Goal: Task Accomplishment & Management: Complete application form

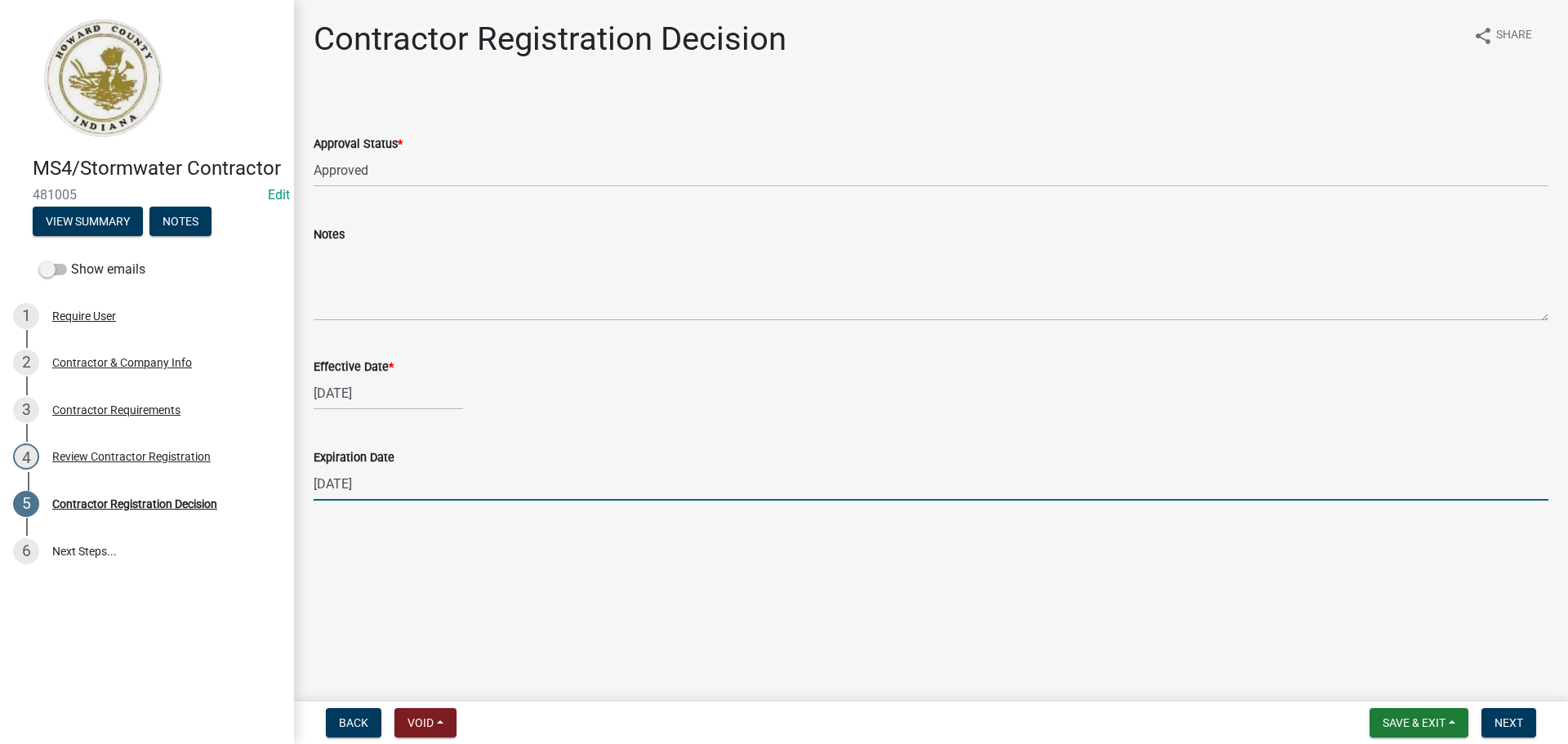
select select "4b86b809-39dd-4c68-9f3d-fdb3e7050482"
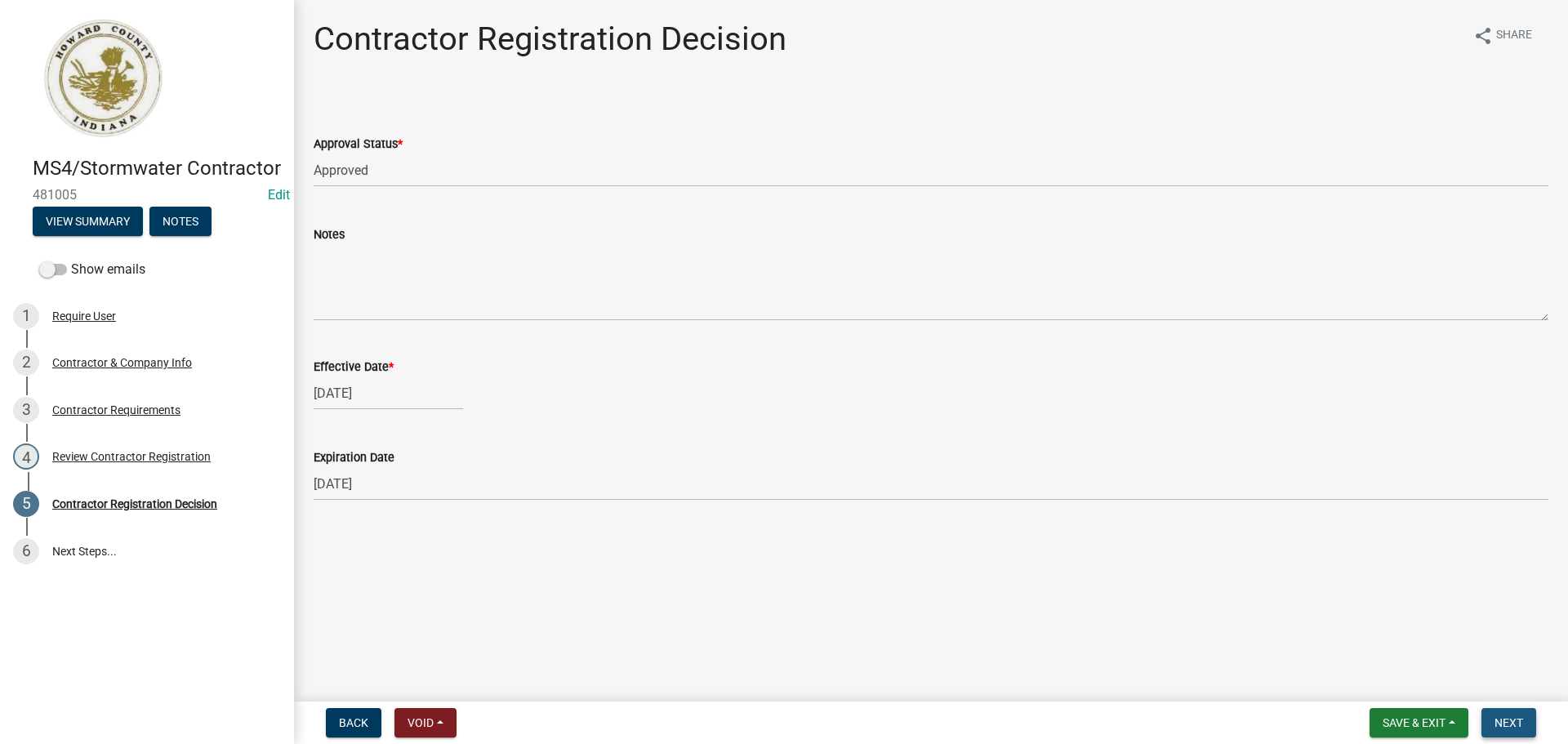
click at [1515, 716] on span "Next" at bounding box center [1508, 723] width 29 height 13
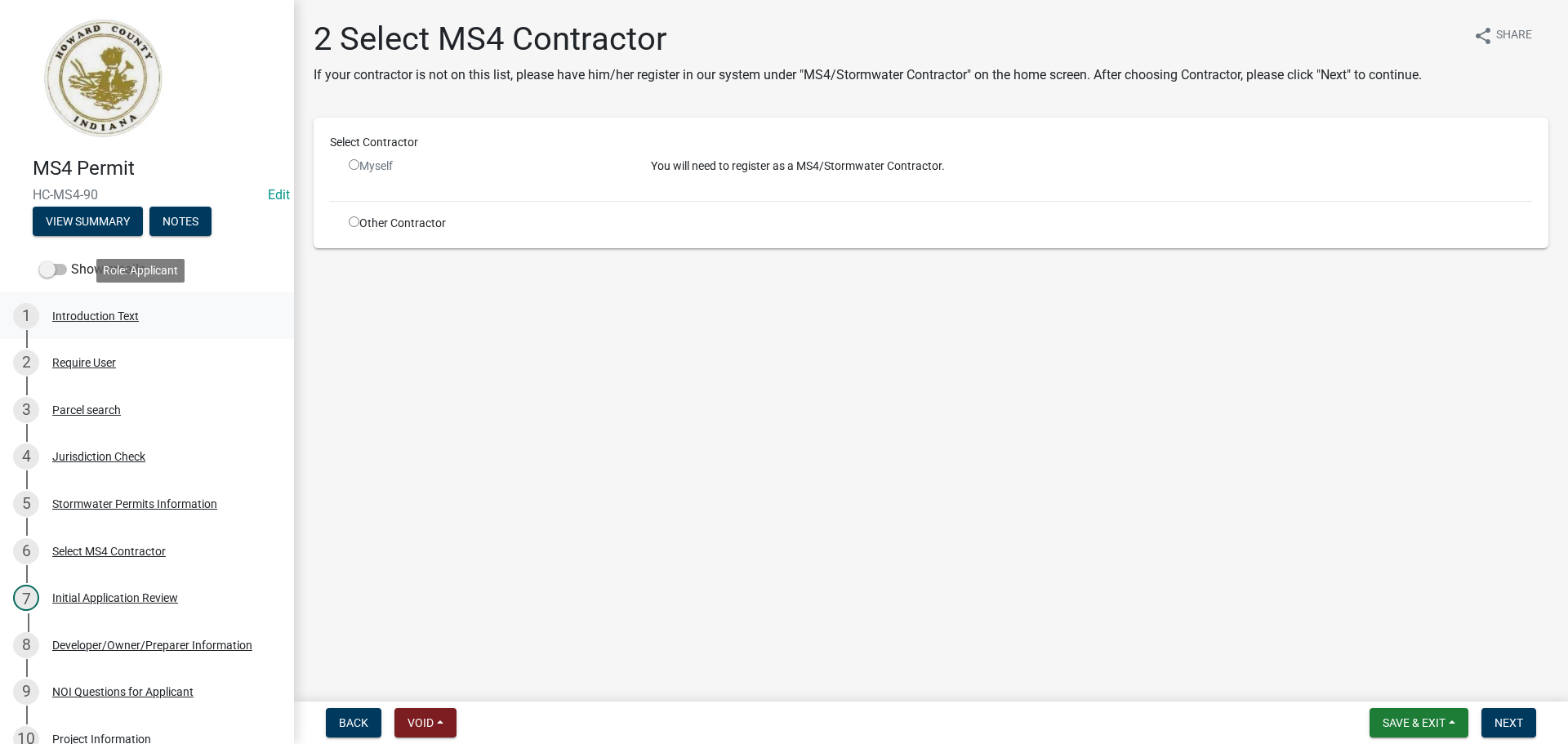
click at [113, 310] on div "Introduction Text" at bounding box center [95, 315] width 87 height 12
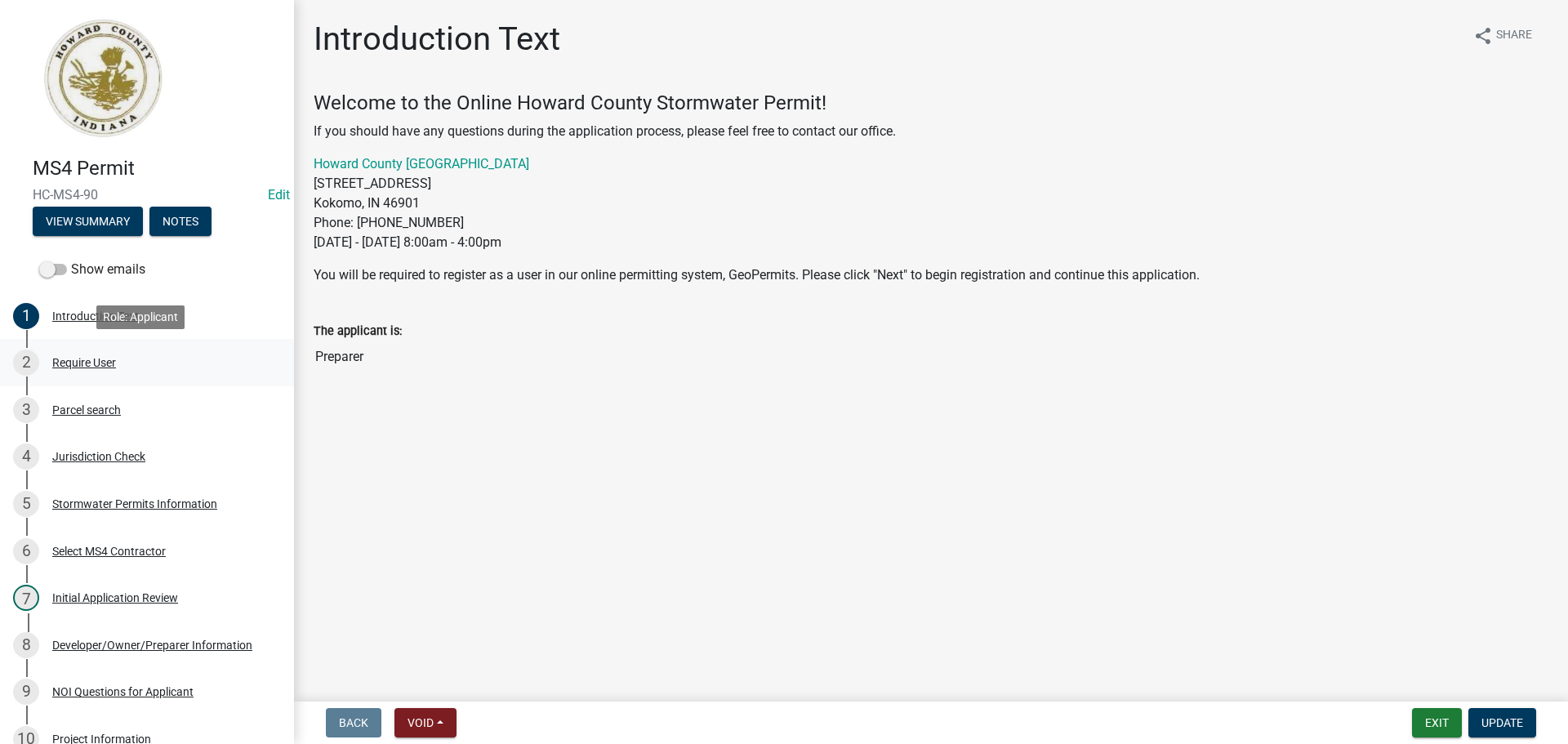
click at [142, 366] on div "2 Require User" at bounding box center [141, 362] width 254 height 26
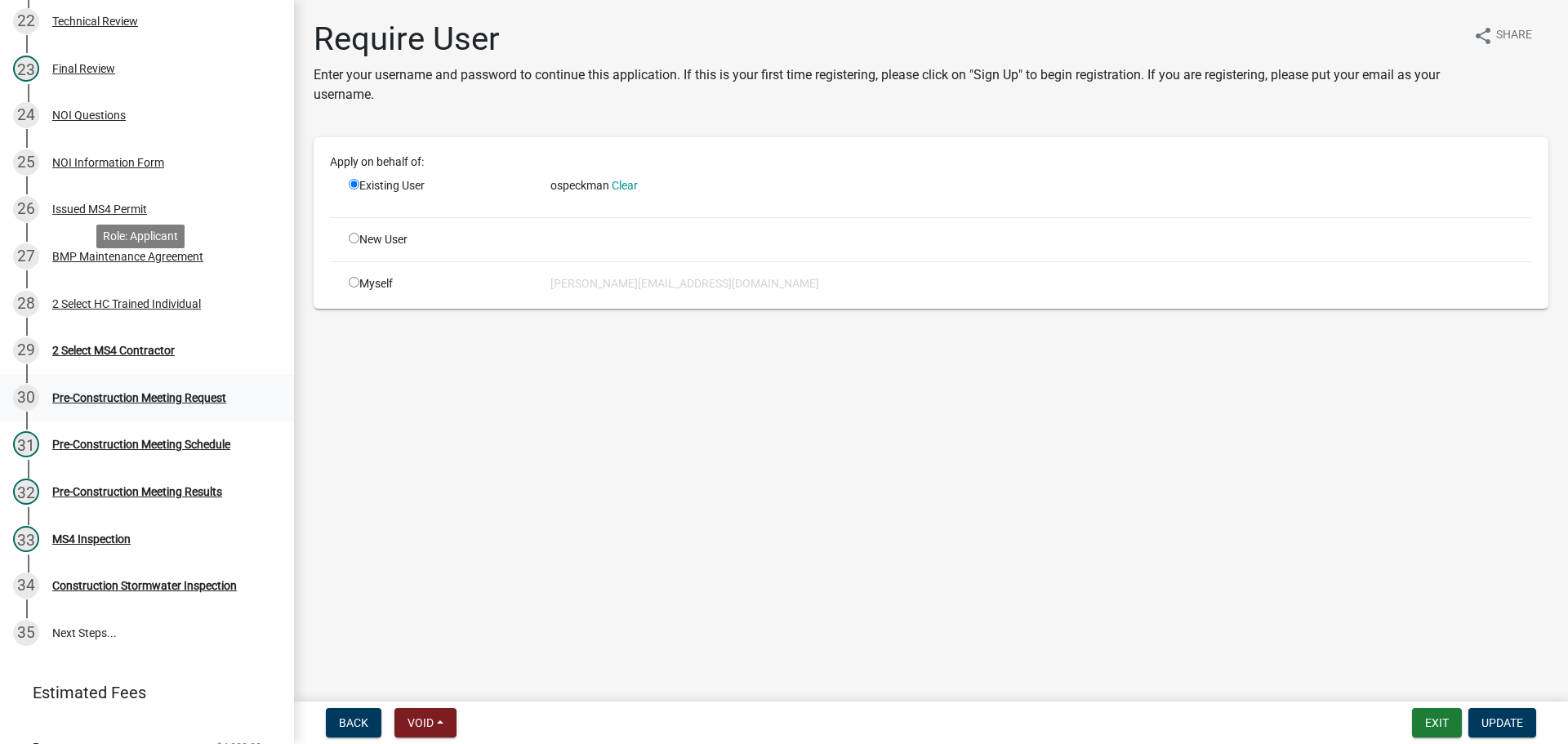
scroll to position [1306, 0]
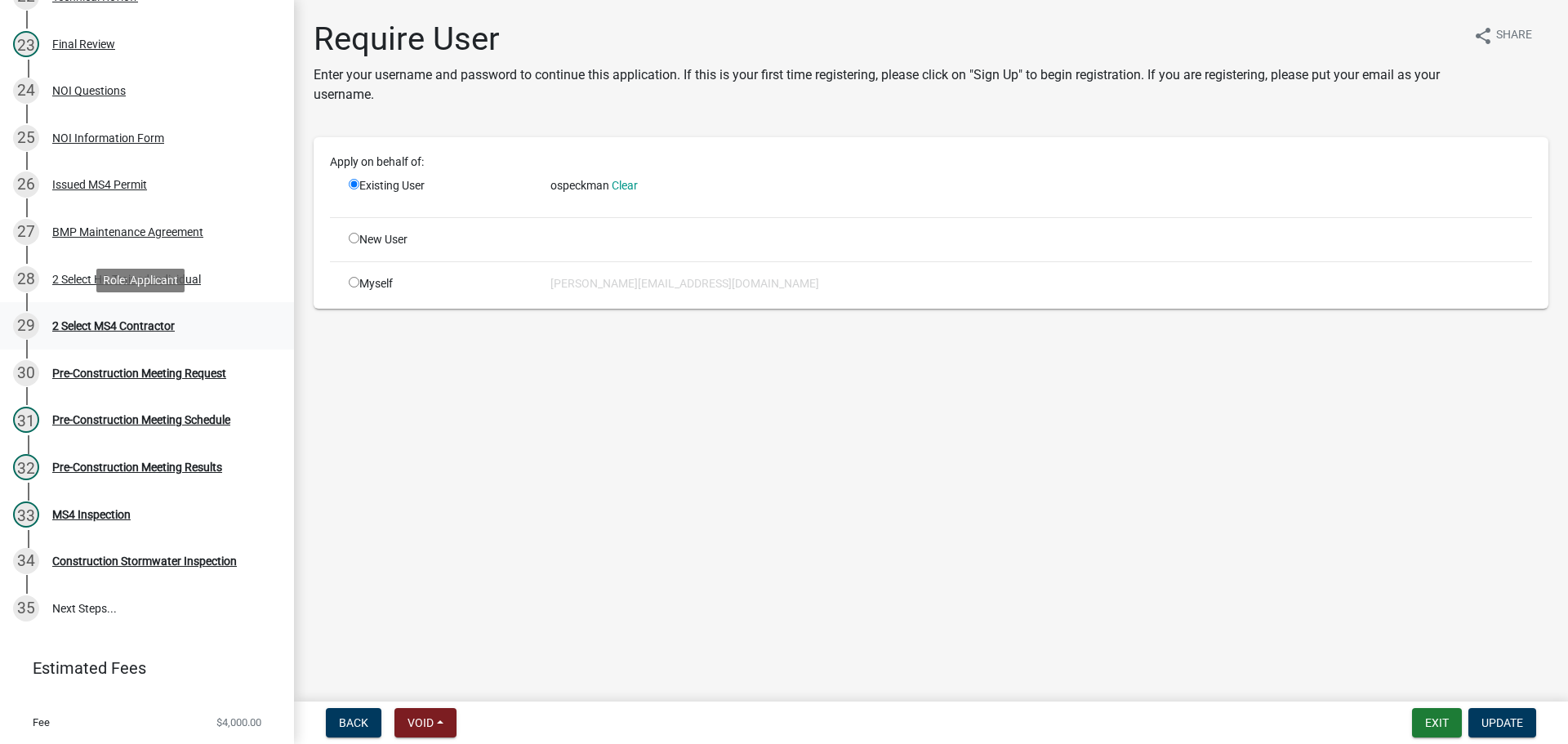
click at [167, 327] on div "2 Select MS4 Contractor" at bounding box center [113, 325] width 123 height 12
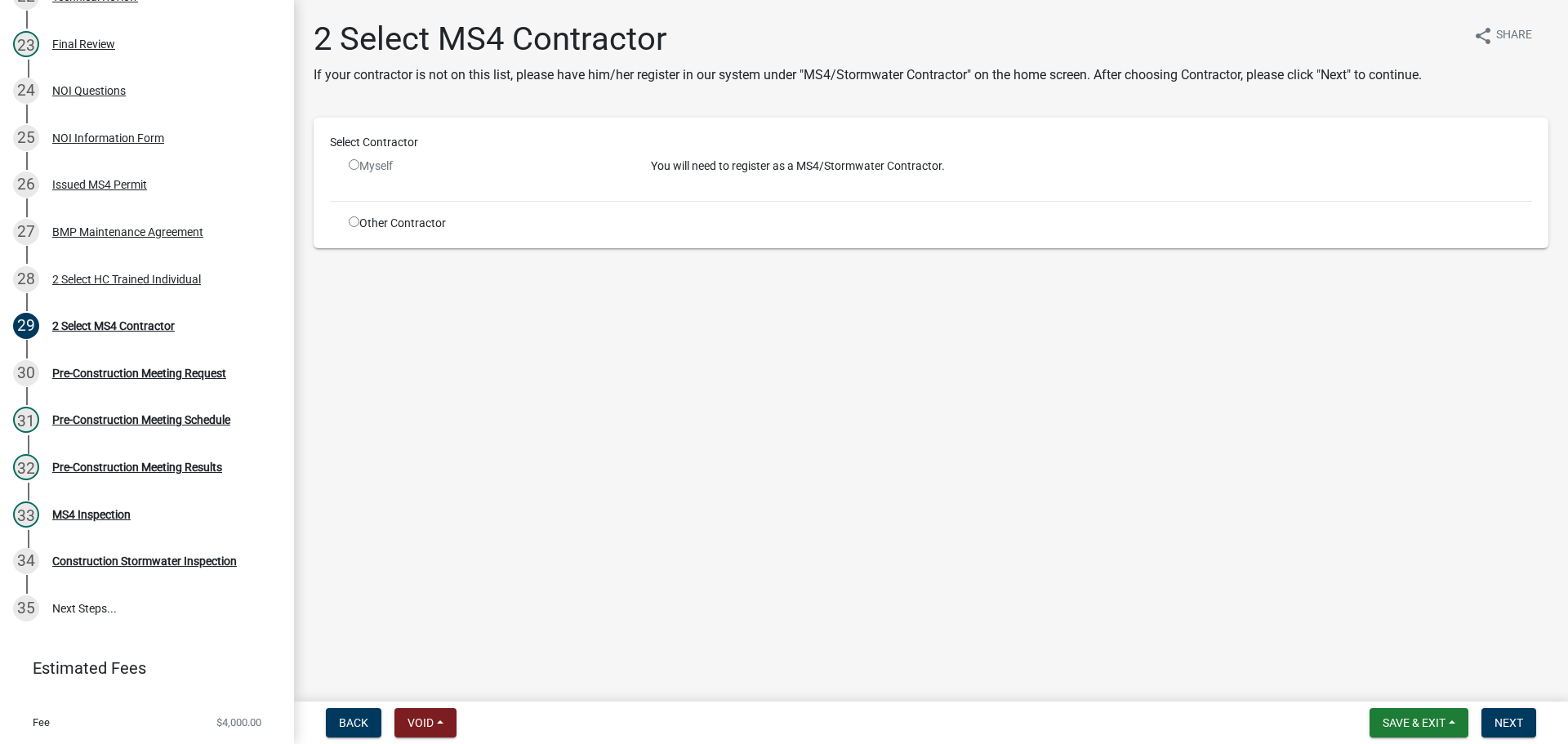
click at [355, 223] on input "radio" at bounding box center [354, 222] width 11 height 11
radio input "true"
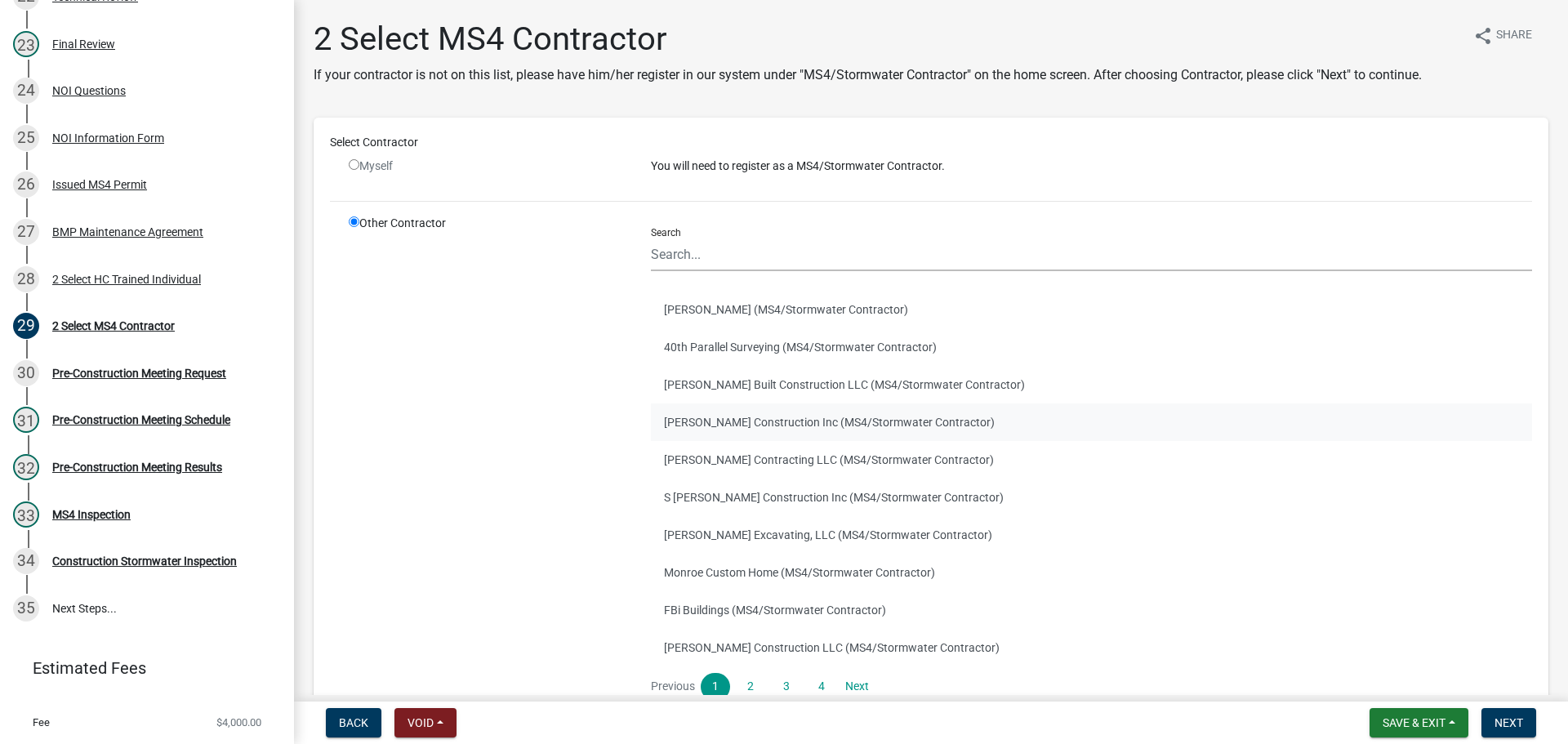
scroll to position [81, 0]
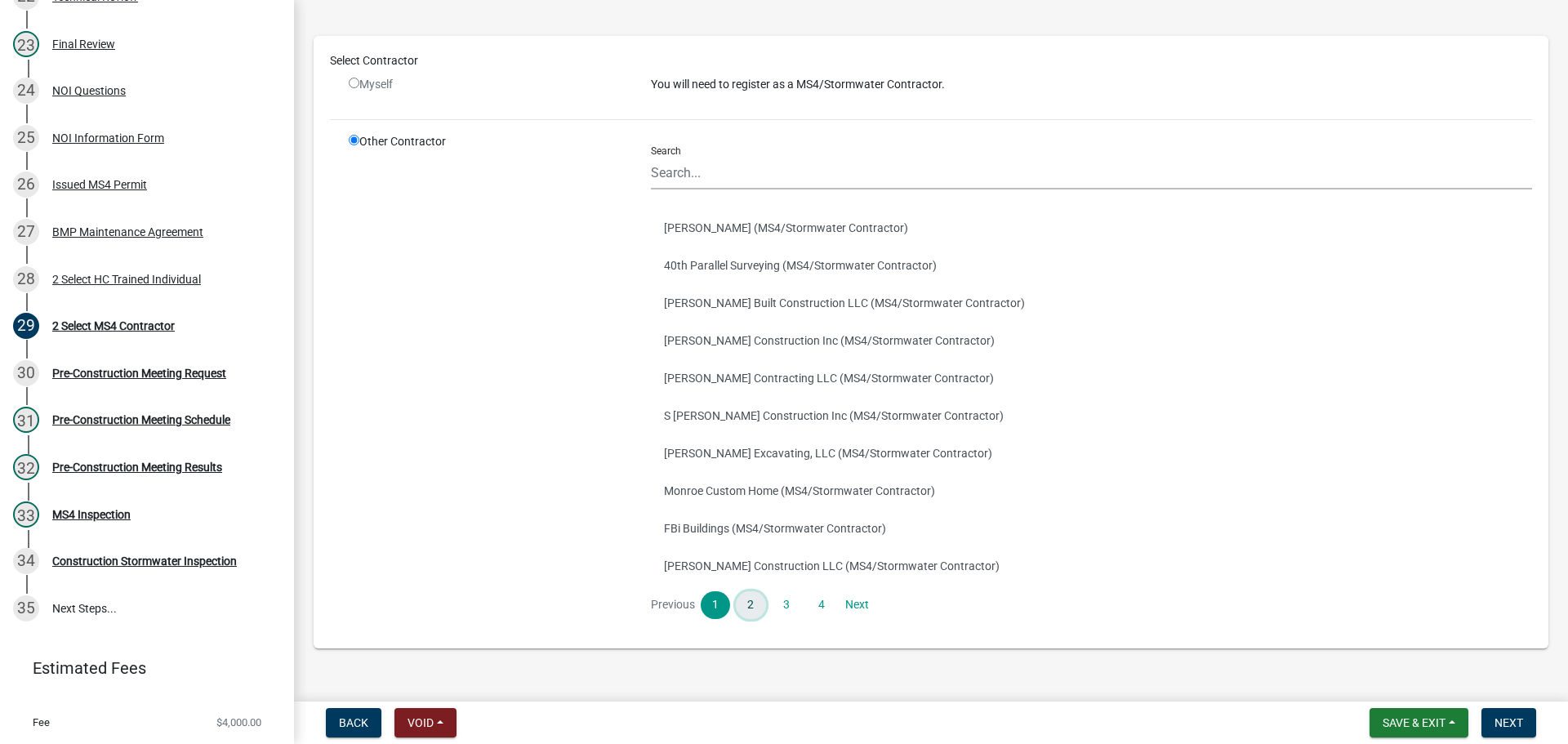
click at [756, 607] on link "2" at bounding box center [750, 604] width 30 height 28
click at [814, 606] on link "4" at bounding box center [821, 604] width 30 height 28
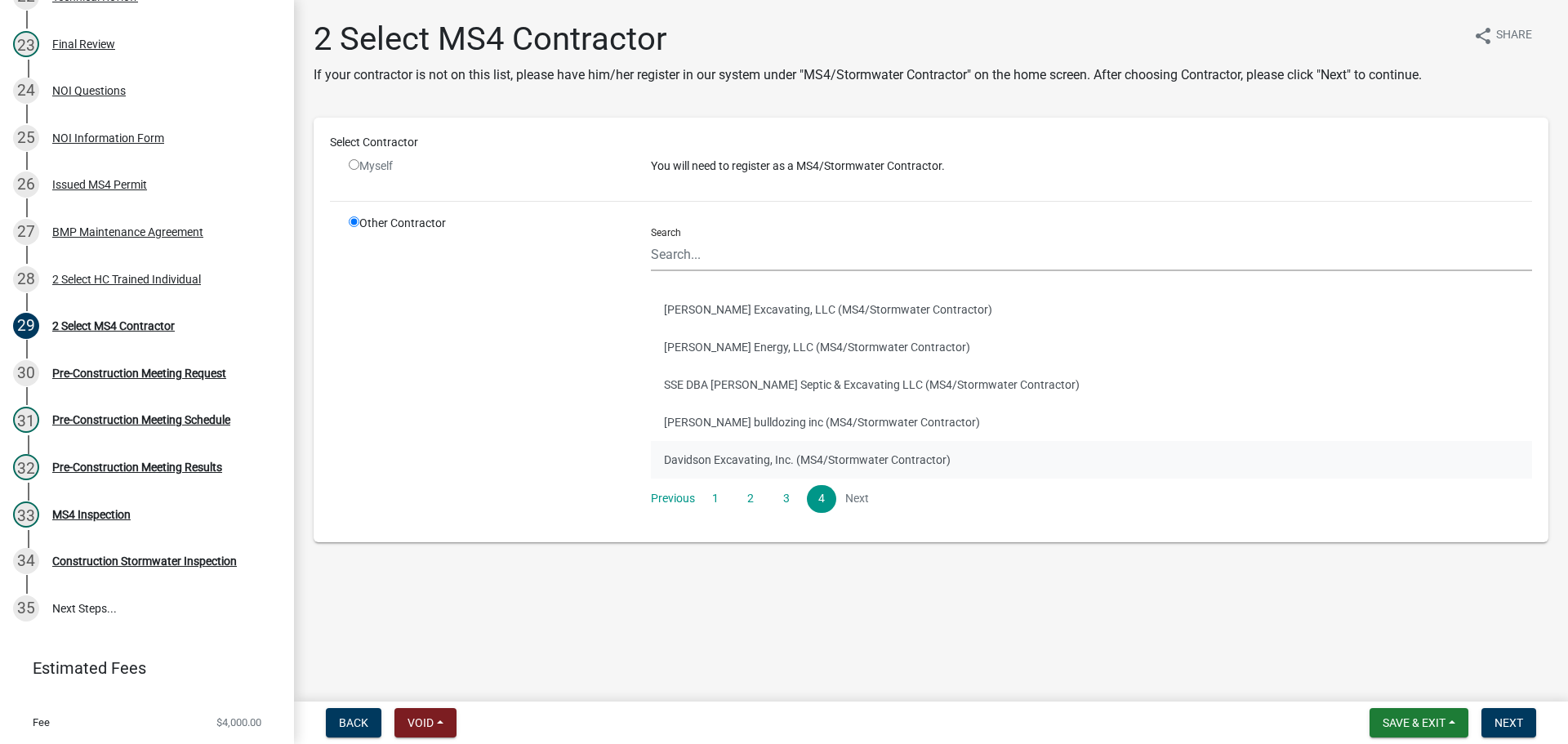
click at [750, 458] on button "Davidson Excavating, Inc. (MS4/Stormwater Contractor)" at bounding box center [1092, 459] width 881 height 38
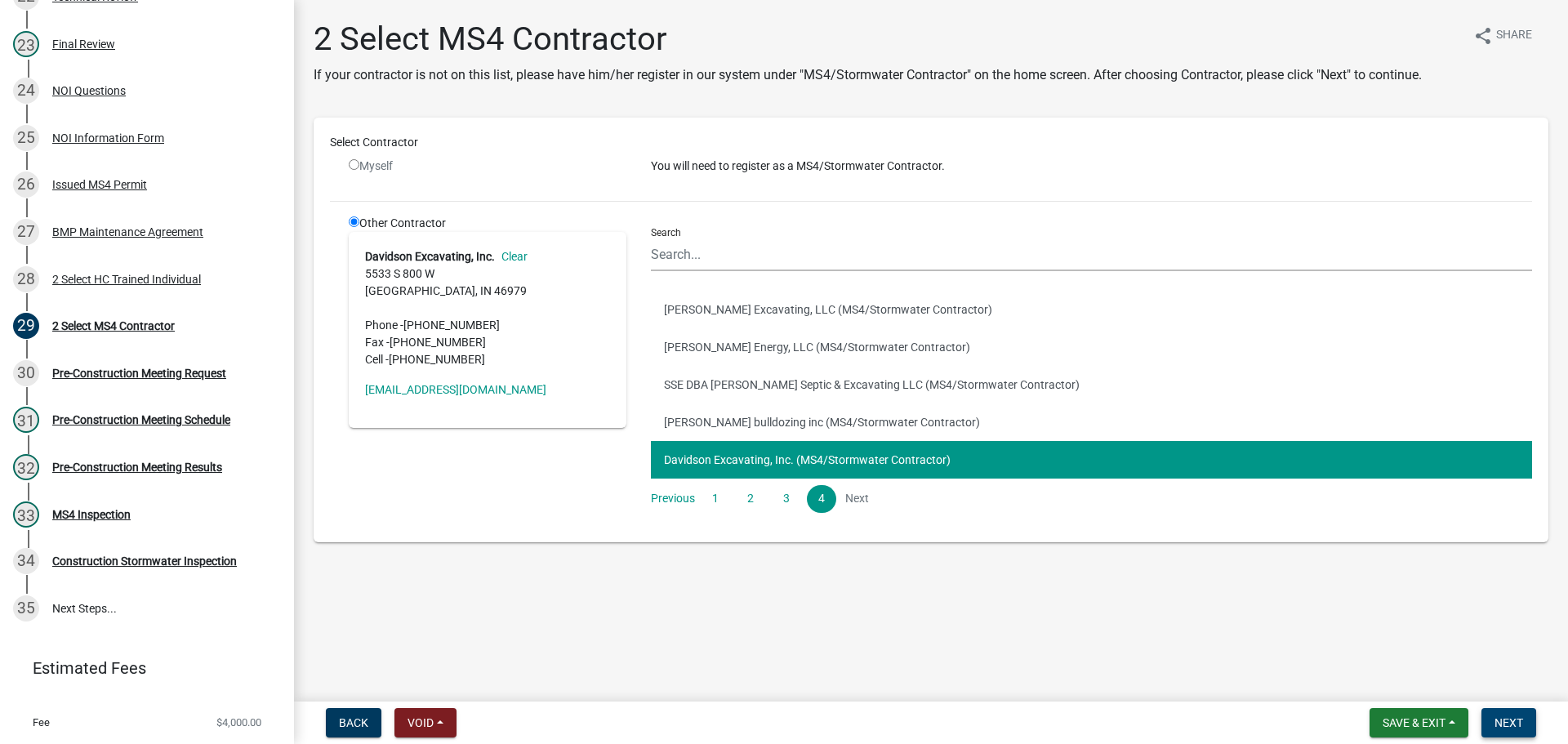
click at [1512, 716] on span "Next" at bounding box center [1508, 723] width 29 height 13
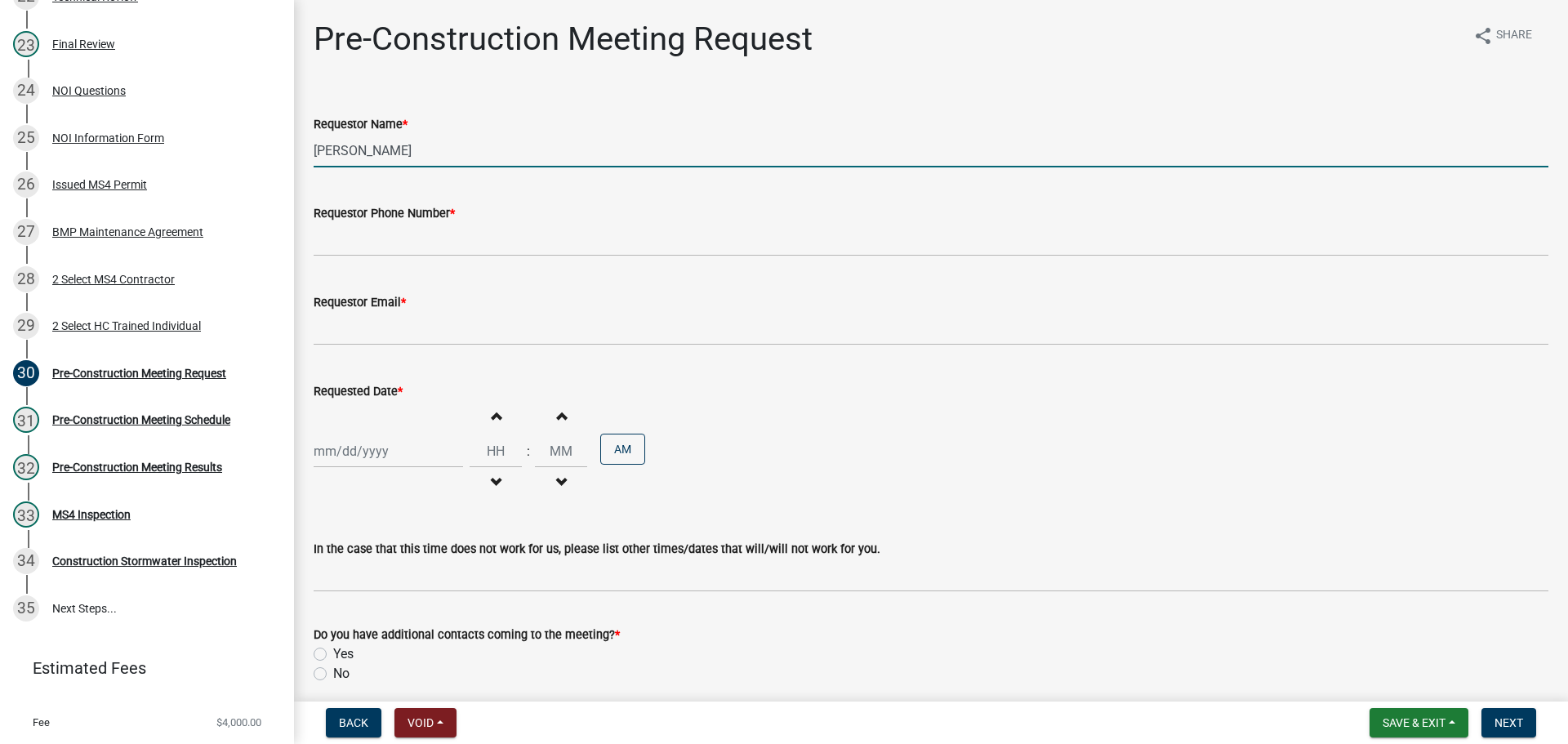
drag, startPoint x: 441, startPoint y: 145, endPoint x: 303, endPoint y: 137, distance: 138.2
click at [303, 137] on div "Requestor Name * Olivia Speckman" at bounding box center [930, 129] width 1259 height 76
type input "Hayden Vest"
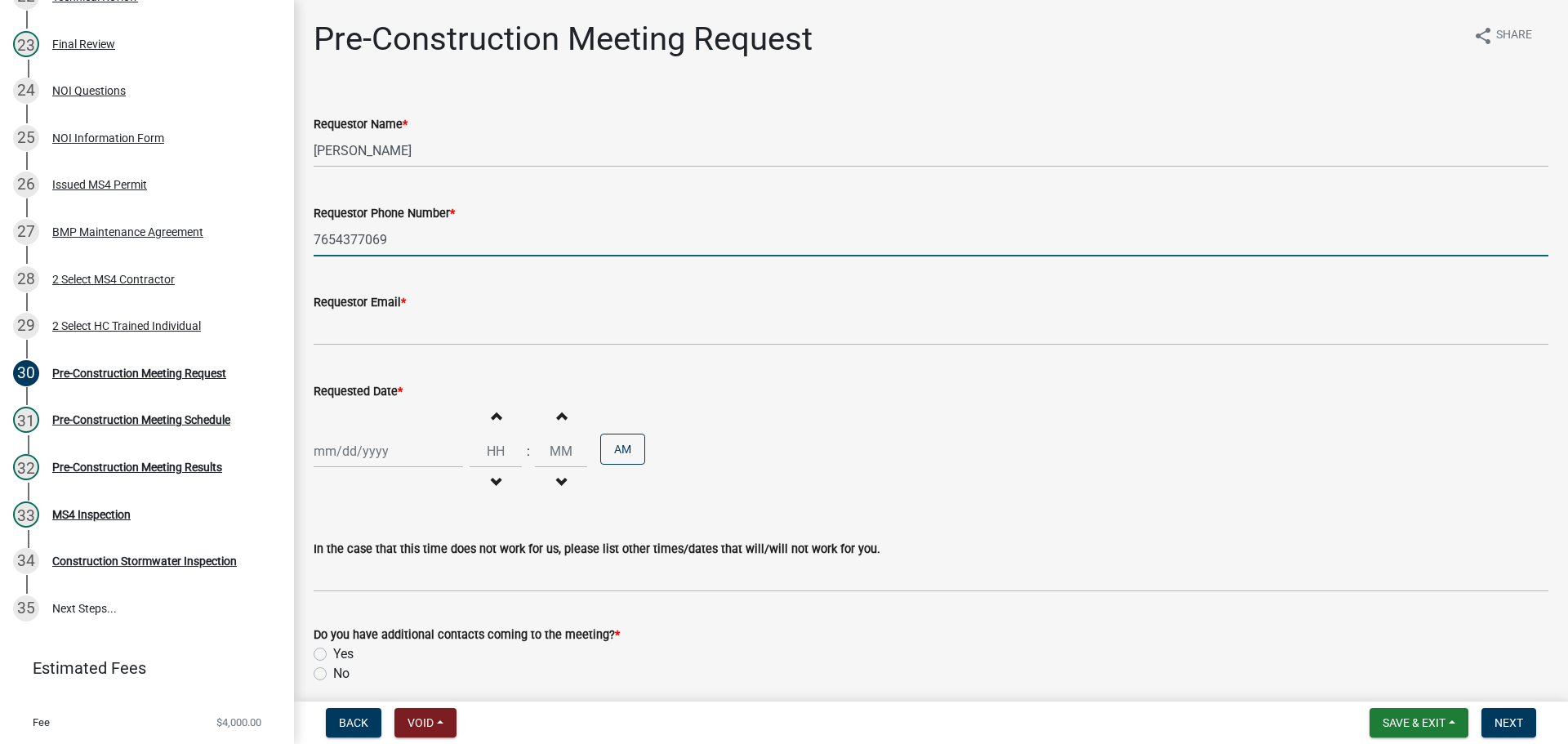
type input "7654377069"
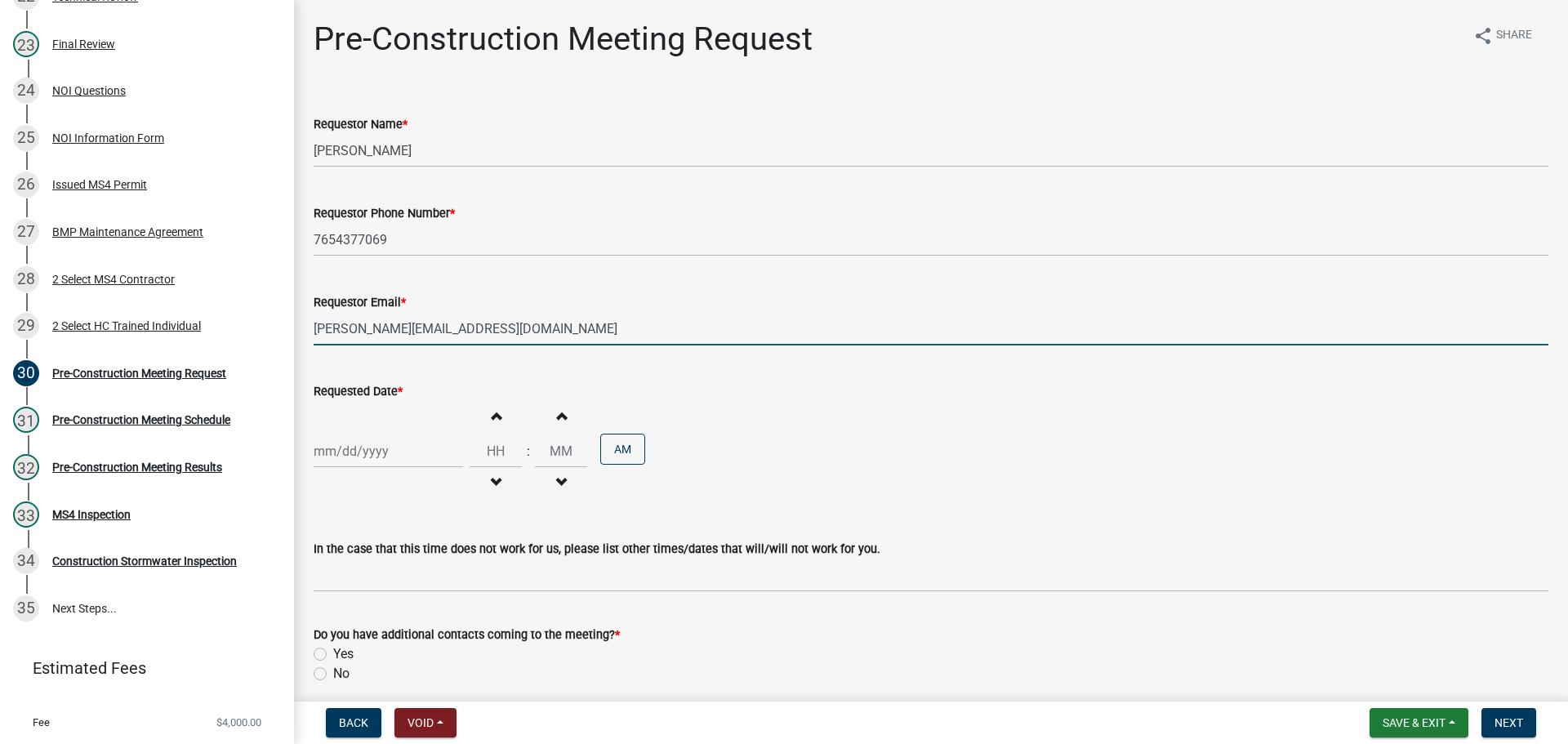
type input "hayden.vest@howardcountyin.gov"
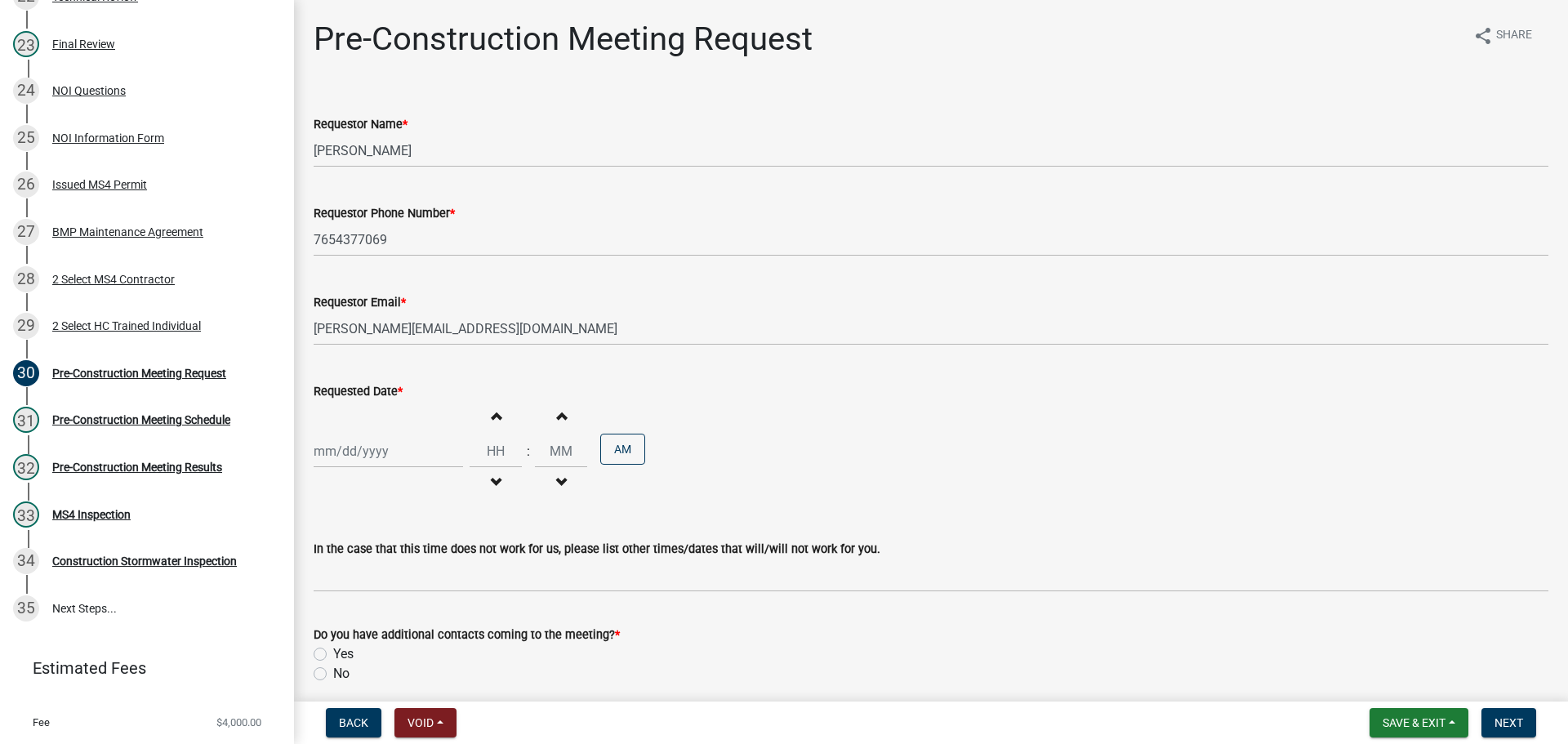
click at [850, 415] on div "Increment hours Decrement hours : Increment minutes Decrement minutes AM" at bounding box center [930, 451] width 1235 height 100
click at [417, 449] on div at bounding box center [388, 450] width 150 height 33
select select "9"
select select "2025"
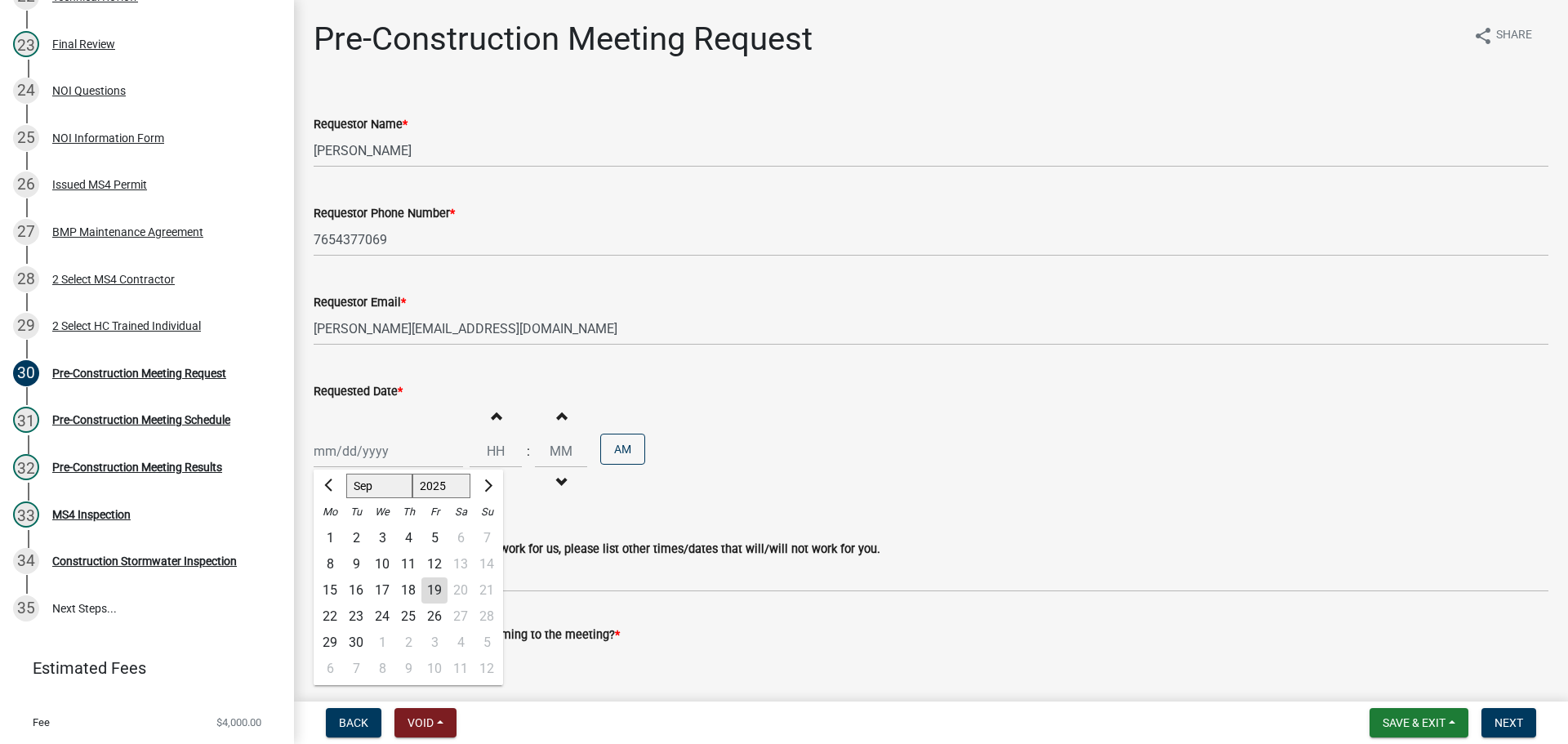
click at [358, 534] on div "2" at bounding box center [356, 537] width 26 height 26
type input "09/02/2025"
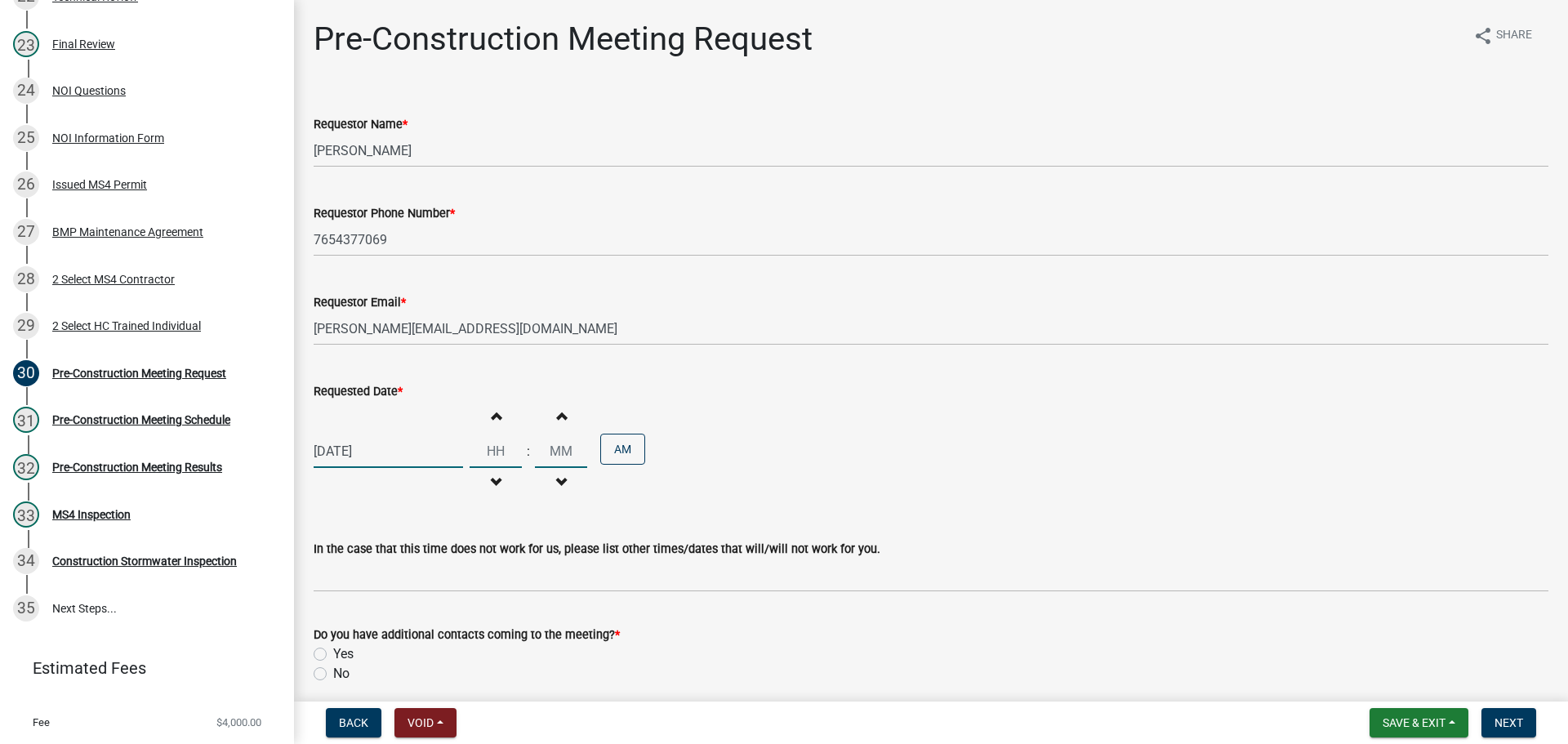
click at [503, 452] on input "Hours" at bounding box center [495, 450] width 52 height 33
type input "10"
type input "00"
click at [874, 464] on div "09/02/2025 Increment hours 10 Decrement hours : Increment minutes 00 Decrement …" at bounding box center [930, 451] width 1235 height 100
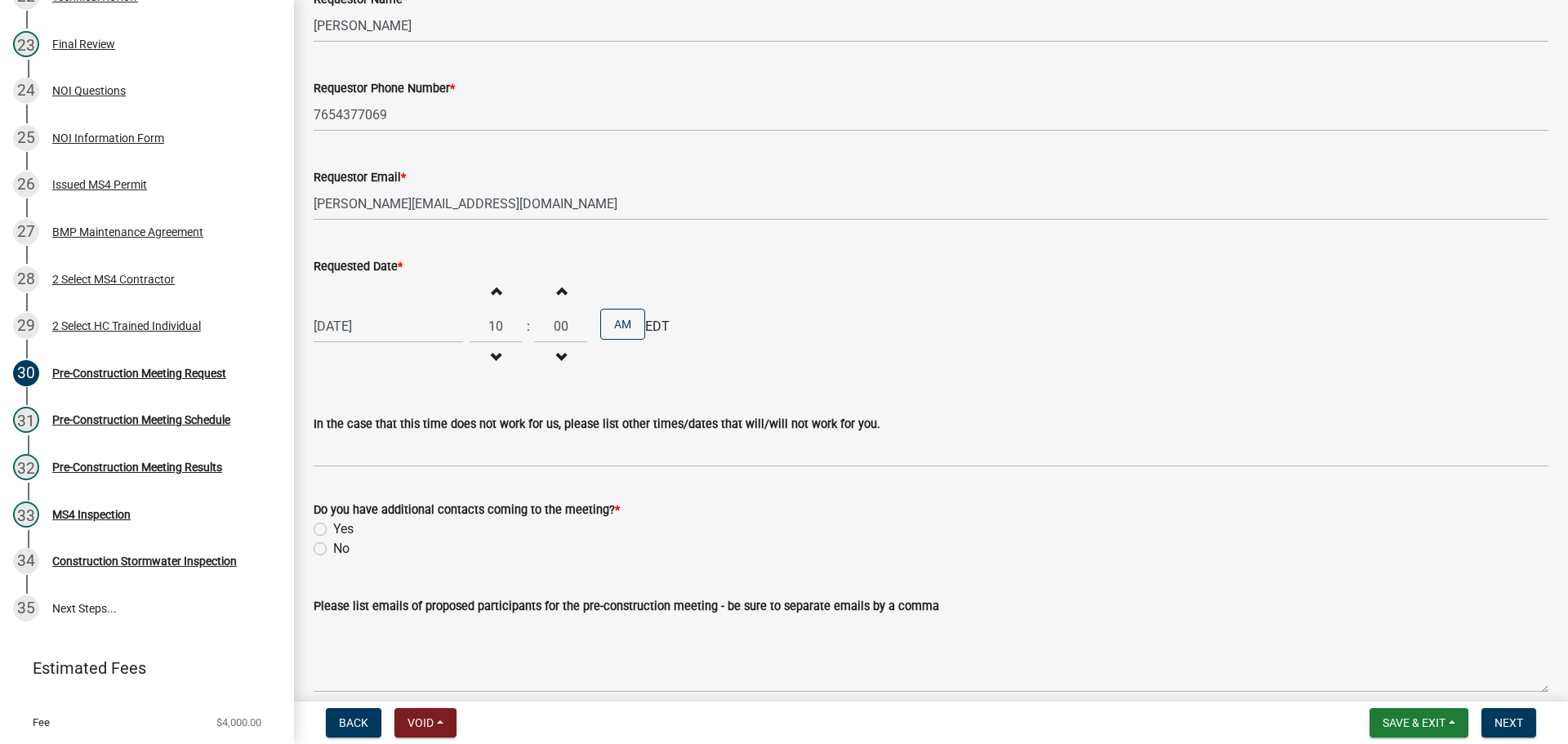
scroll to position [163, 0]
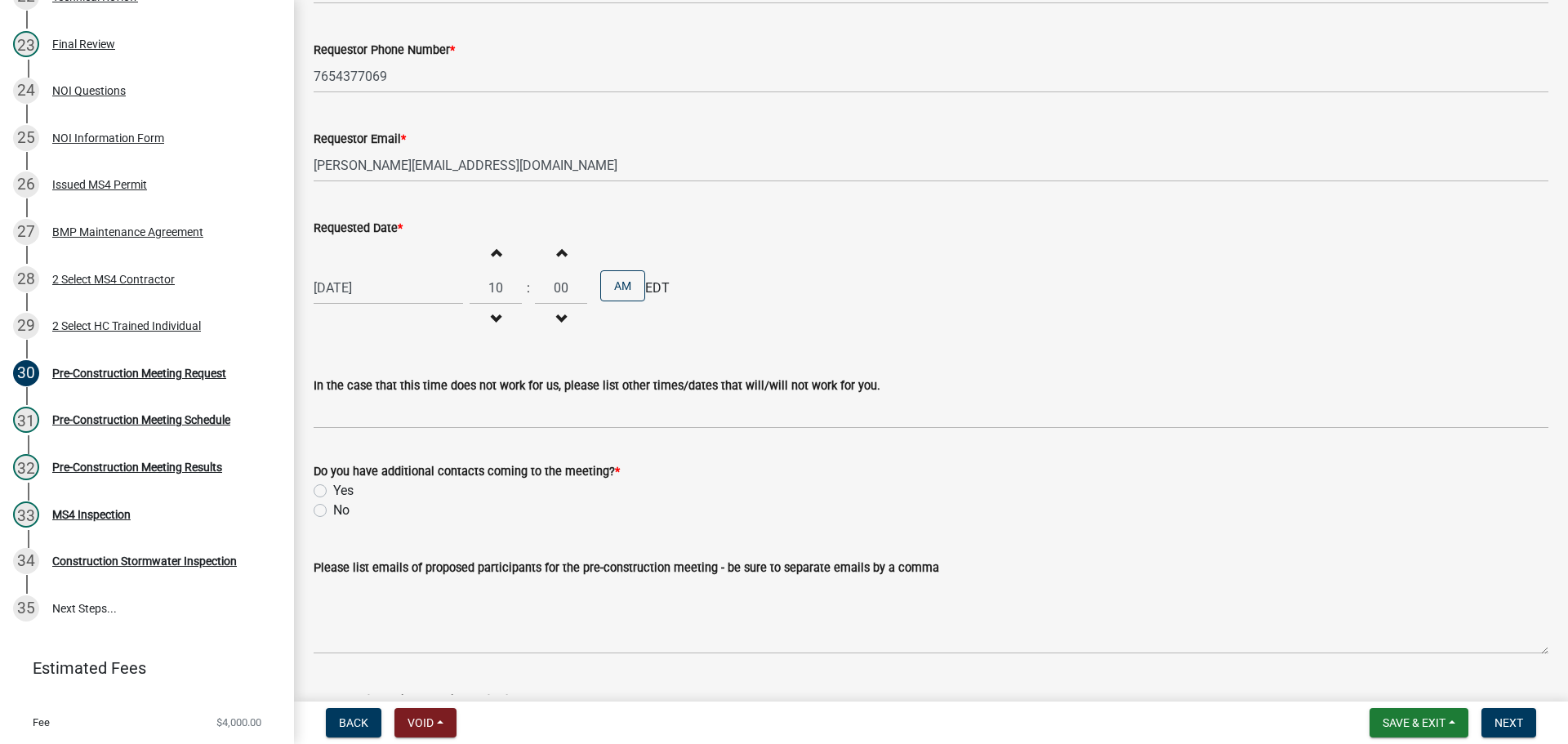
click at [333, 513] on label "No" at bounding box center [341, 510] width 16 height 20
click at [333, 511] on input "No" at bounding box center [338, 506] width 11 height 11
radio input "true"
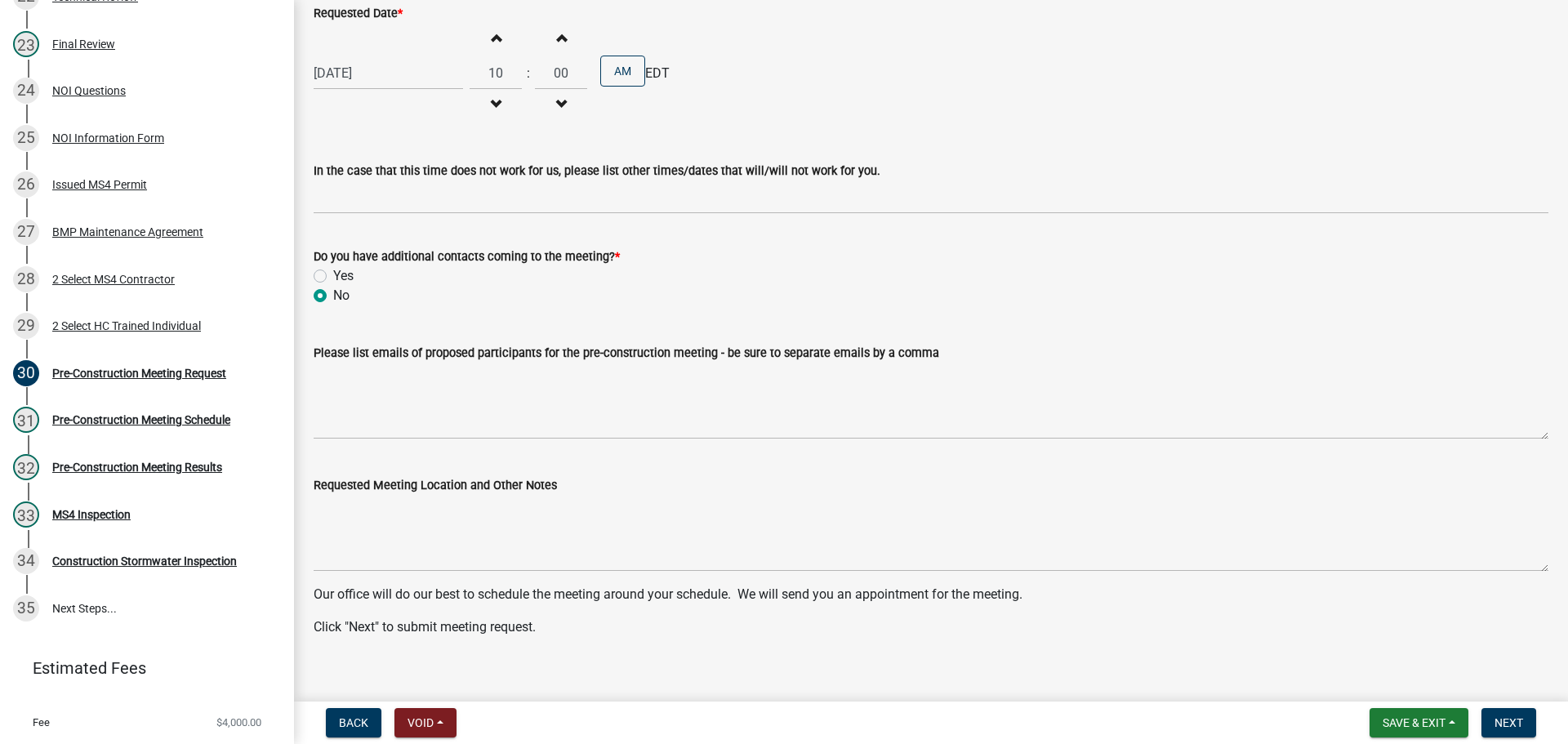
scroll to position [397, 0]
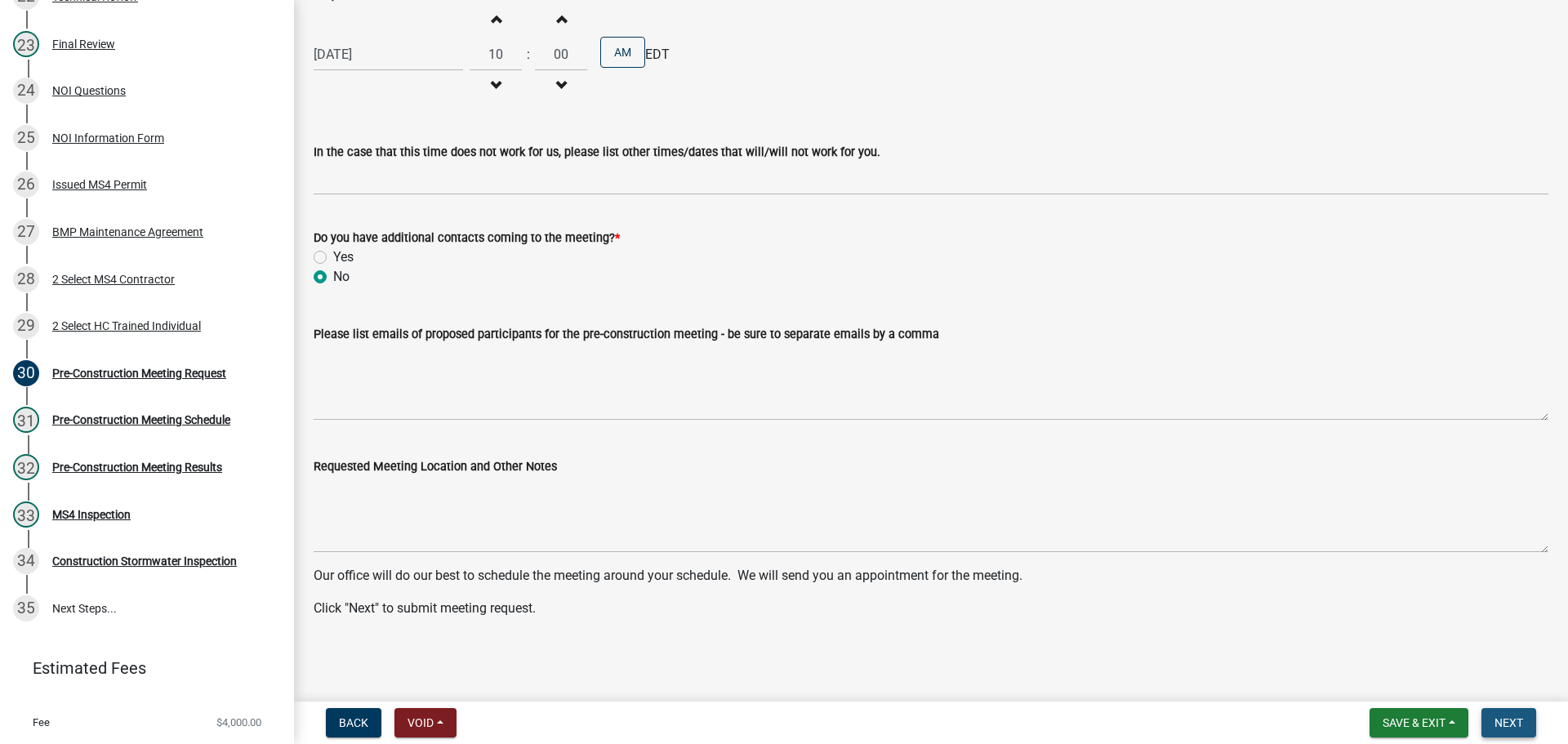
click at [1519, 721] on span "Next" at bounding box center [1508, 723] width 29 height 13
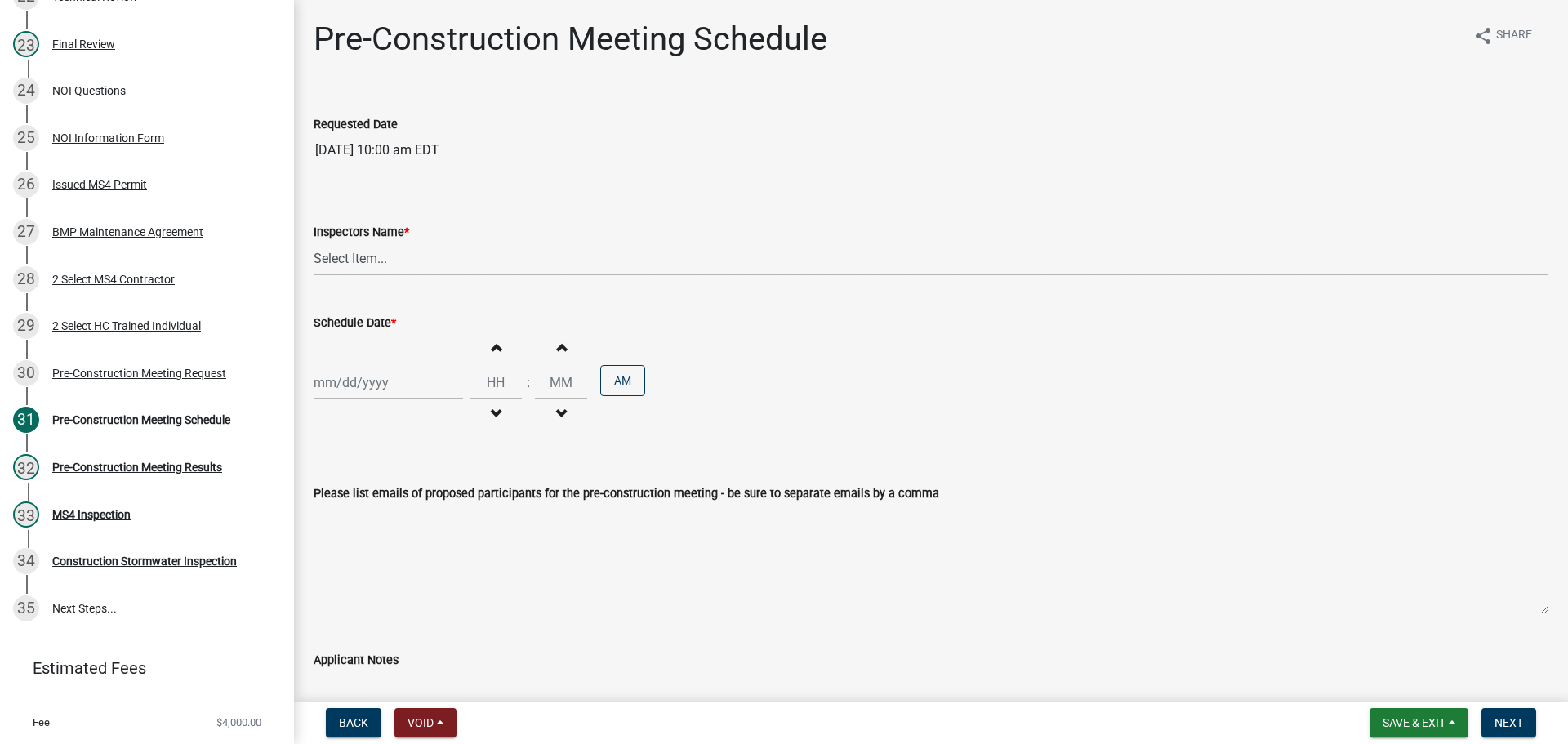
click at [572, 264] on select "Select Item... mspidel@bfsengr.com (Matthew Spidel) swhowardco@bfsengr.com (BFS…" at bounding box center [930, 258] width 1235 height 33
select select "7c682c4e-518b-49b9-86a0-b7b9ab4fdb19"
click at [313, 242] on select "Select Item... mspidel@bfsengr.com (Matthew Spidel) swhowardco@bfsengr.com (BFS…" at bounding box center [930, 258] width 1235 height 33
select select "9"
select select "2025"
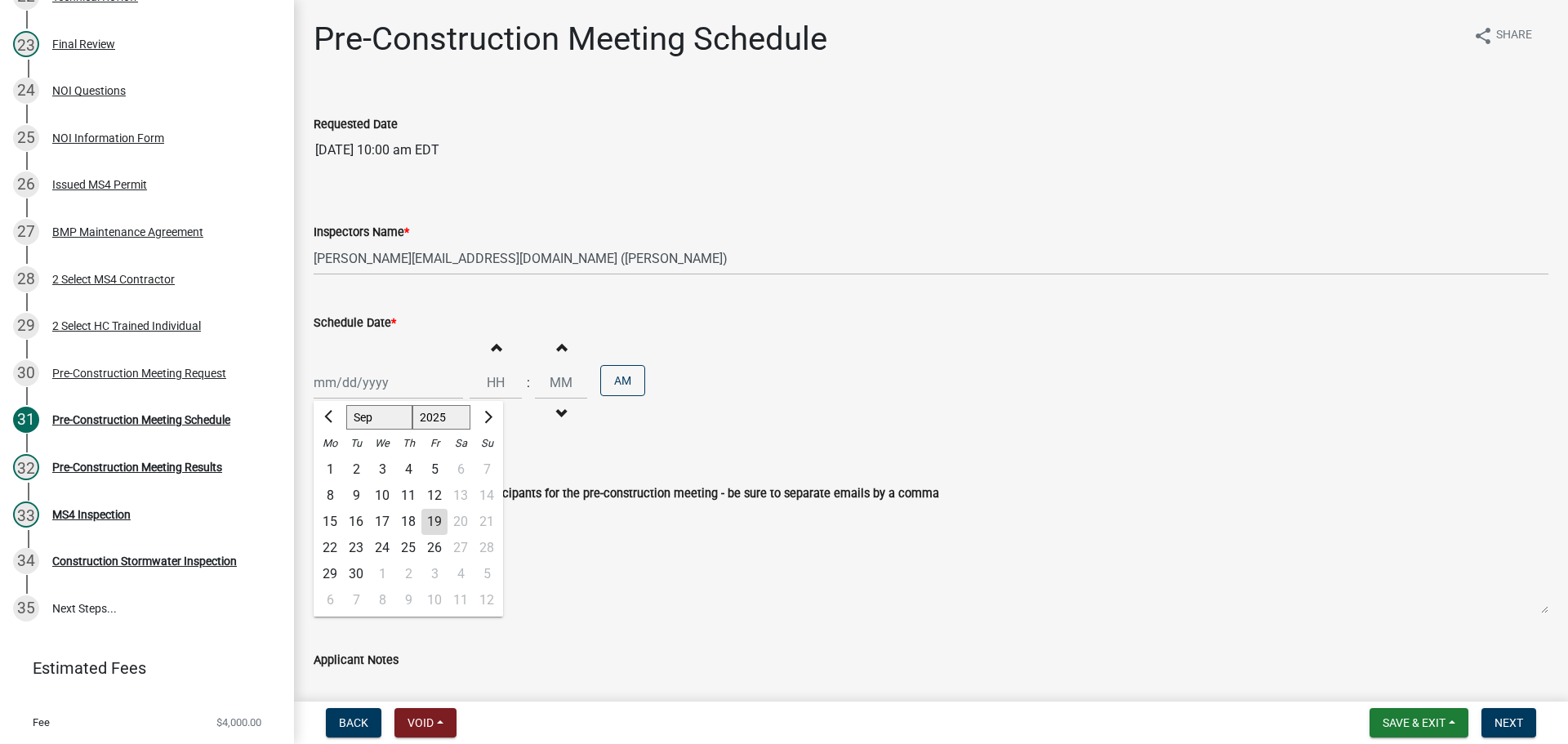
click at [377, 386] on div "Jan Feb Mar Apr May Jun Jul Aug Sep Oct Nov Dec 1525 1526 1527 1528 1529 1530 1…" at bounding box center [388, 381] width 150 height 33
click at [354, 466] on div "2" at bounding box center [356, 469] width 26 height 26
type input "09/02/2025"
click at [493, 378] on input "Hours" at bounding box center [495, 381] width 52 height 33
type input "10"
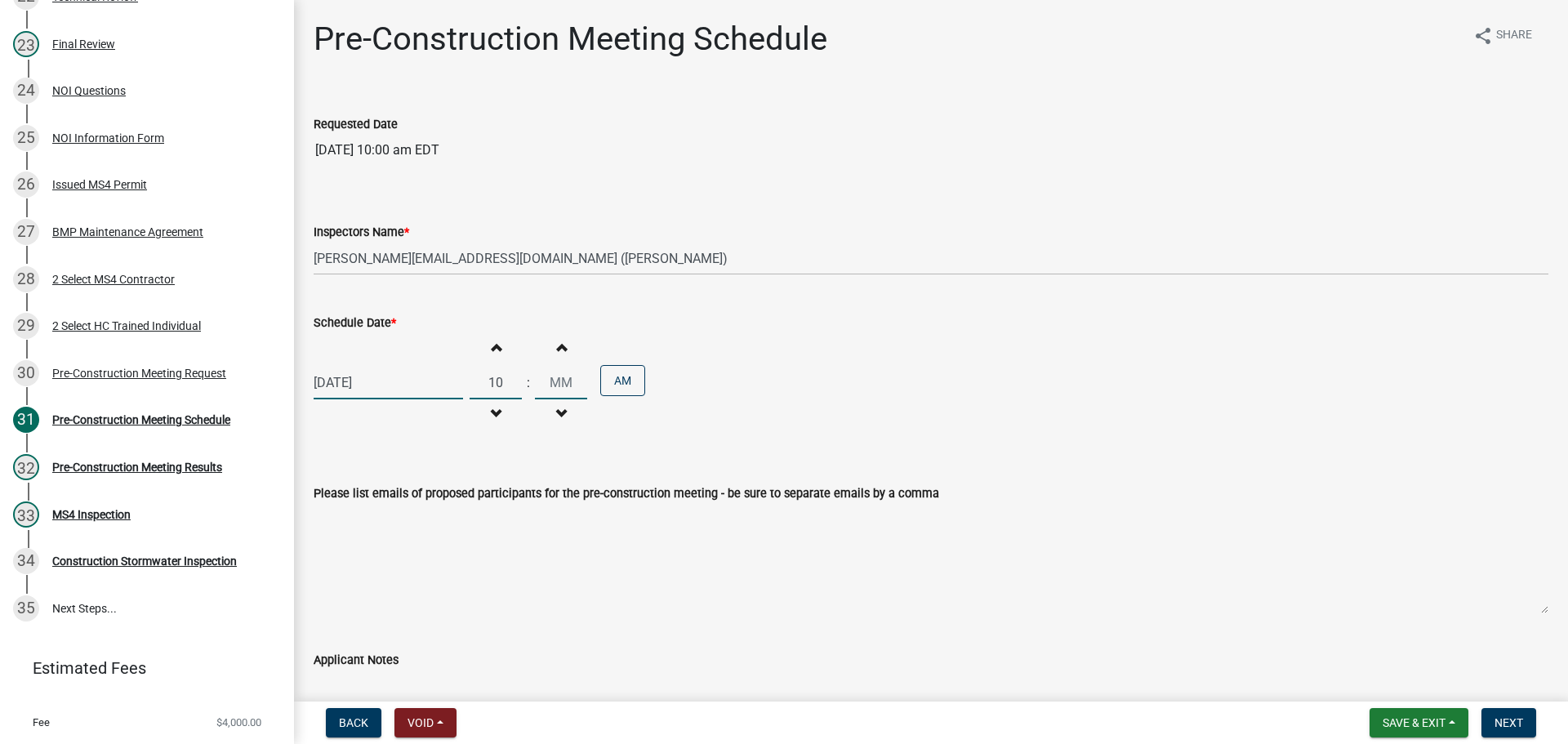
type input "00"
click at [759, 393] on div "09/02/2025 Increment hours 10 Decrement hours : Increment minutes 00 Decrement …" at bounding box center [930, 382] width 1235 height 100
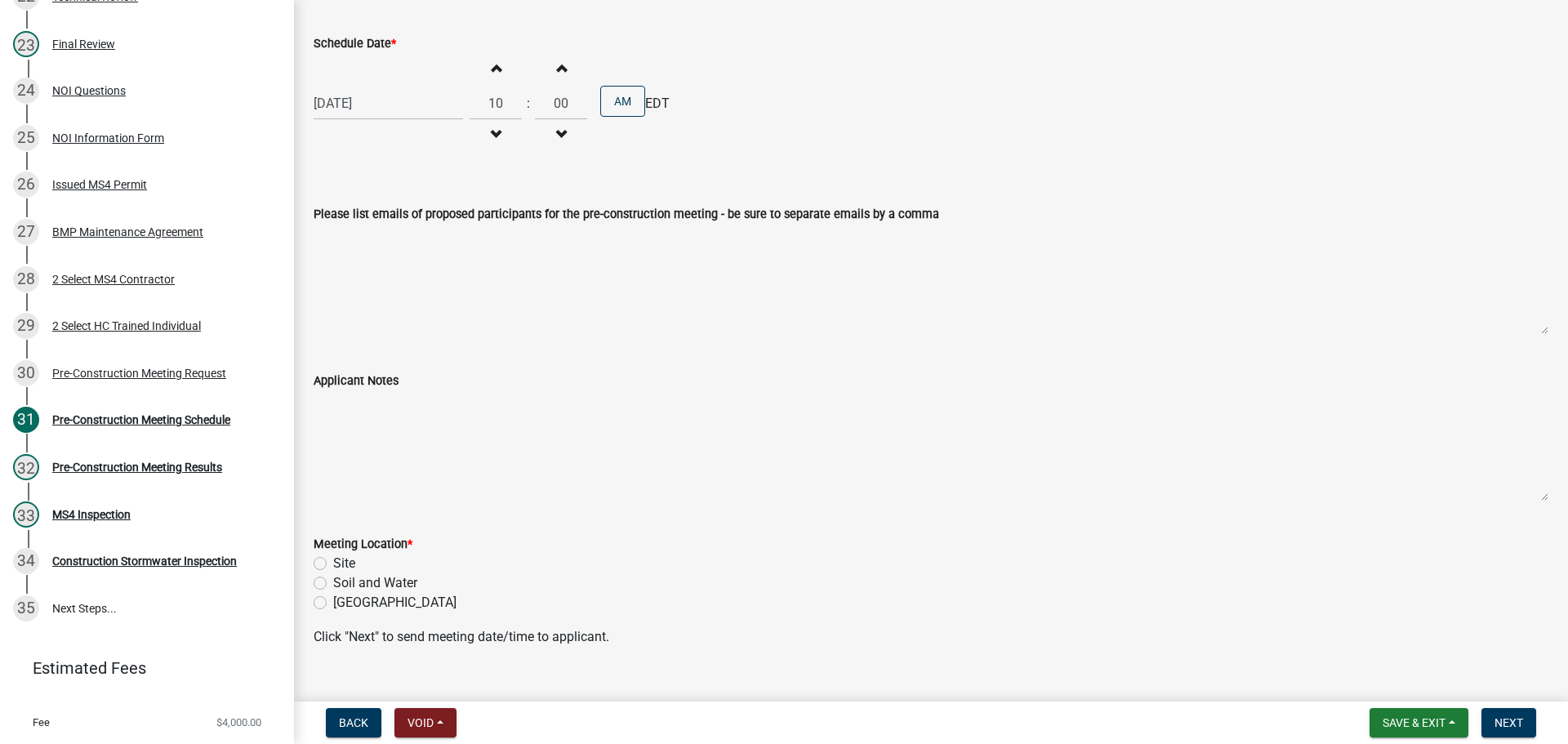
scroll to position [308, 0]
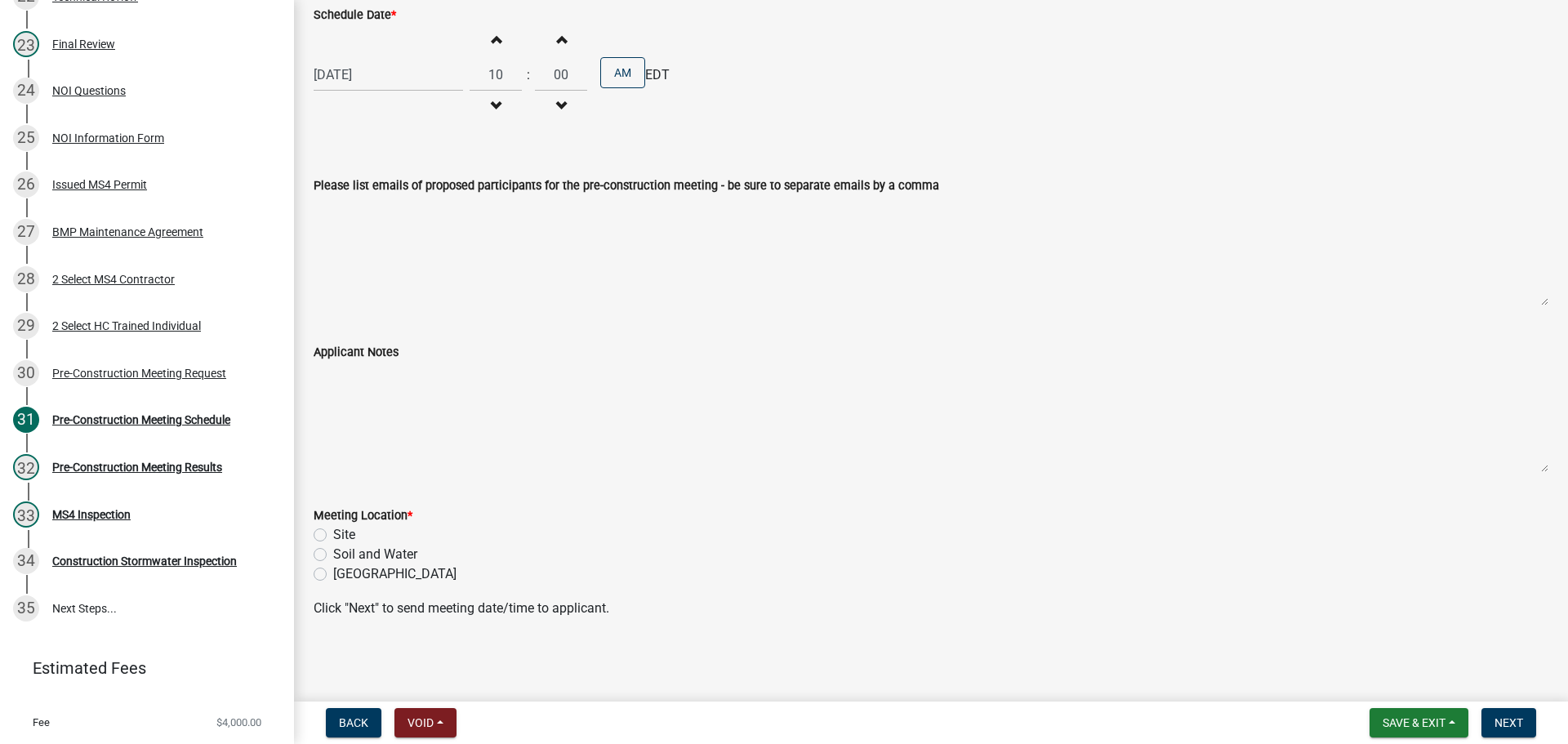
click at [333, 534] on label "Site" at bounding box center [344, 534] width 22 height 20
click at [333, 534] on input "Site" at bounding box center [338, 530] width 11 height 11
radio input "true"
click at [1521, 719] on span "Next" at bounding box center [1508, 723] width 29 height 13
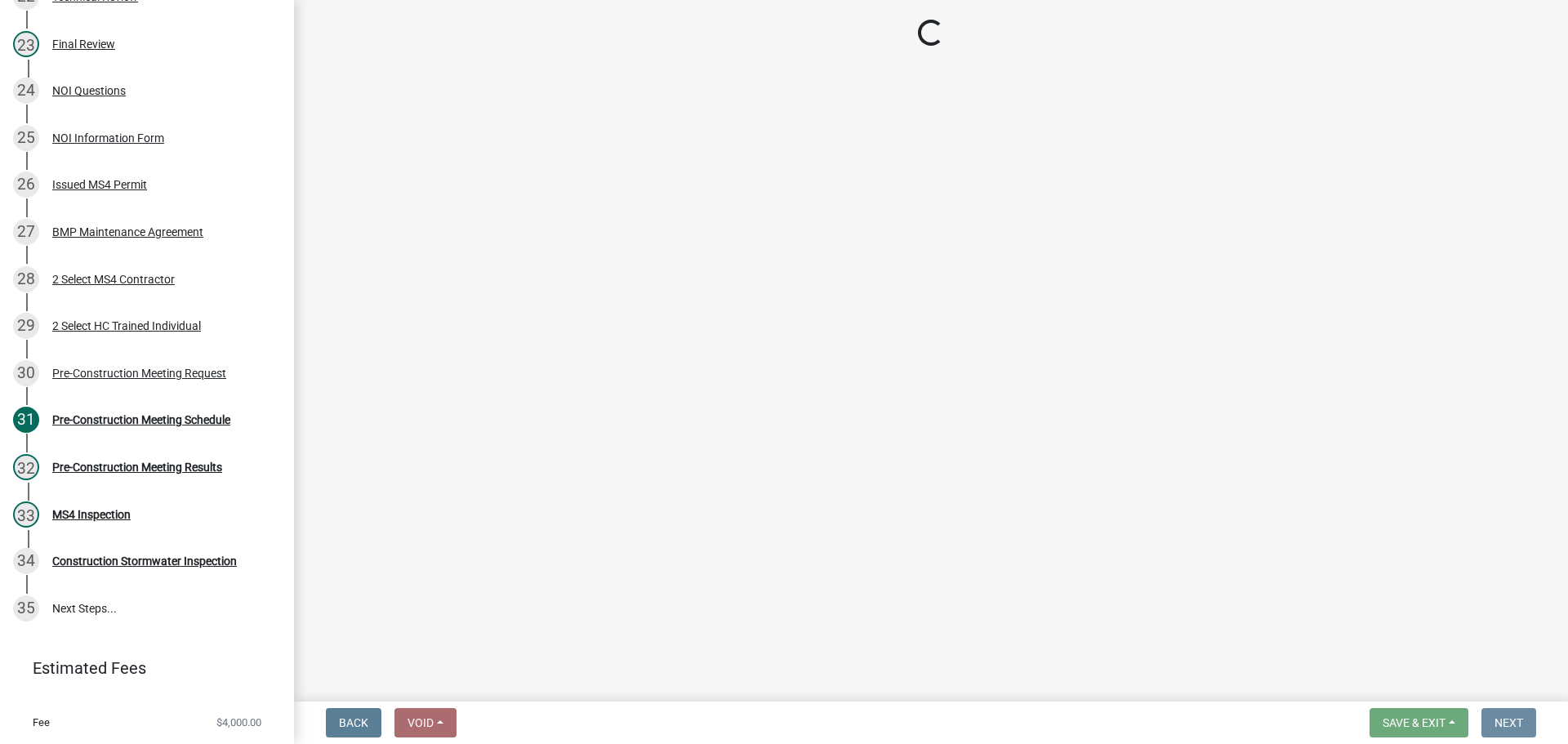
scroll to position [0, 0]
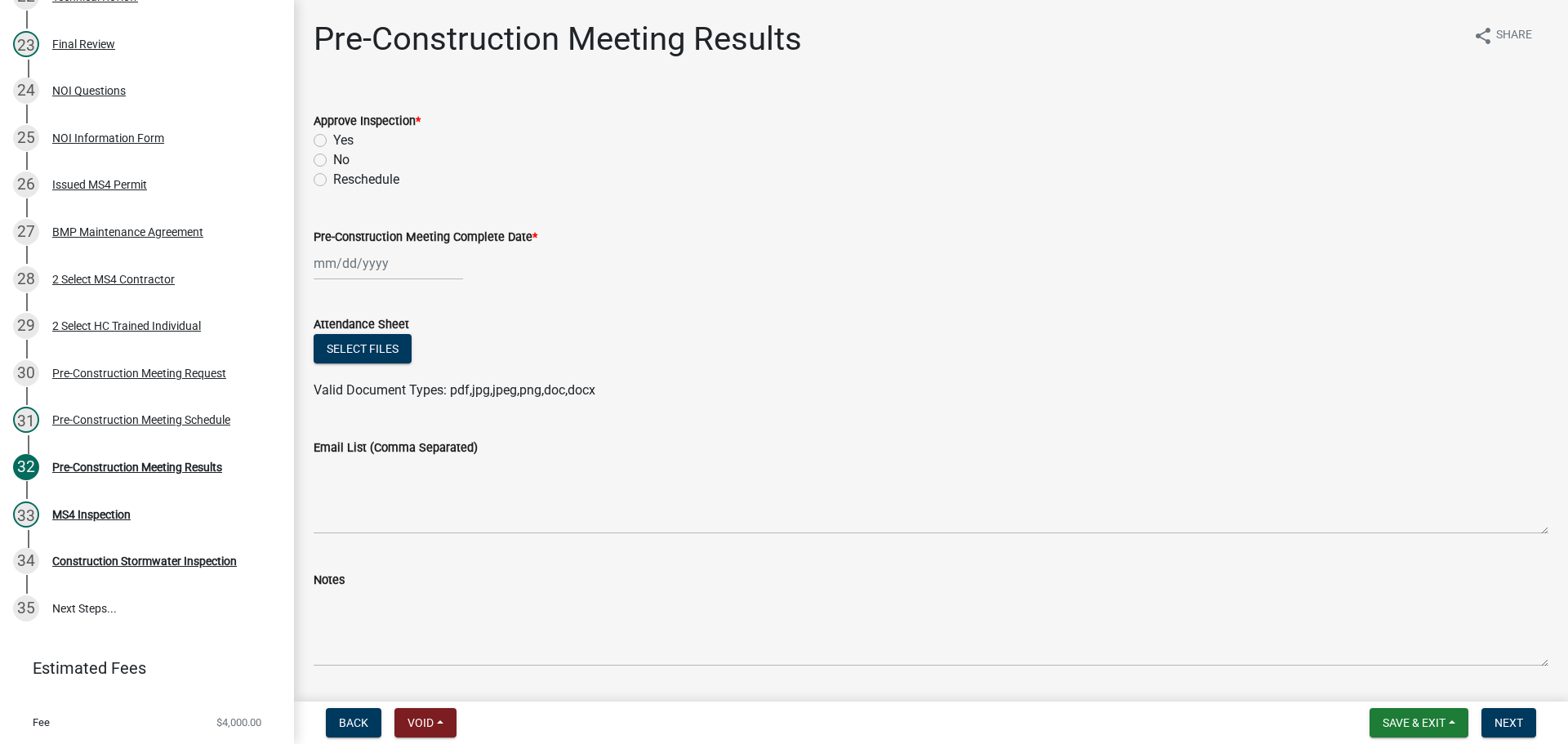
click at [339, 137] on label "Yes" at bounding box center [343, 141] width 21 height 20
click at [339, 137] on input "Yes" at bounding box center [338, 136] width 11 height 11
radio input "true"
click at [409, 257] on div at bounding box center [388, 262] width 150 height 33
select select "9"
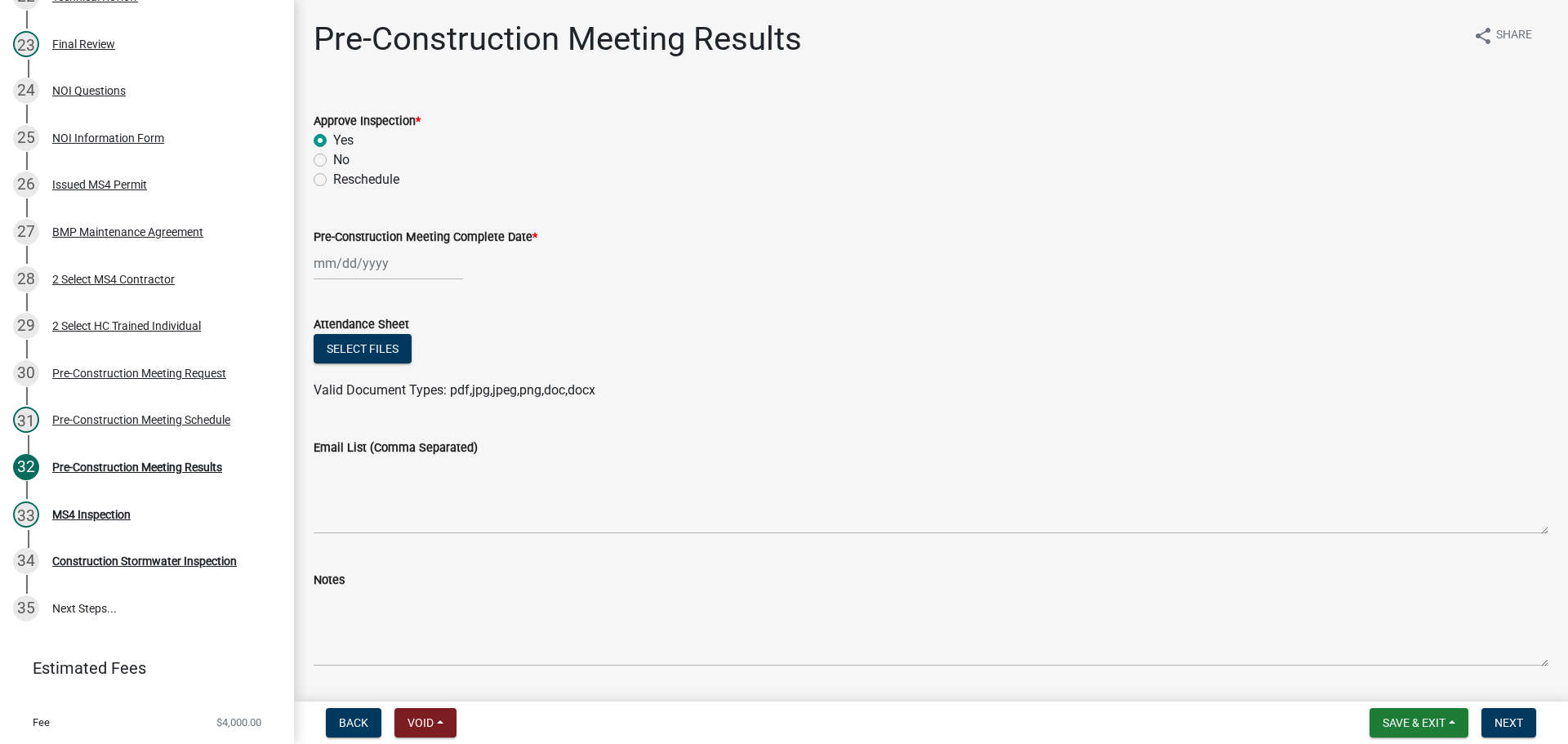
select select "2025"
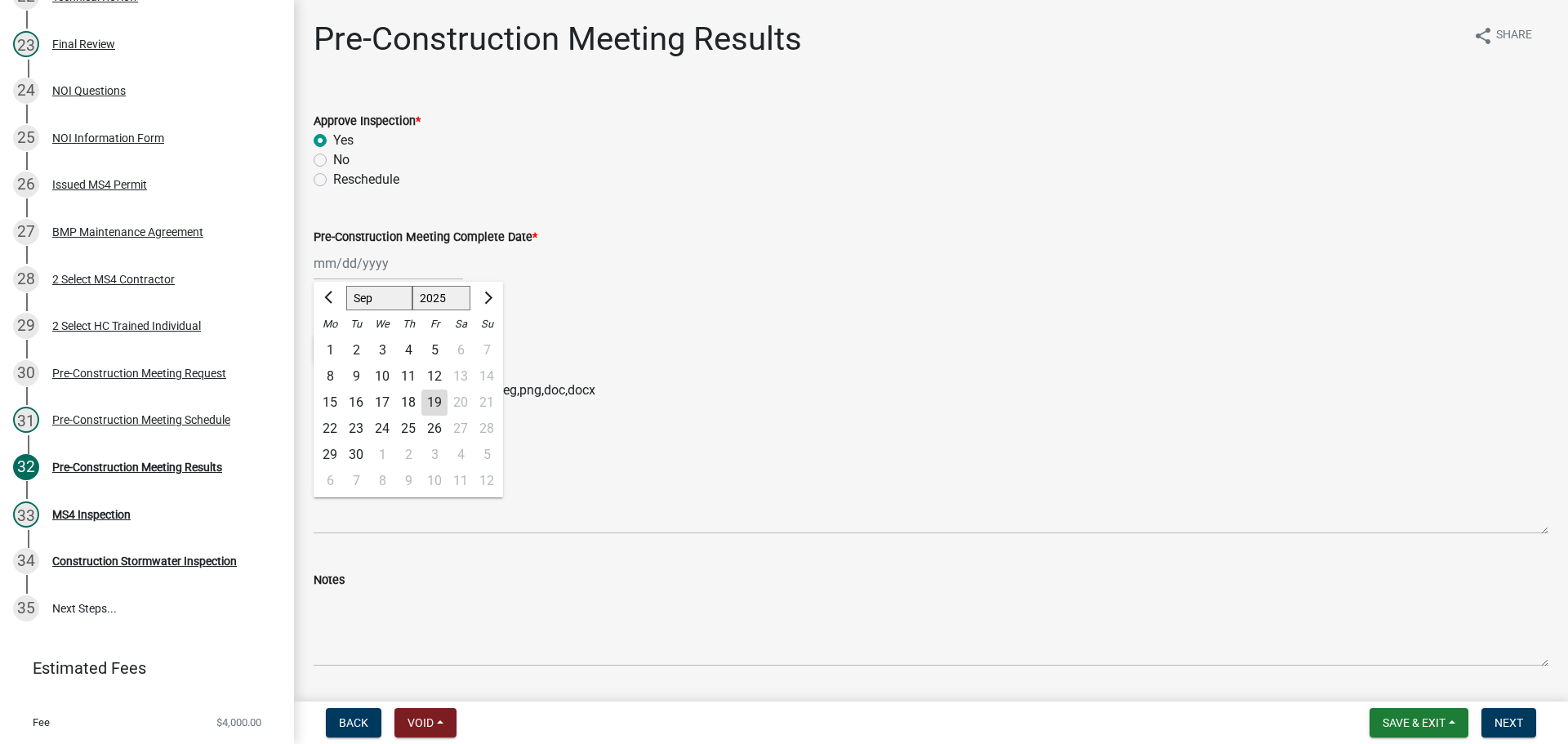
click at [352, 342] on div "2" at bounding box center [356, 350] width 26 height 26
type input "09/02/2025"
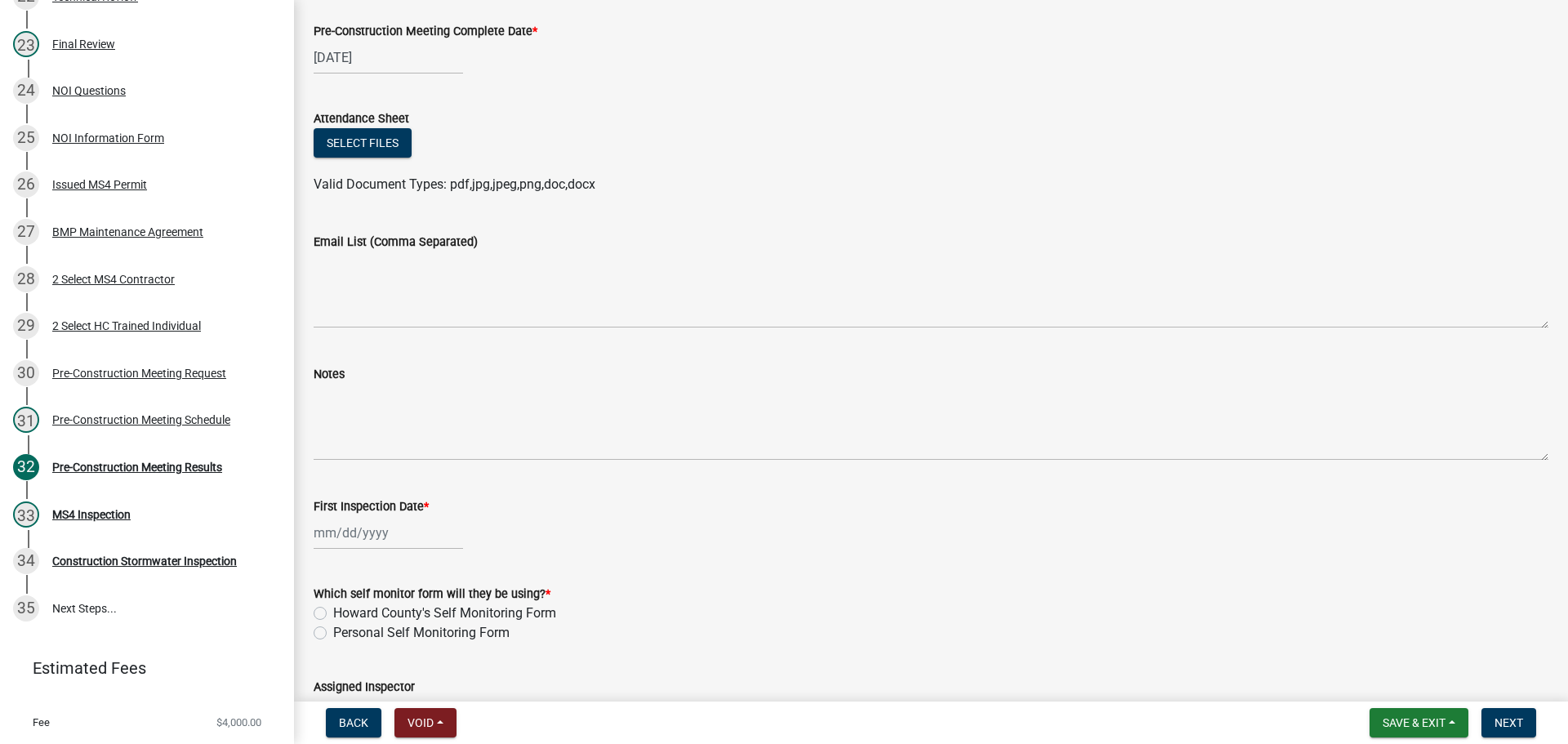
scroll to position [245, 0]
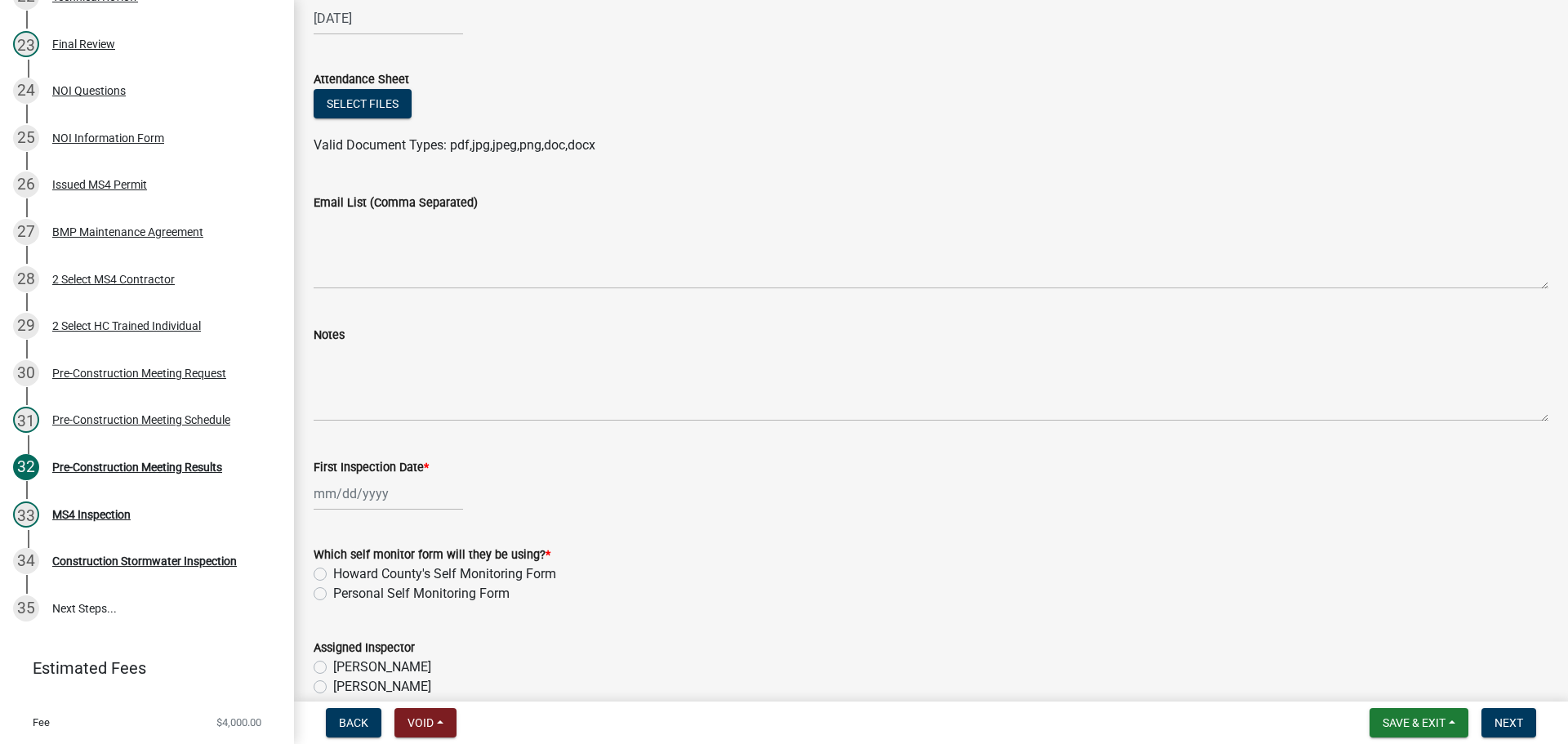
select select "9"
select select "2025"
click at [371, 492] on div "Jan Feb Mar Apr May Jun Jul Aug Sep Oct Nov Dec 1525 1526 1527 1528 1529 1530 1…" at bounding box center [388, 492] width 150 height 33
click at [355, 382] on div "16" at bounding box center [356, 380] width 26 height 26
type input "09/16/2025"
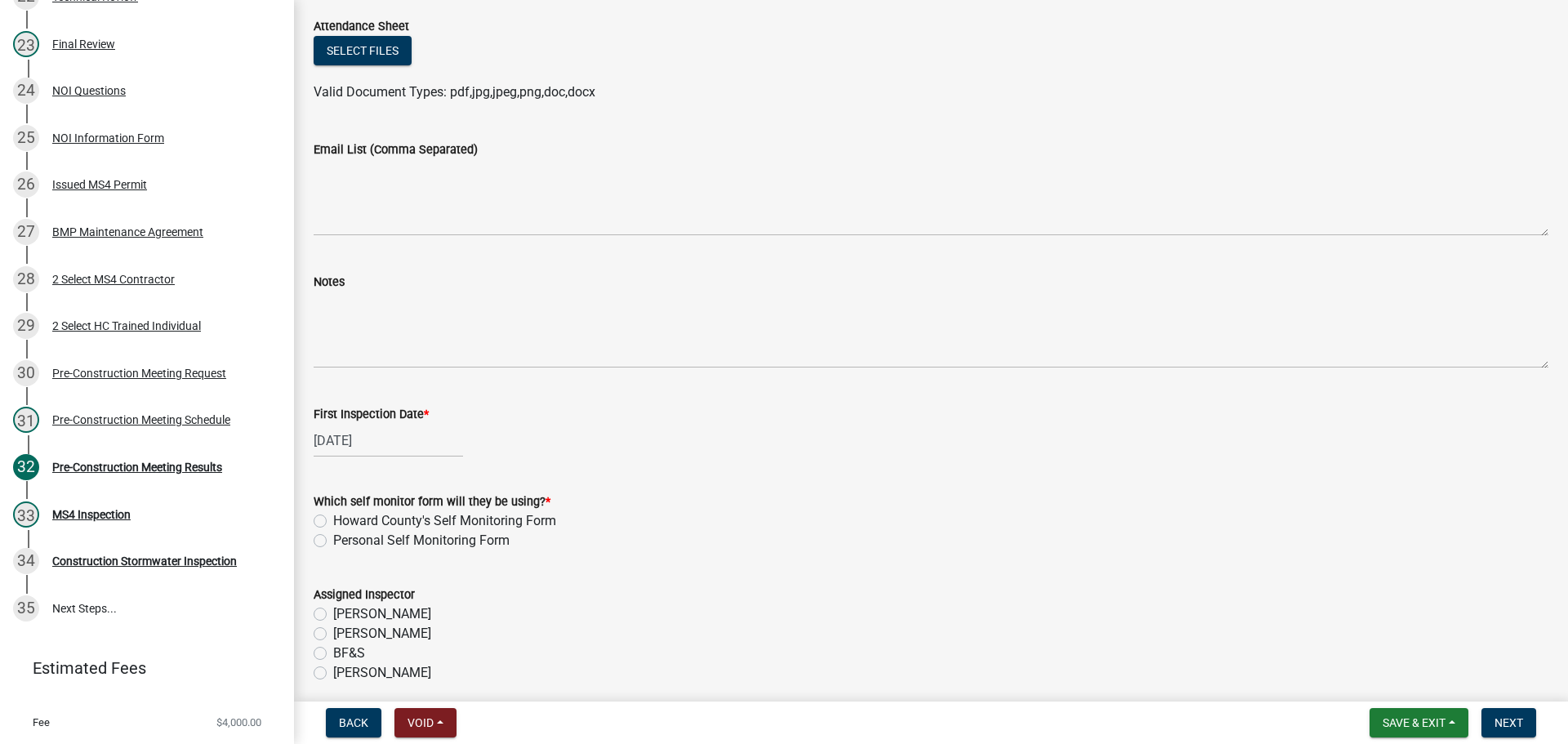
scroll to position [327, 0]
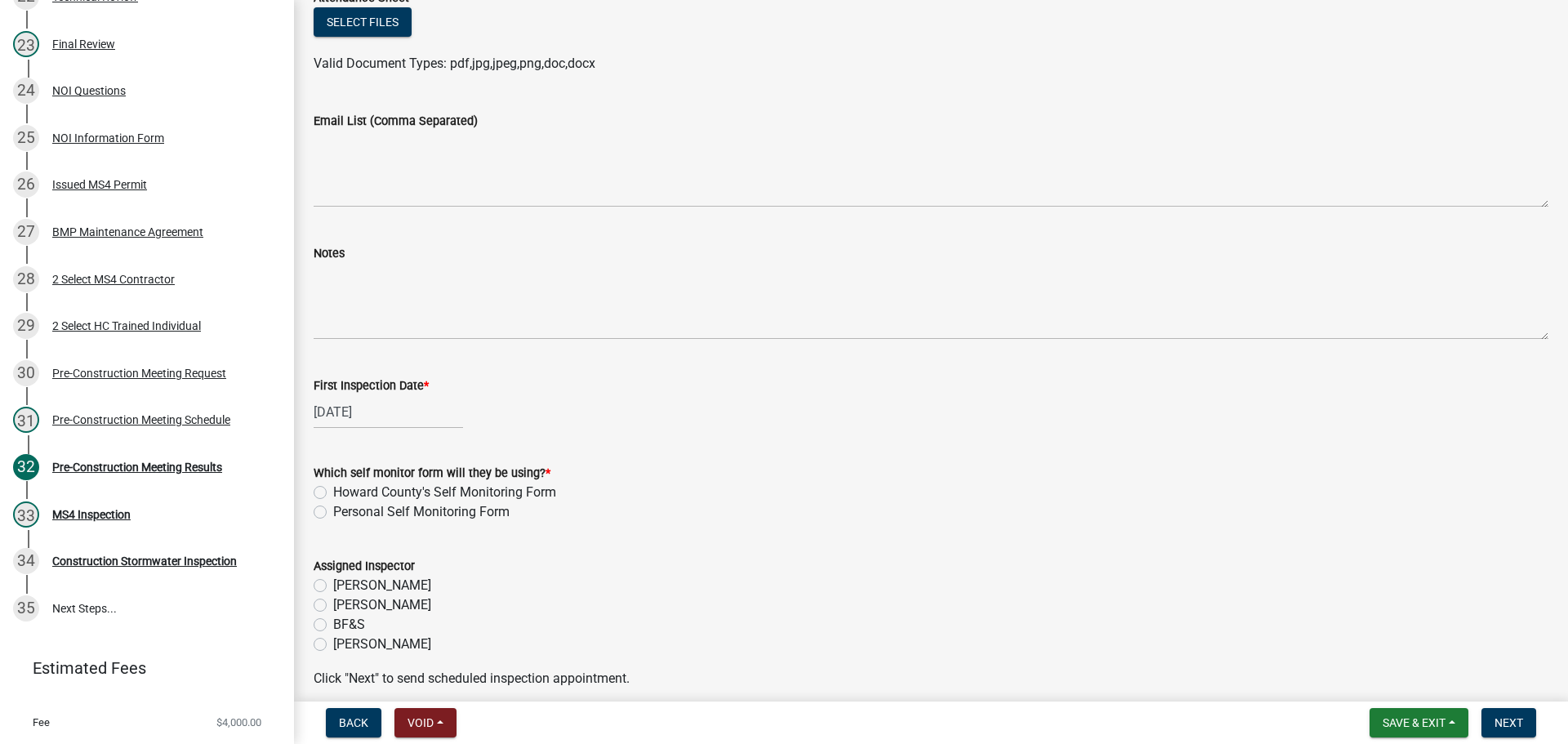
click at [442, 512] on label "Personal Self Monitoring Form" at bounding box center [421, 512] width 176 height 20
click at [344, 512] on input "Personal Self Monitoring Form" at bounding box center [338, 508] width 11 height 11
radio input "true"
click at [442, 496] on label "Howard County's Self Monitoring Form" at bounding box center [444, 492] width 223 height 20
click at [344, 493] on input "Howard County's Self Monitoring Form" at bounding box center [338, 488] width 11 height 11
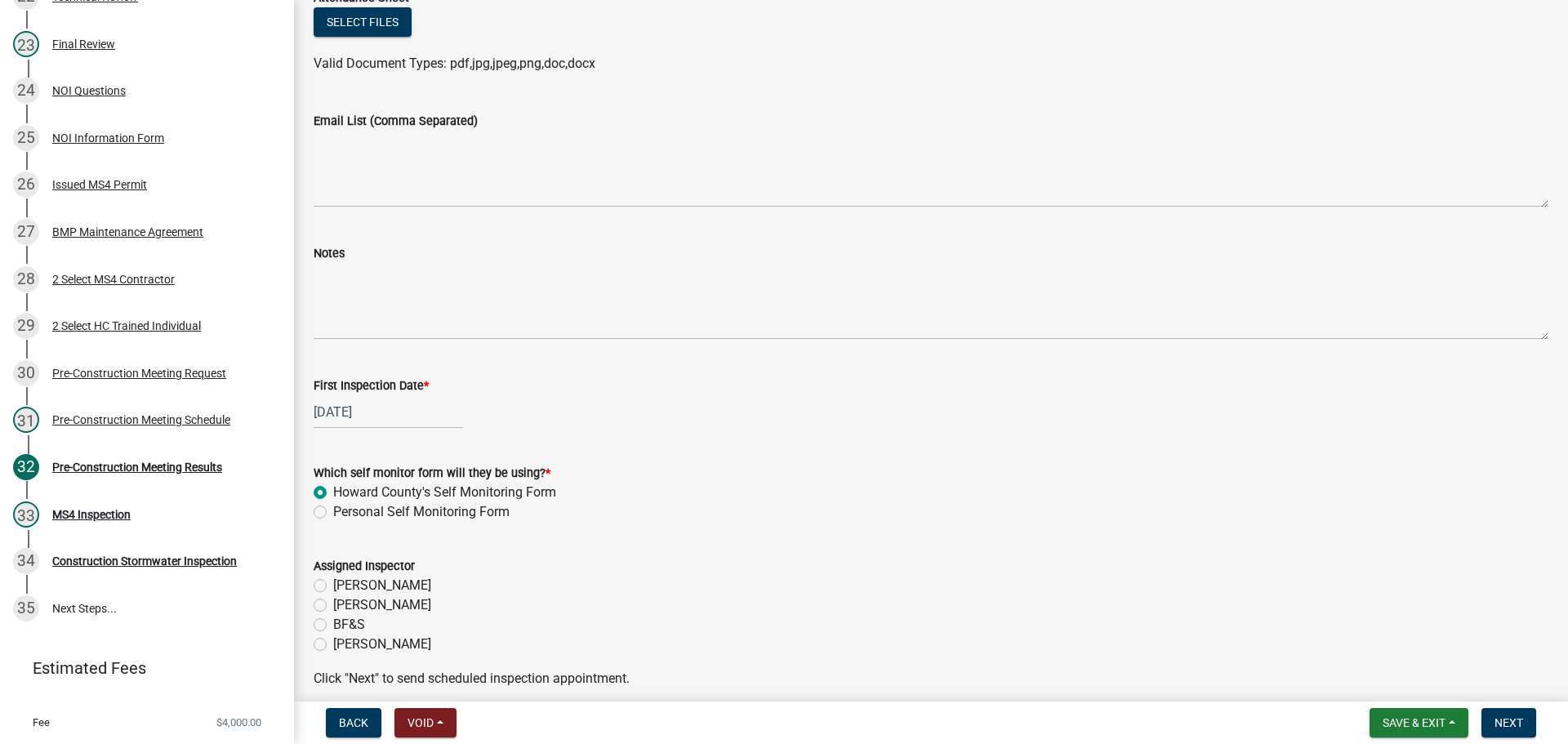
radio input "true"
click at [446, 511] on label "Personal Self Monitoring Form" at bounding box center [421, 512] width 176 height 20
click at [344, 511] on input "Personal Self Monitoring Form" at bounding box center [338, 508] width 11 height 11
radio input "true"
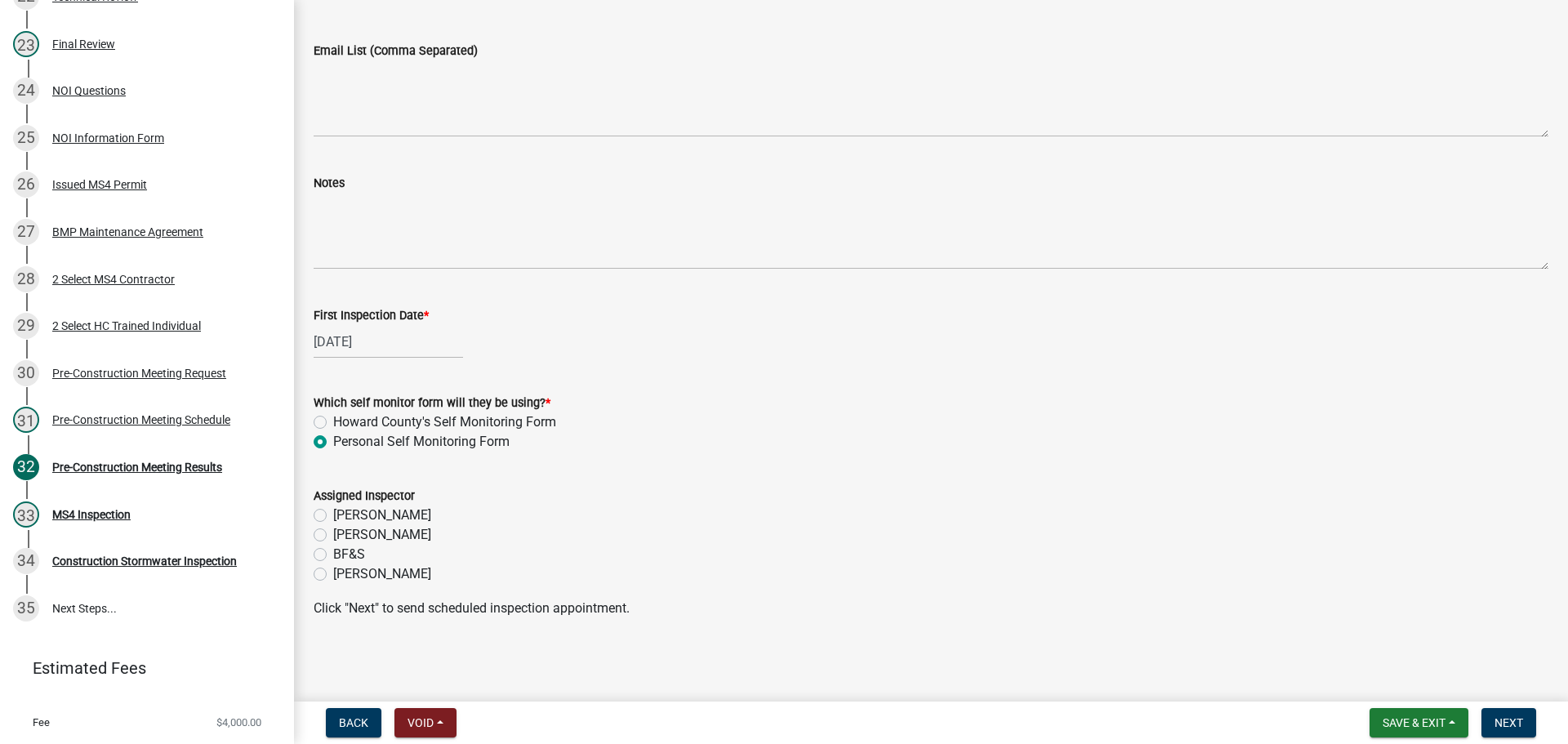
click at [356, 572] on label "Hayden Vest" at bounding box center [381, 574] width 98 height 20
click at [344, 572] on input "Hayden Vest" at bounding box center [338, 569] width 11 height 11
radio input "true"
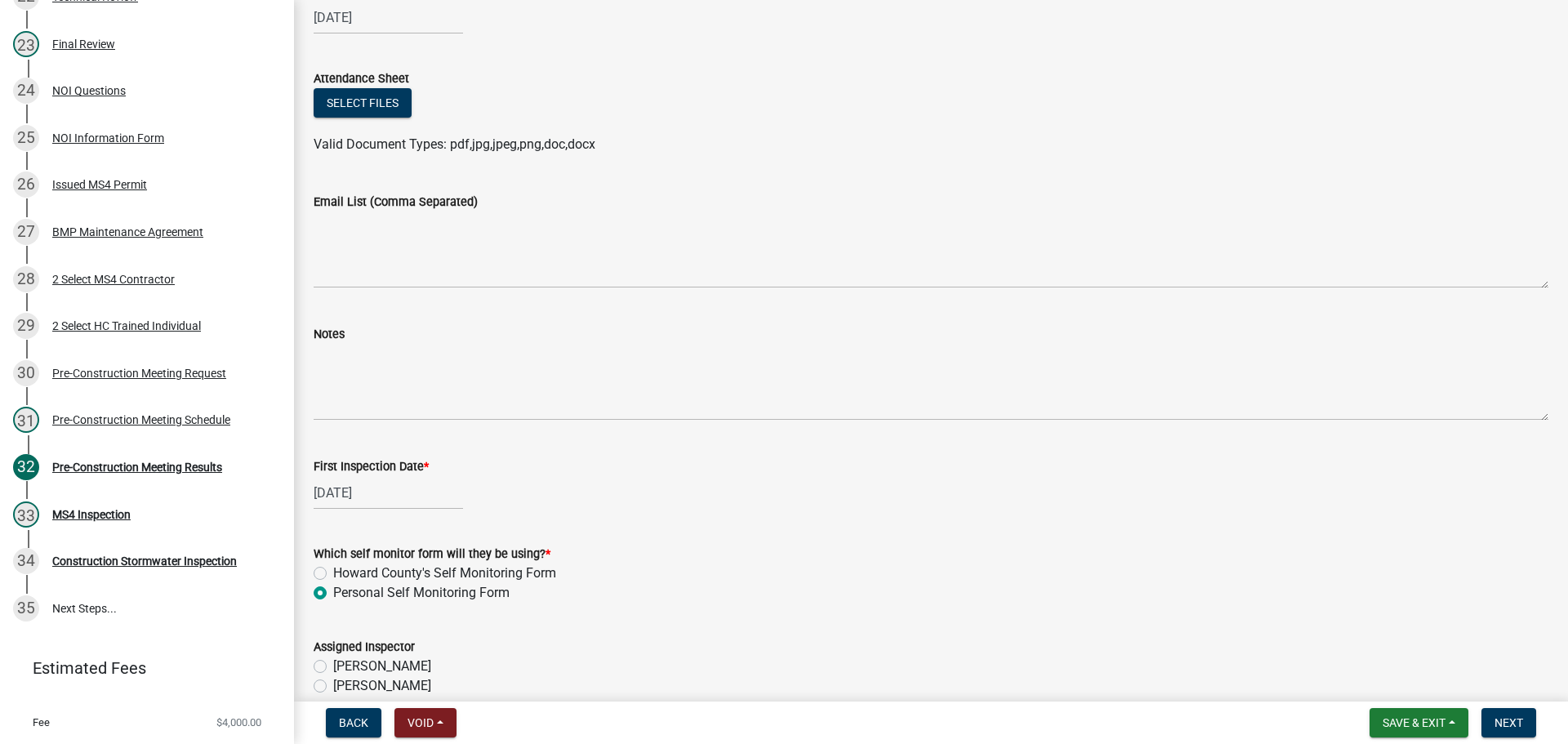
scroll to position [234, 0]
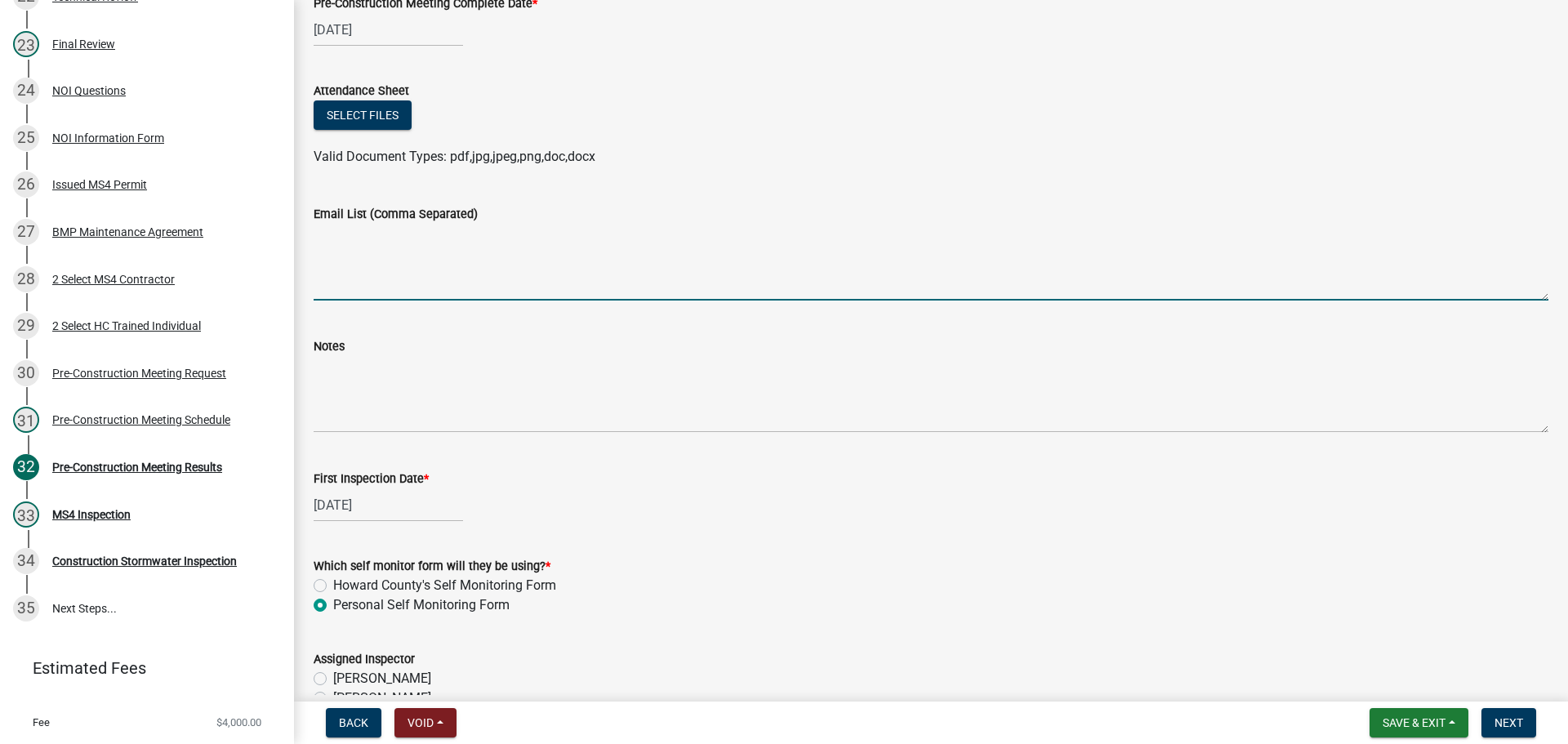
click at [477, 268] on textarea "Email List (Comma Separated)" at bounding box center [930, 262] width 1235 height 77
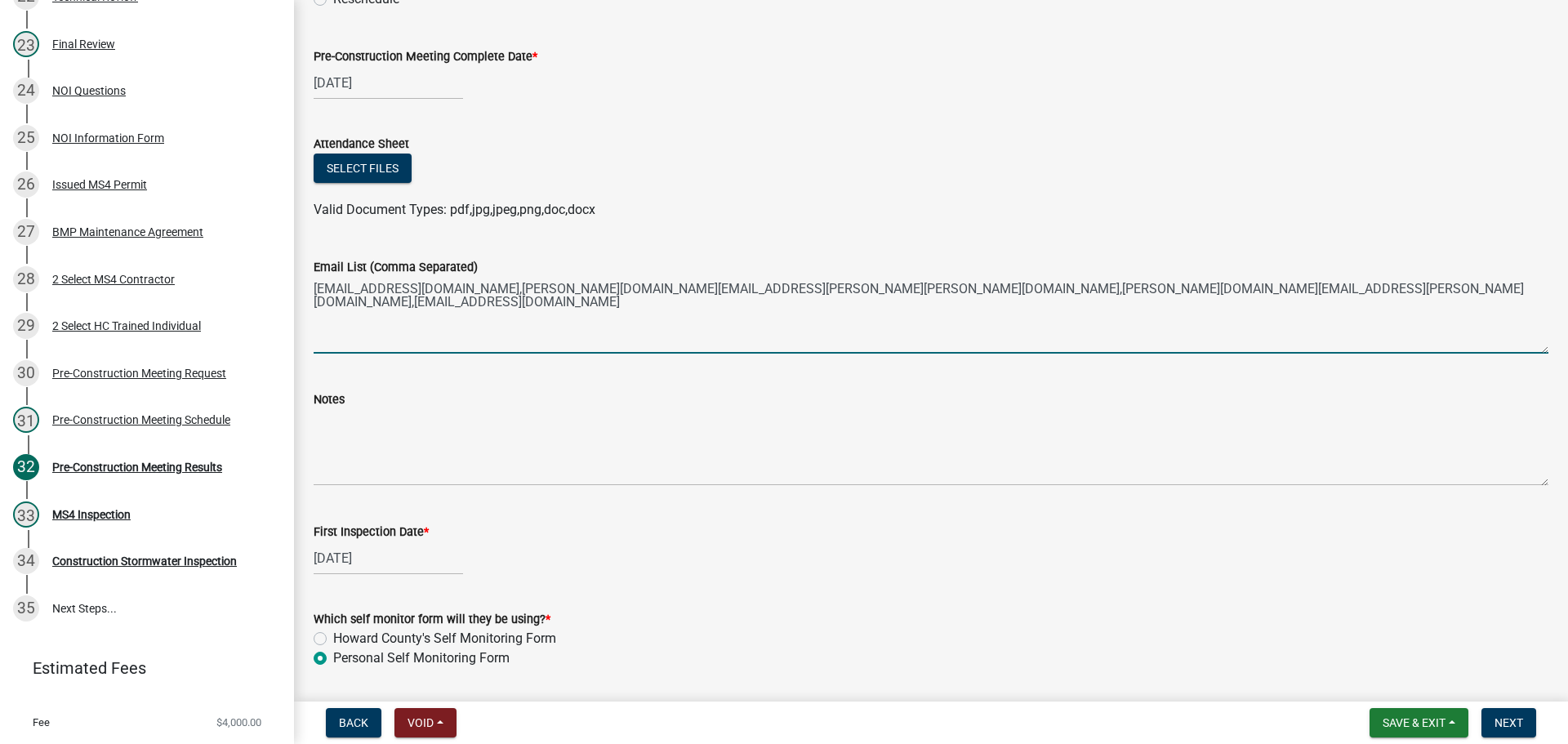
scroll to position [152, 0]
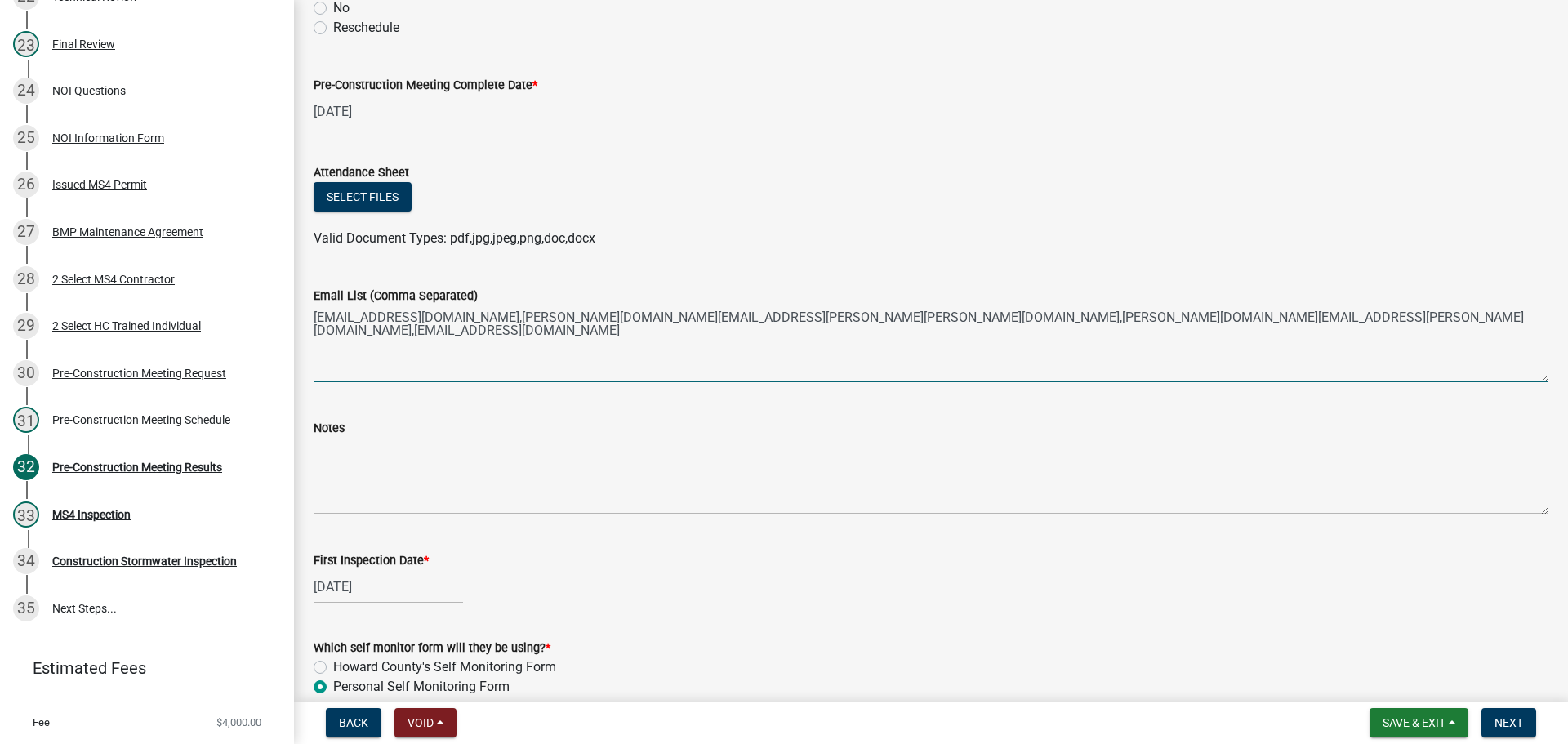
type textarea "kamala.joshi@duke-energy.com,steven.franklin@duke-energy.com,ryan.hellmann@stan…"
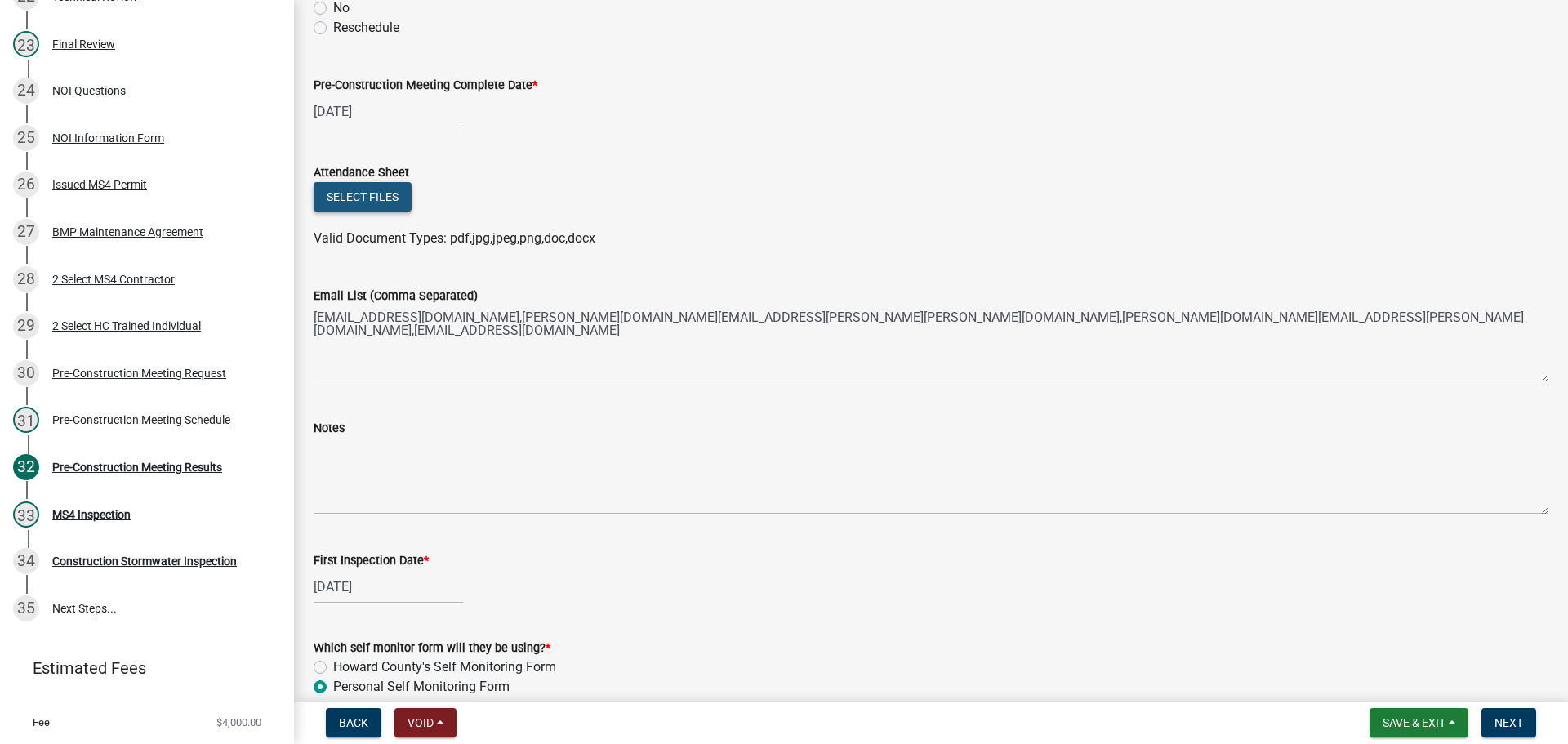
click at [391, 199] on button "Select files" at bounding box center [362, 196] width 98 height 30
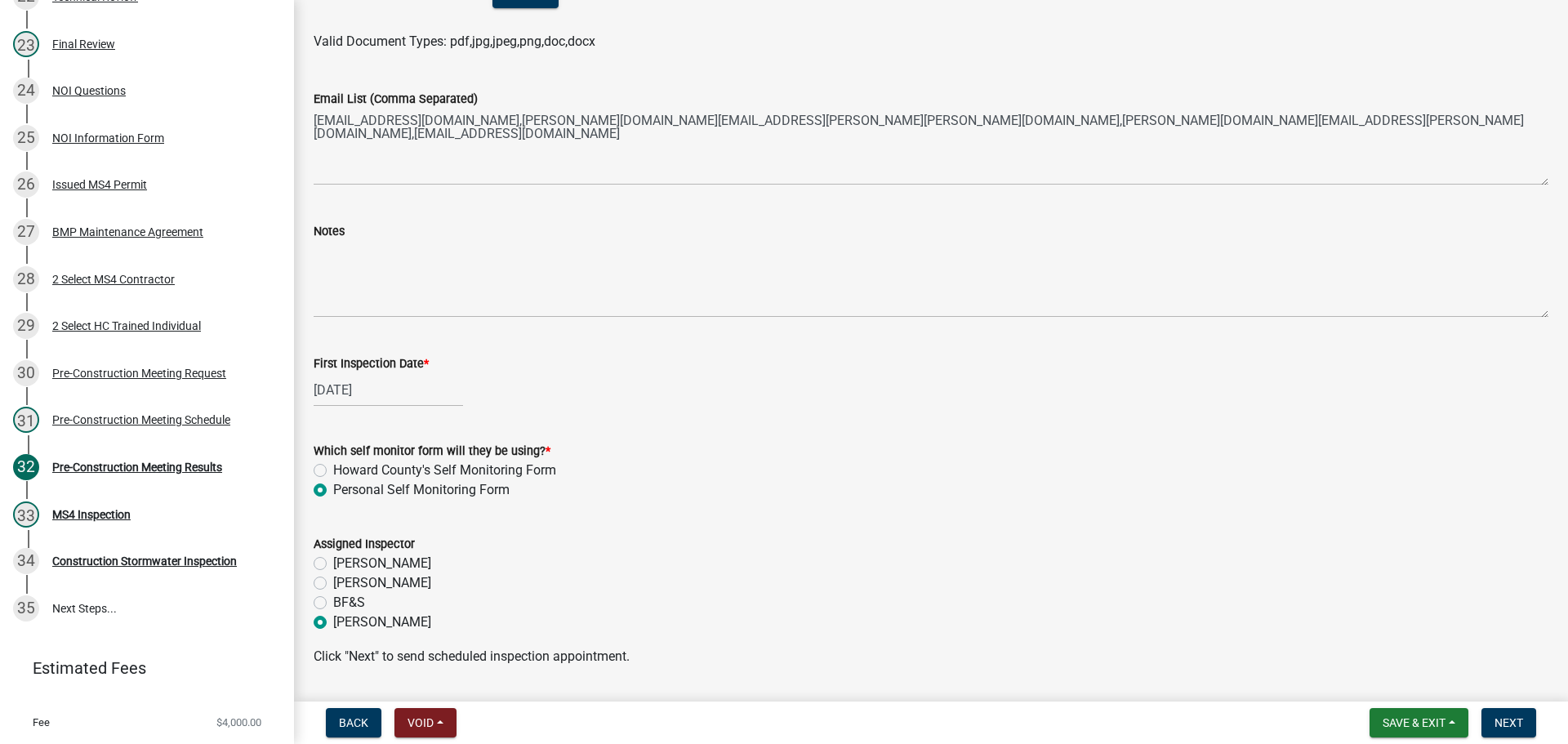
scroll to position [457, 0]
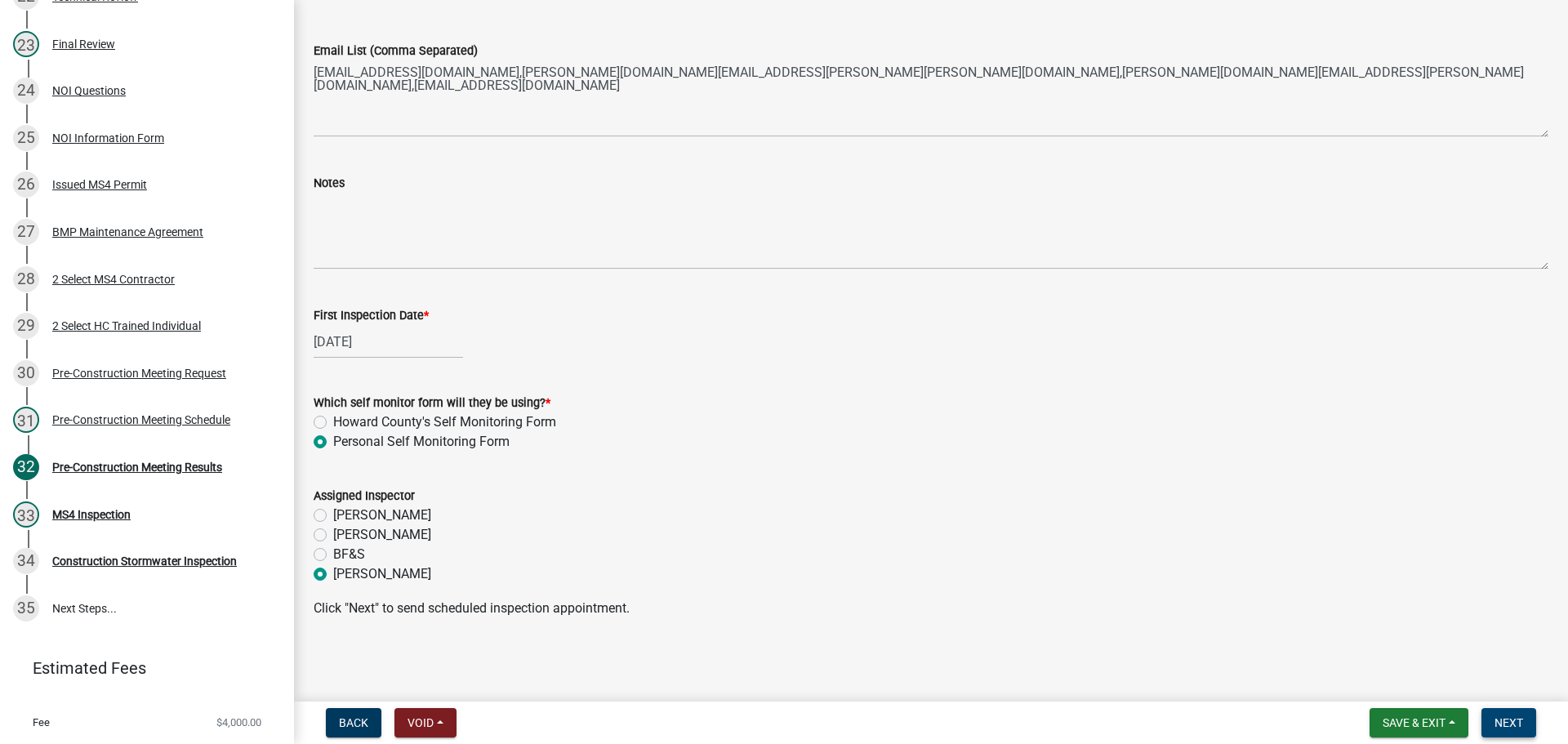
click at [1504, 723] on span "Next" at bounding box center [1508, 723] width 29 height 13
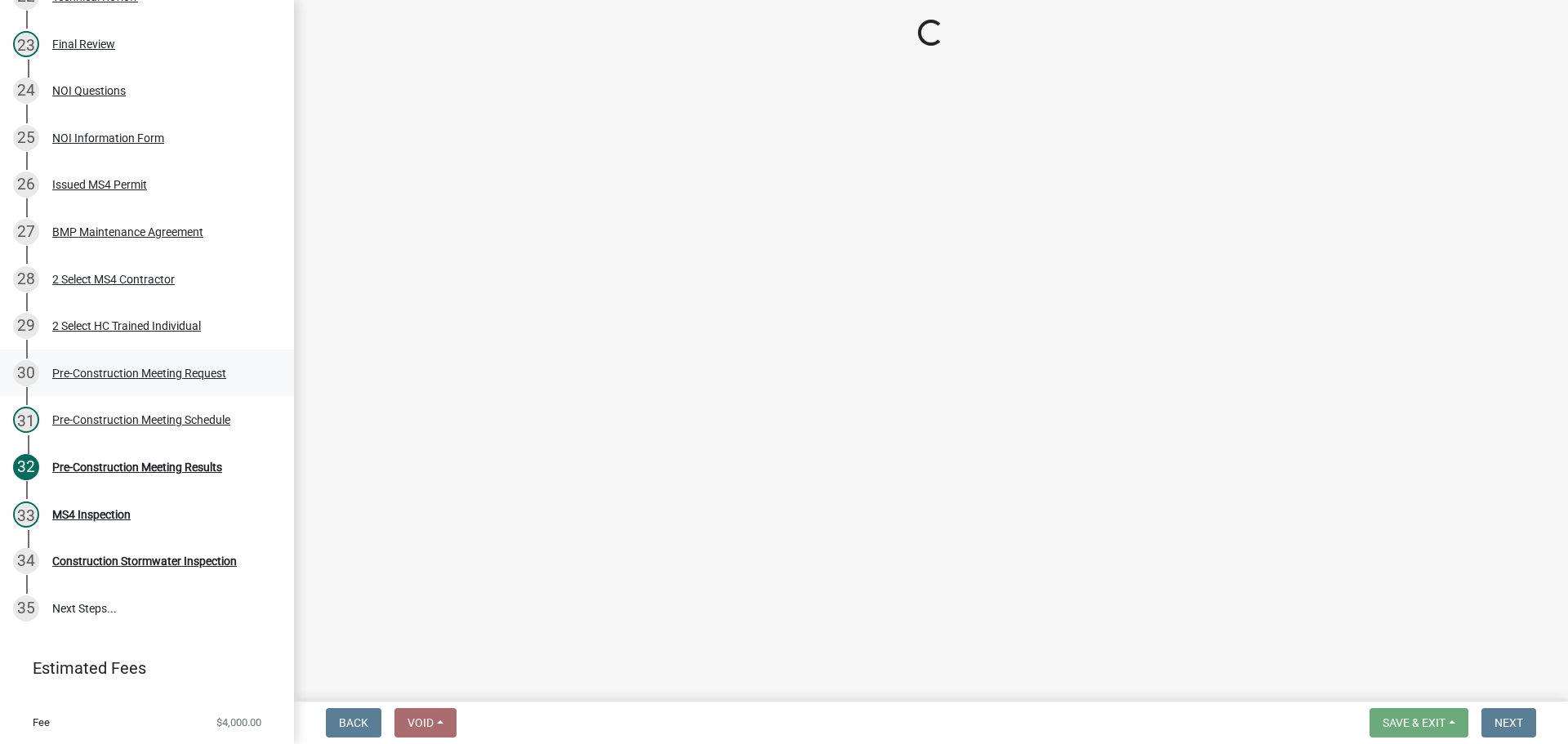
scroll to position [1354, 0]
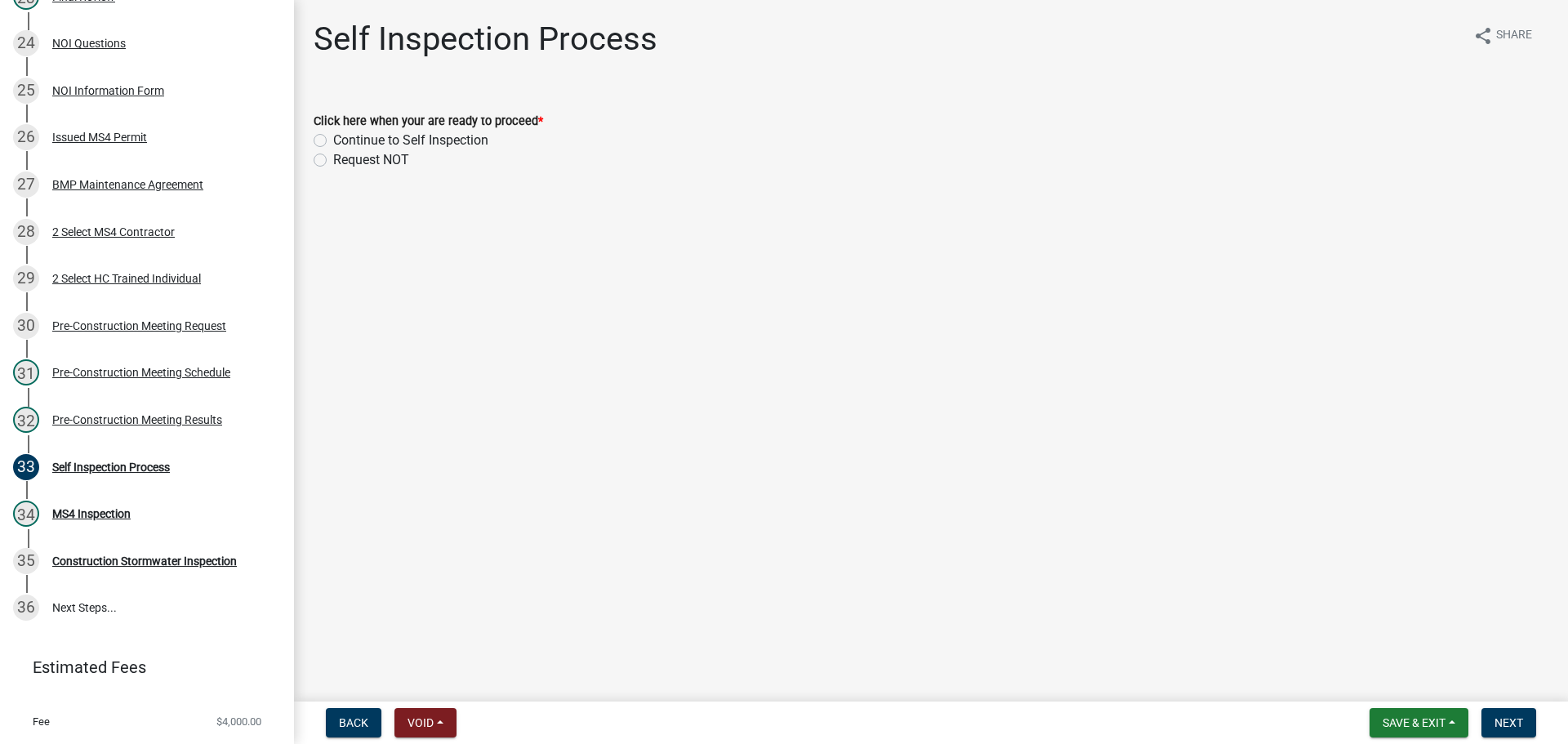
click at [421, 137] on label "Continue to Self Inspection" at bounding box center [410, 141] width 155 height 20
click at [344, 137] on input "Continue to Self Inspection" at bounding box center [338, 136] width 11 height 11
radio input "true"
click at [1516, 726] on span "Next" at bounding box center [1508, 723] width 29 height 13
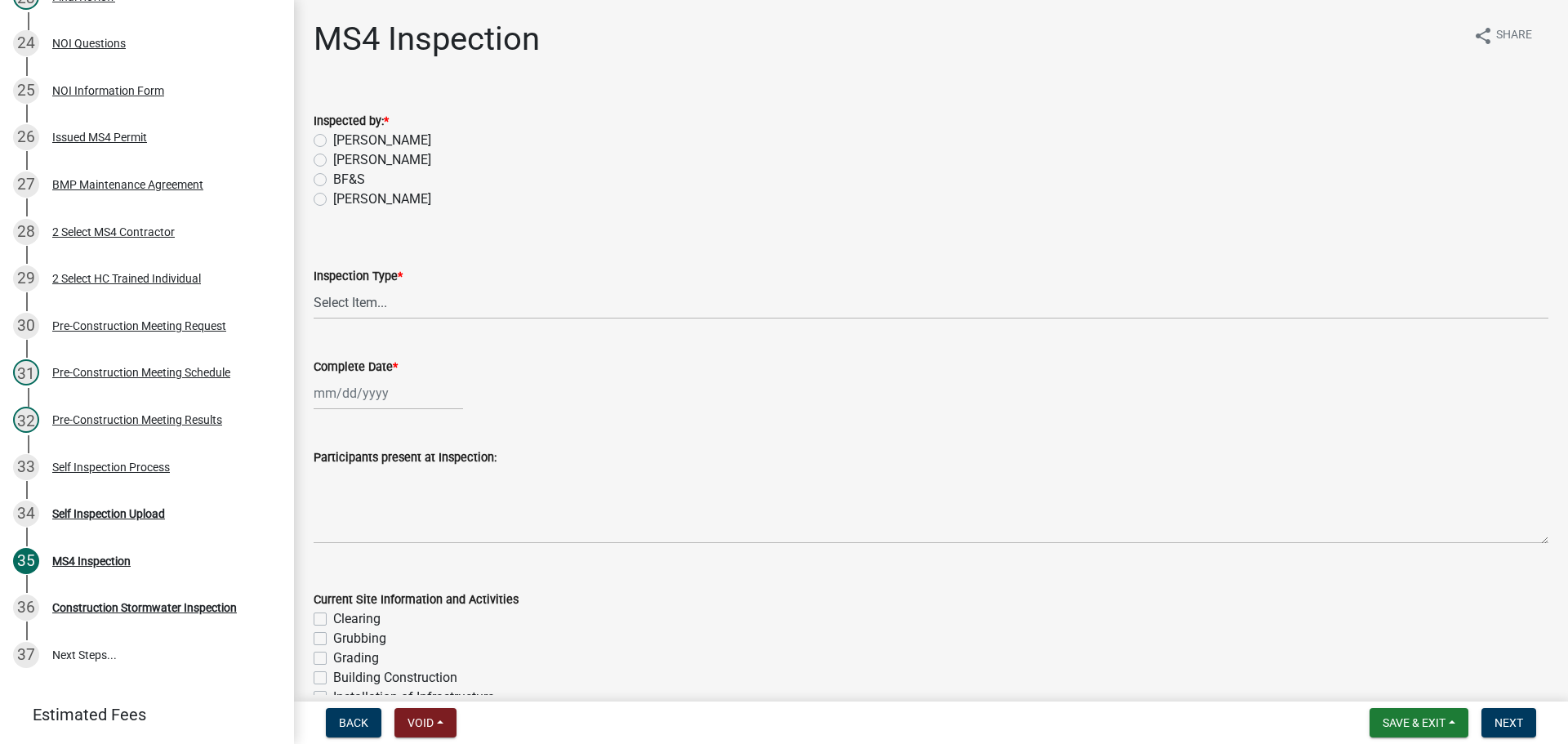
scroll to position [1400, 0]
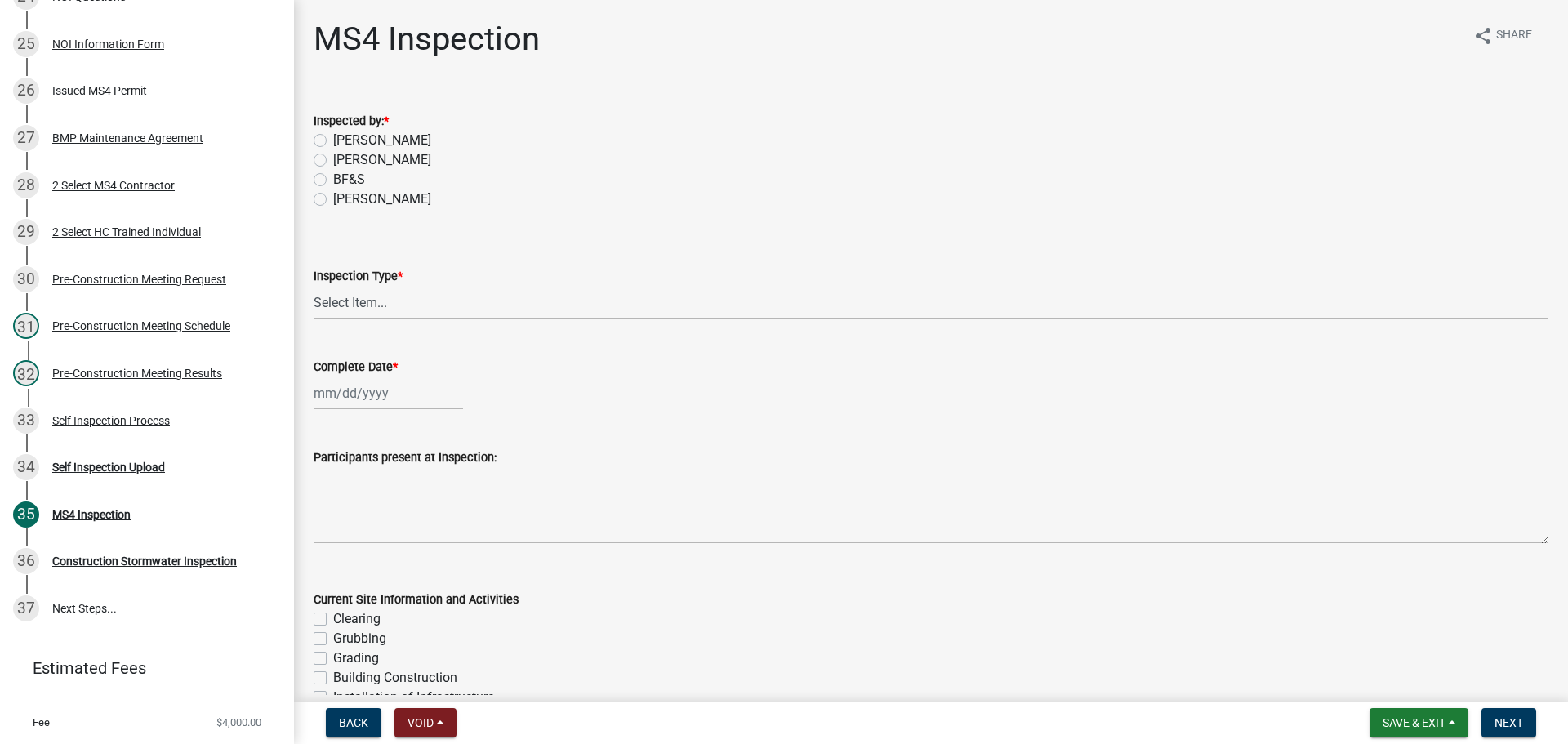
click at [381, 206] on label "Hayden Vest" at bounding box center [381, 200] width 98 height 20
click at [344, 200] on input "Hayden Vest" at bounding box center [338, 195] width 11 height 11
radio input "true"
click at [416, 296] on select "Select Item... Initial Routine Follow Up Complaint" at bounding box center [930, 302] width 1235 height 33
click at [313, 286] on select "Select Item... Initial Routine Follow Up Complaint" at bounding box center [930, 302] width 1235 height 33
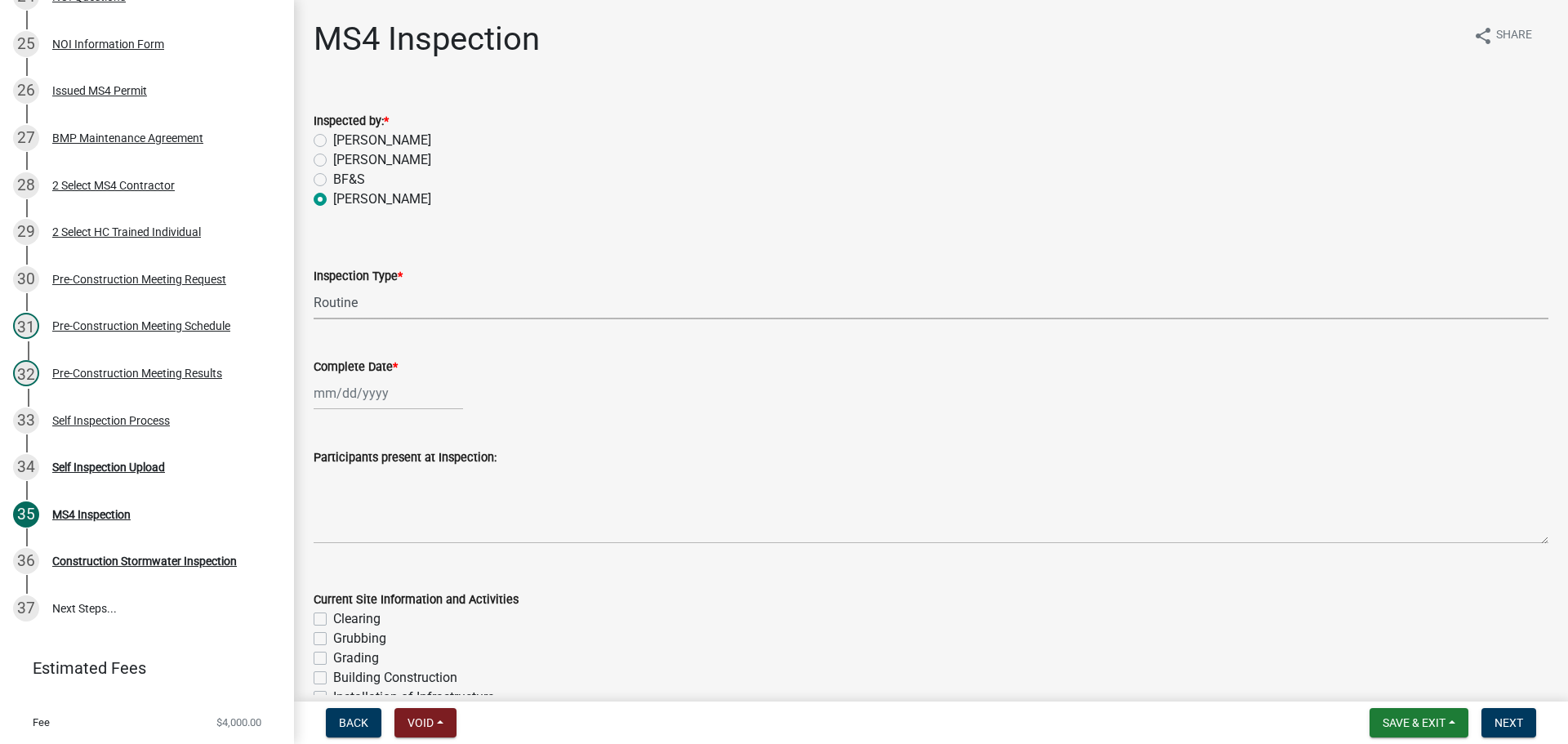
select select "6f2635a8-d74b-48ab-8be3-2798d1f6cb59"
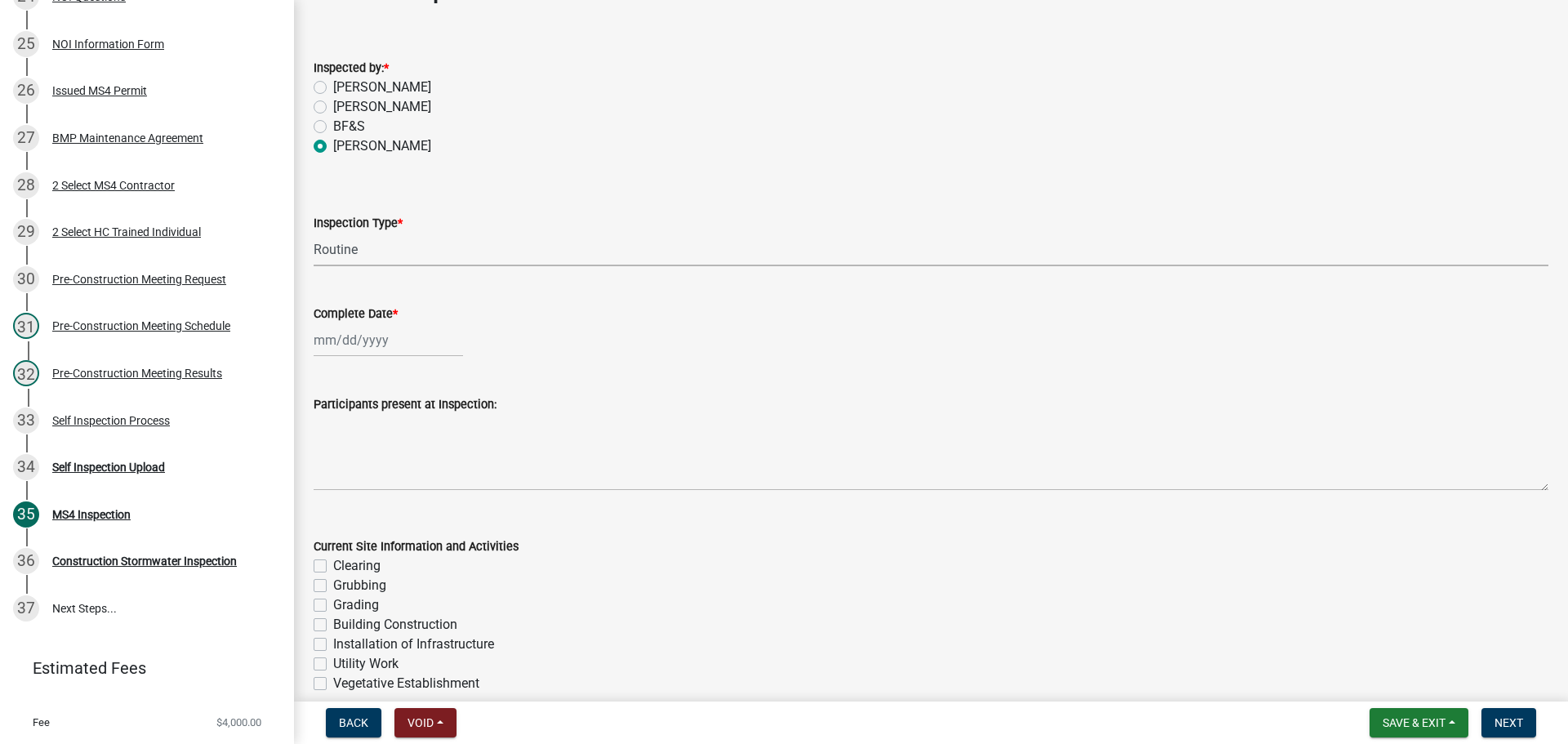
scroll to position [81, 0]
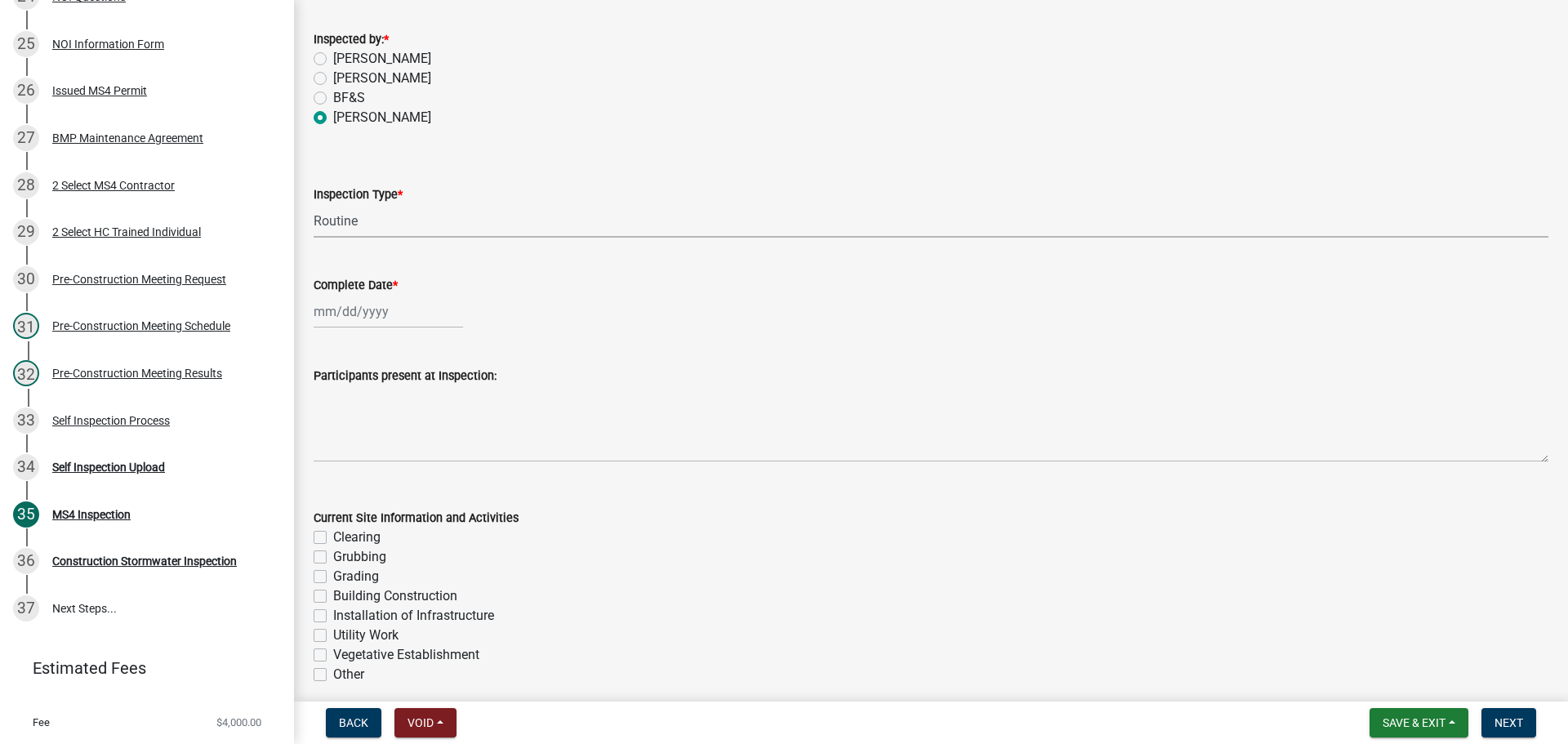
click at [356, 309] on div at bounding box center [388, 311] width 150 height 33
select select "9"
select select "2025"
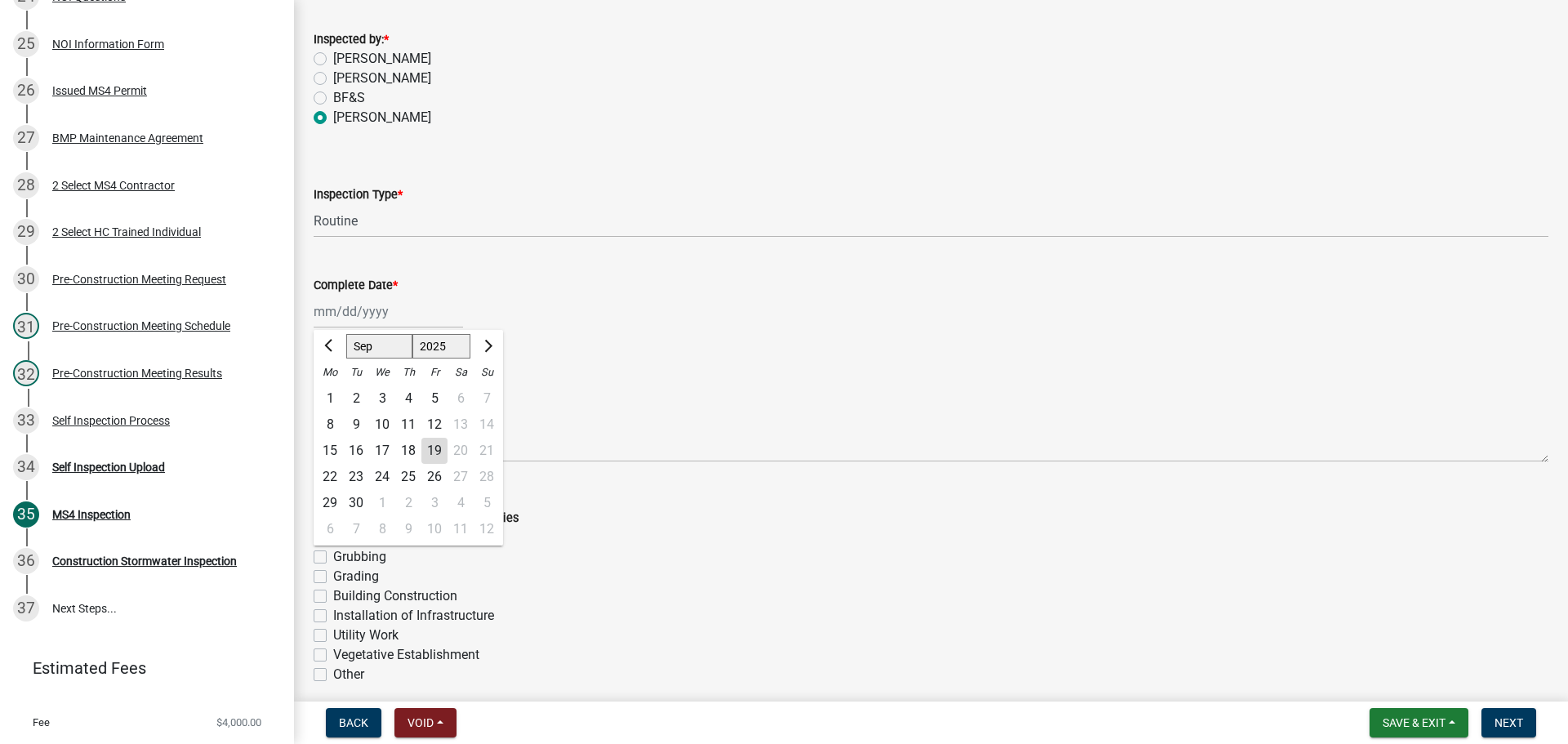
click at [325, 447] on div "15" at bounding box center [330, 450] width 26 height 26
type input "09/15/2025"
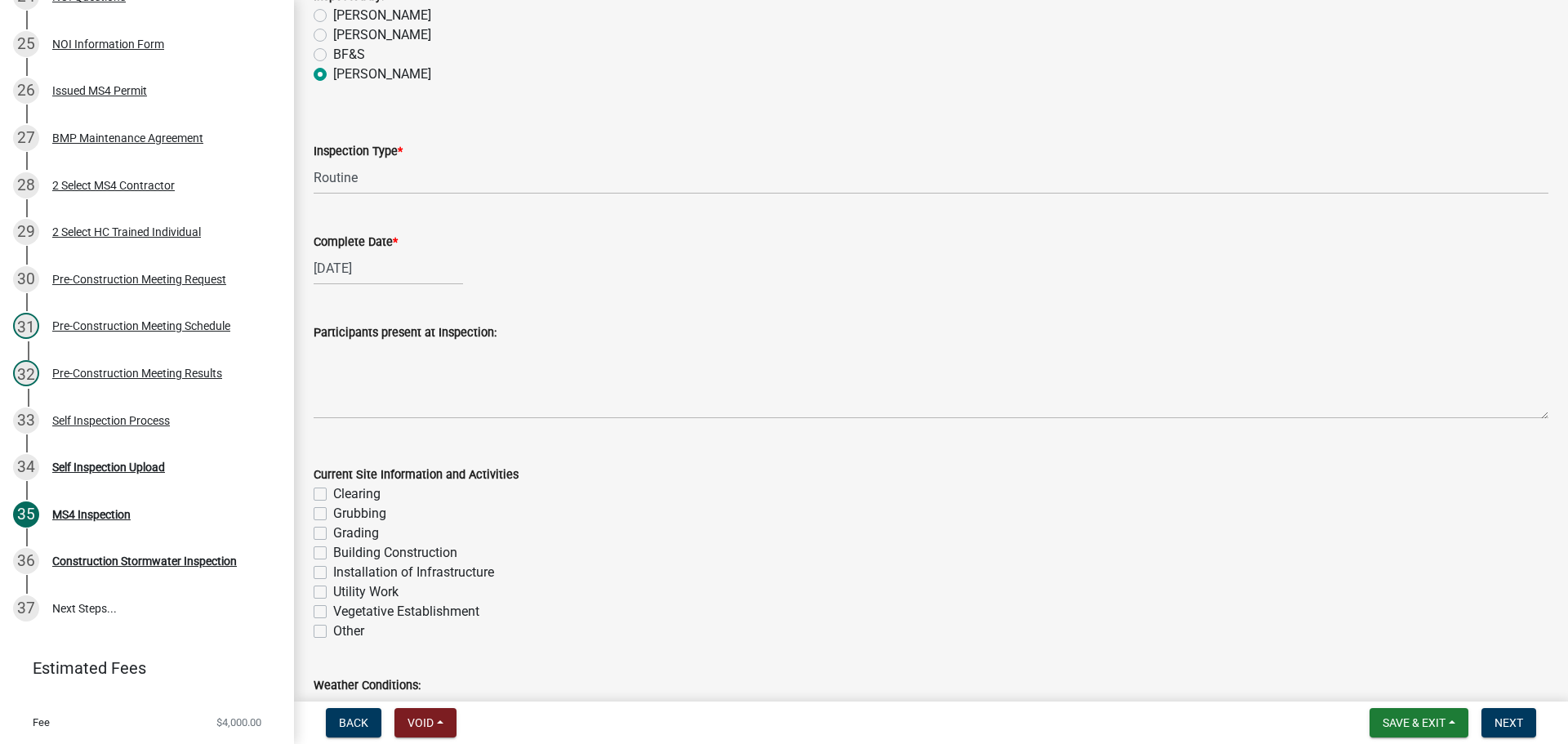
scroll to position [245, 0]
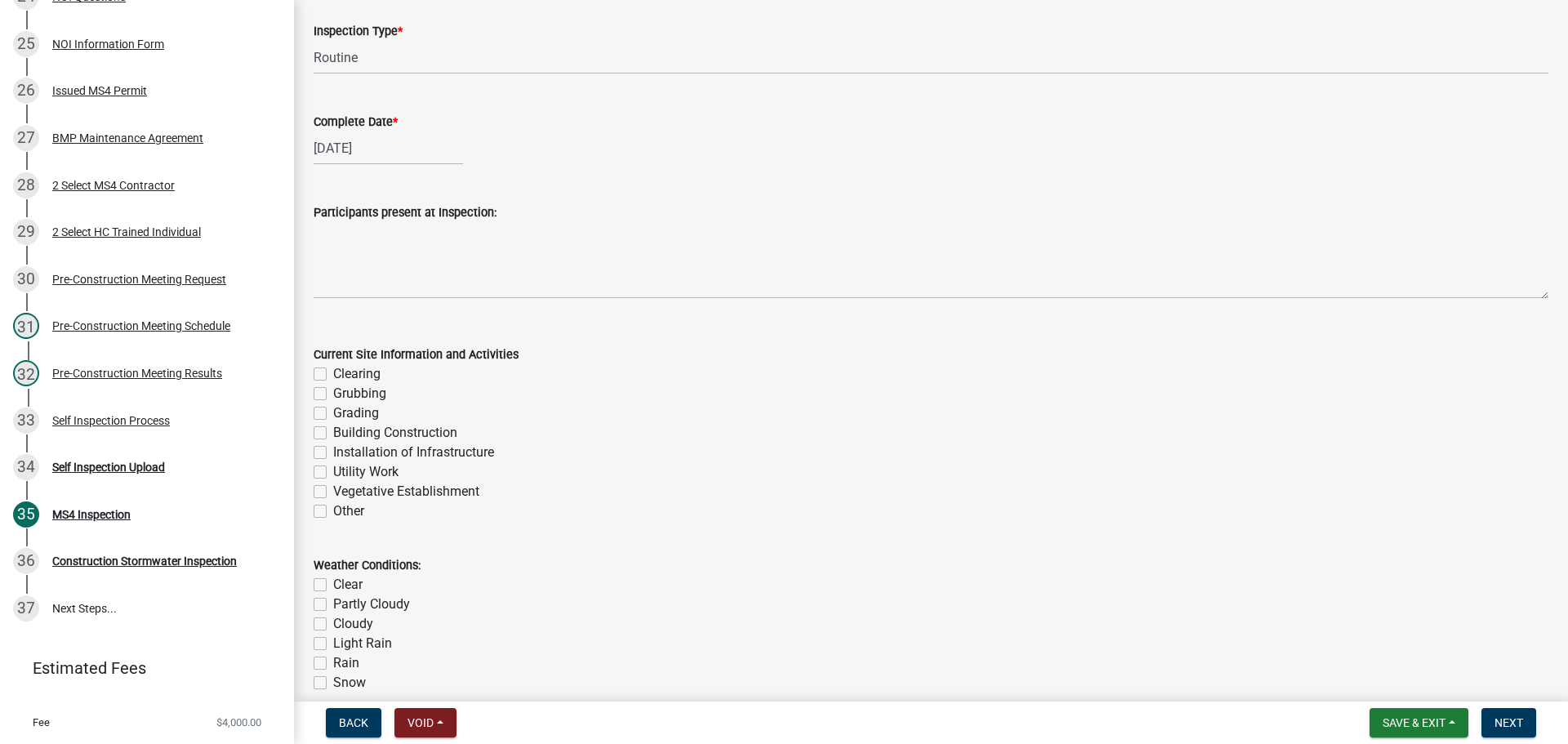
click at [355, 374] on label "Clearing" at bounding box center [356, 374] width 47 height 20
click at [344, 374] on input "Clearing" at bounding box center [338, 370] width 11 height 11
checkbox input "true"
checkbox input "false"
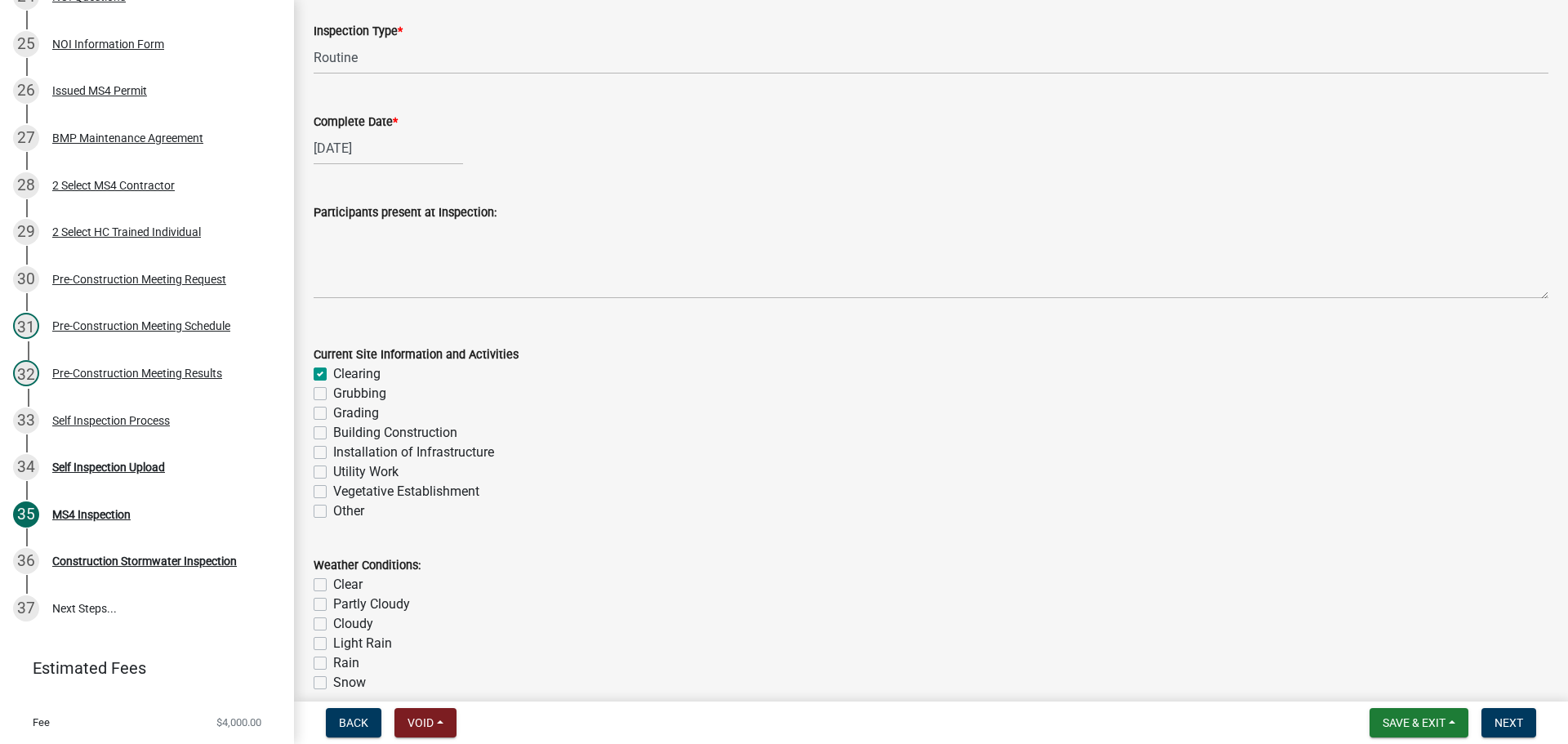
checkbox input "false"
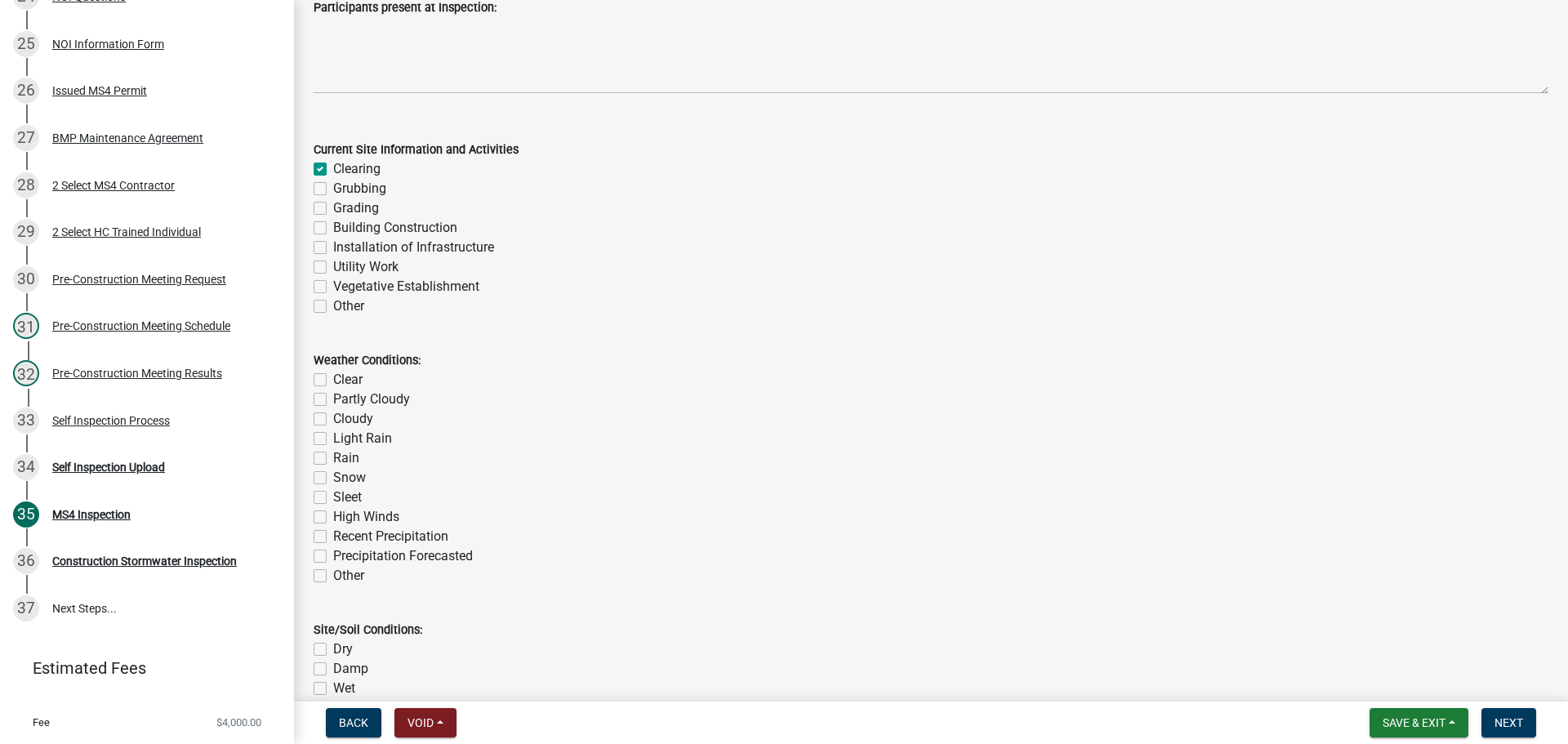
scroll to position [490, 0]
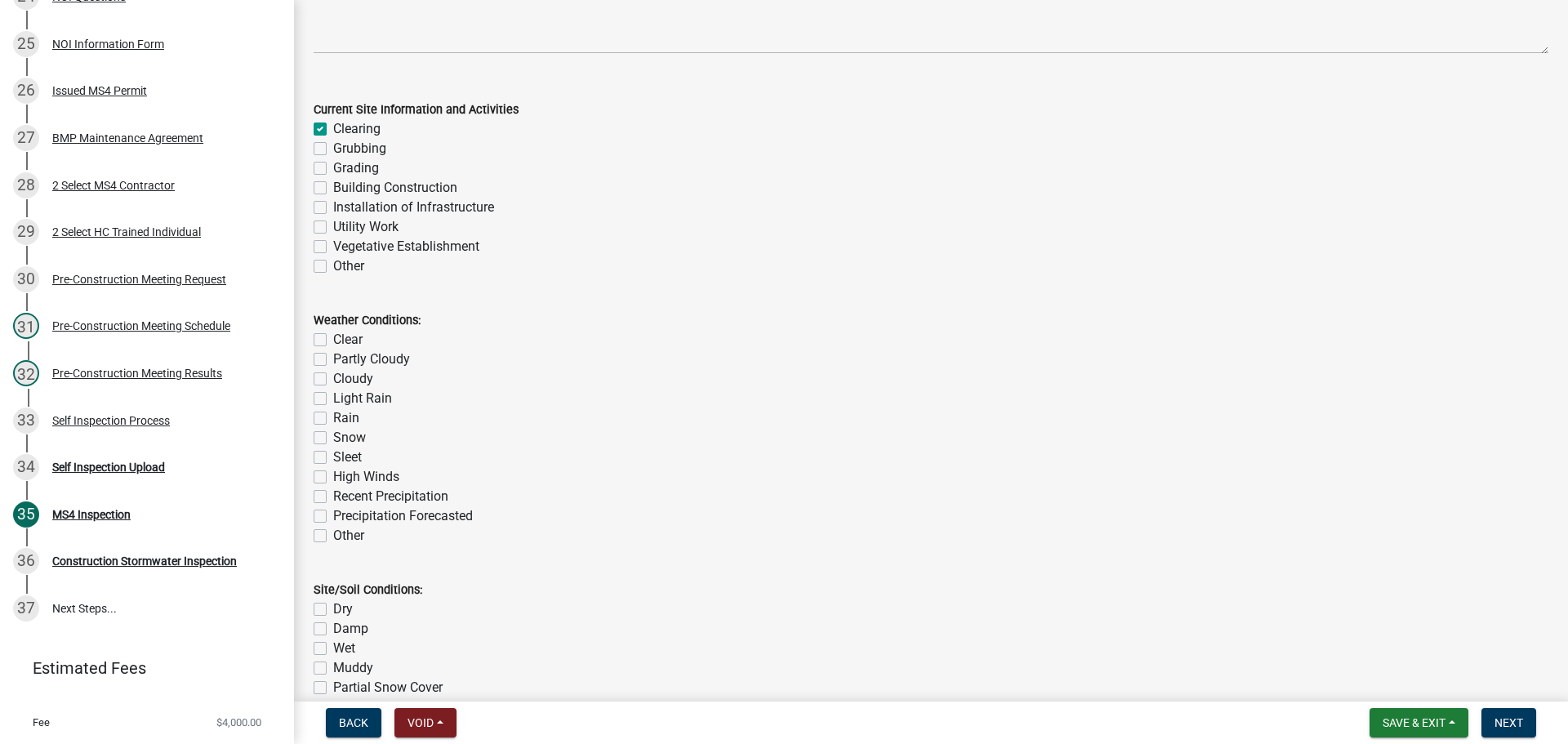
click at [339, 339] on label "Clear" at bounding box center [347, 339] width 30 height 20
click at [339, 339] on input "Clear" at bounding box center [338, 335] width 11 height 11
checkbox input "true"
checkbox input "false"
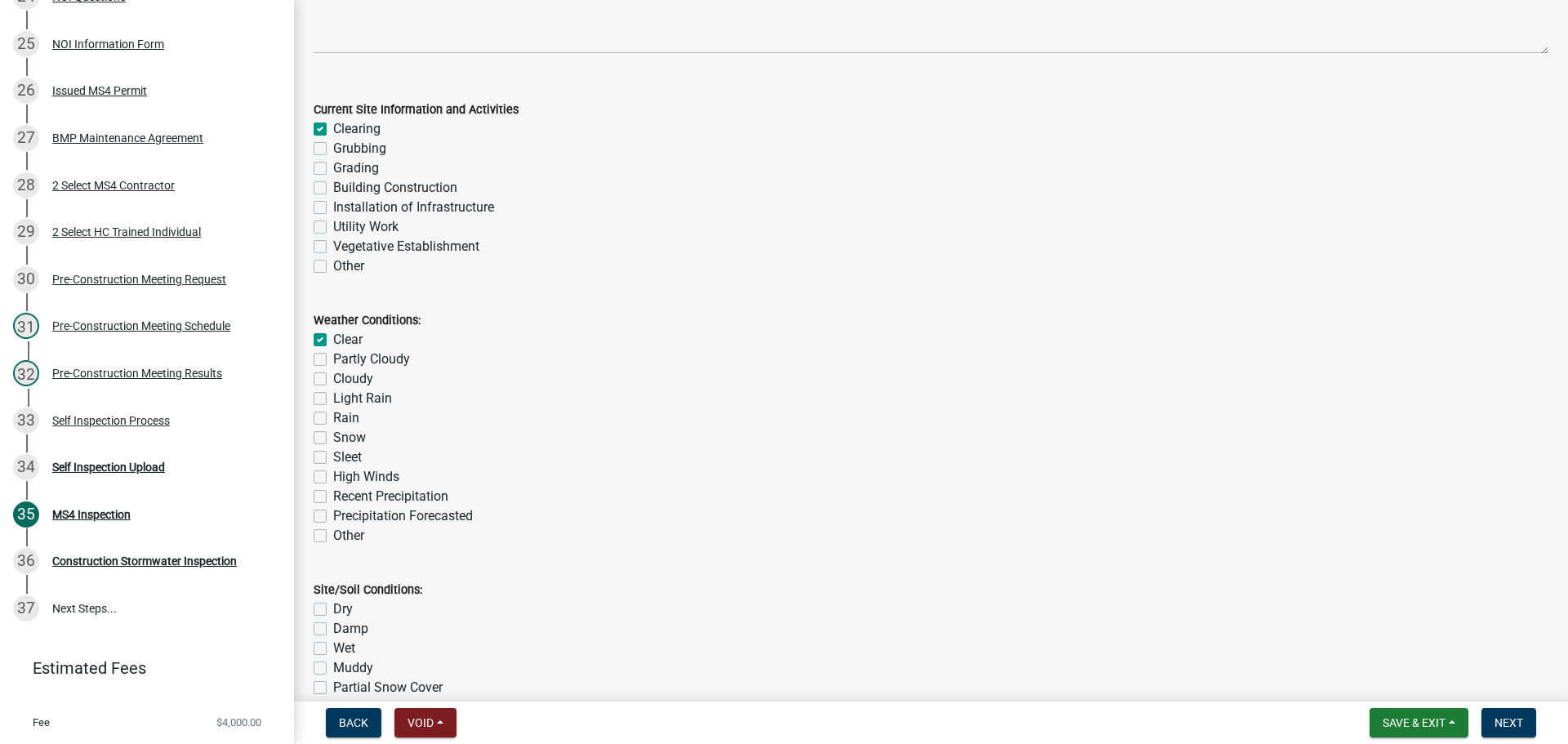
checkbox input "false"
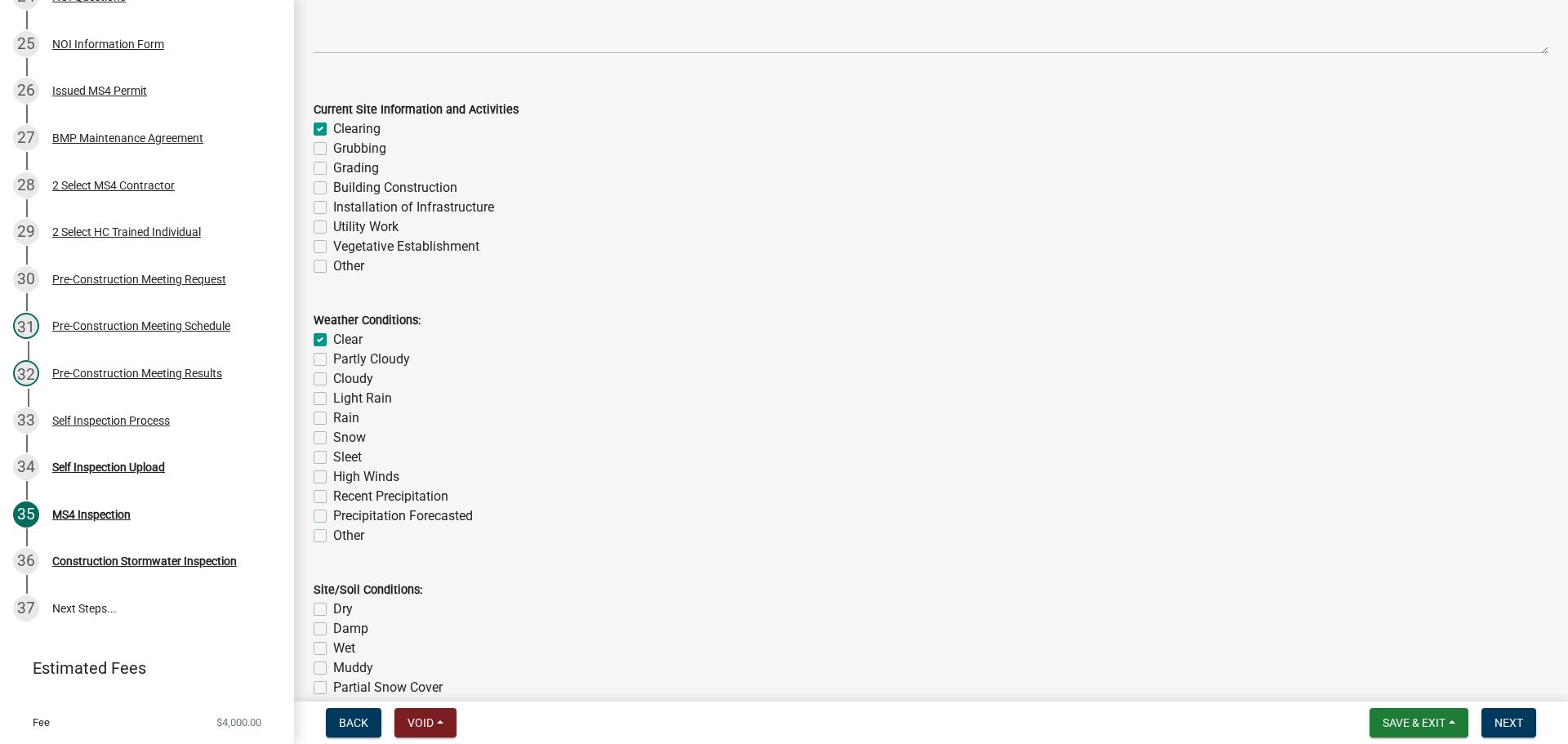
checkbox input "false"
click at [333, 343] on label "Clear" at bounding box center [347, 339] width 30 height 20
click at [333, 340] on input "Clear" at bounding box center [338, 335] width 11 height 11
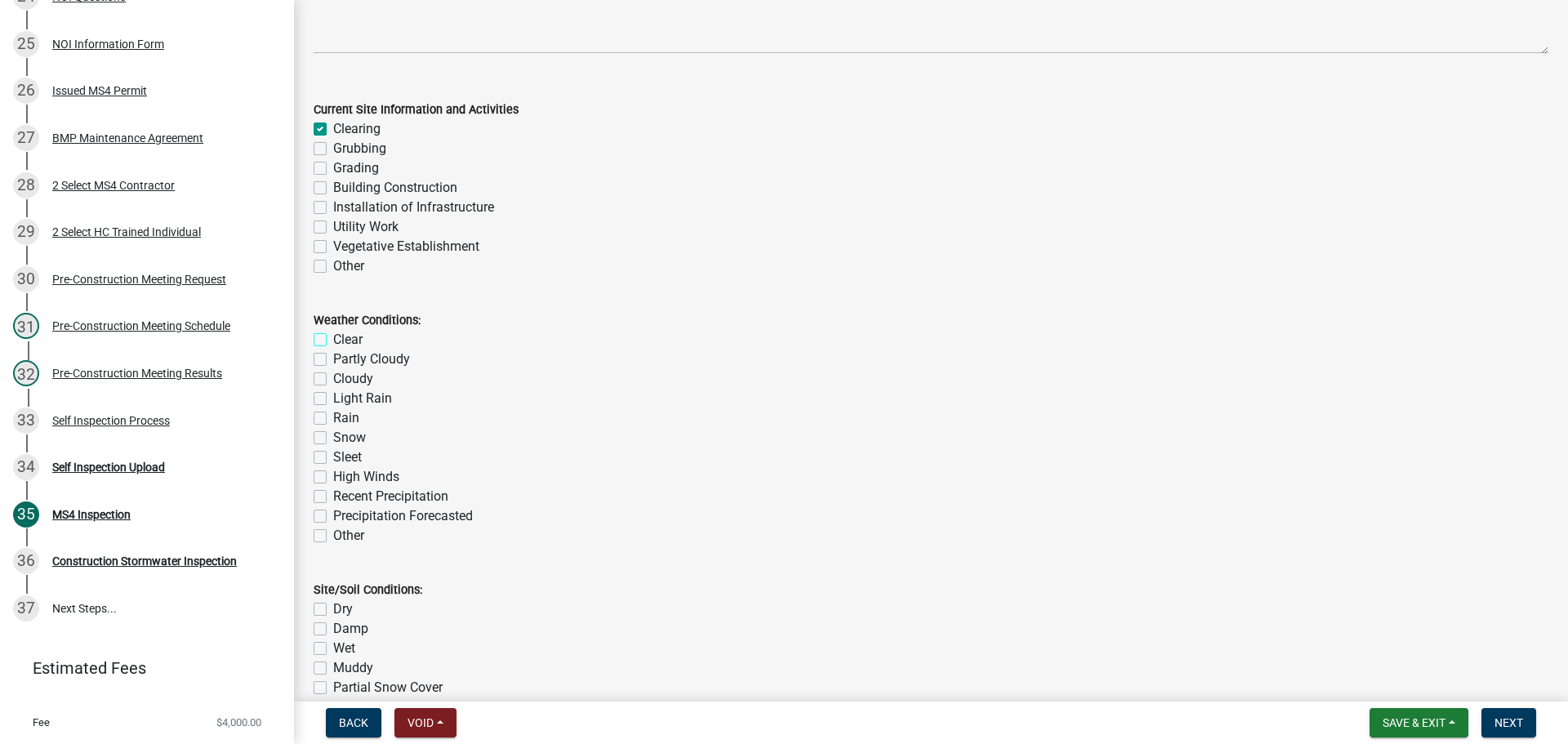
checkbox input "false"
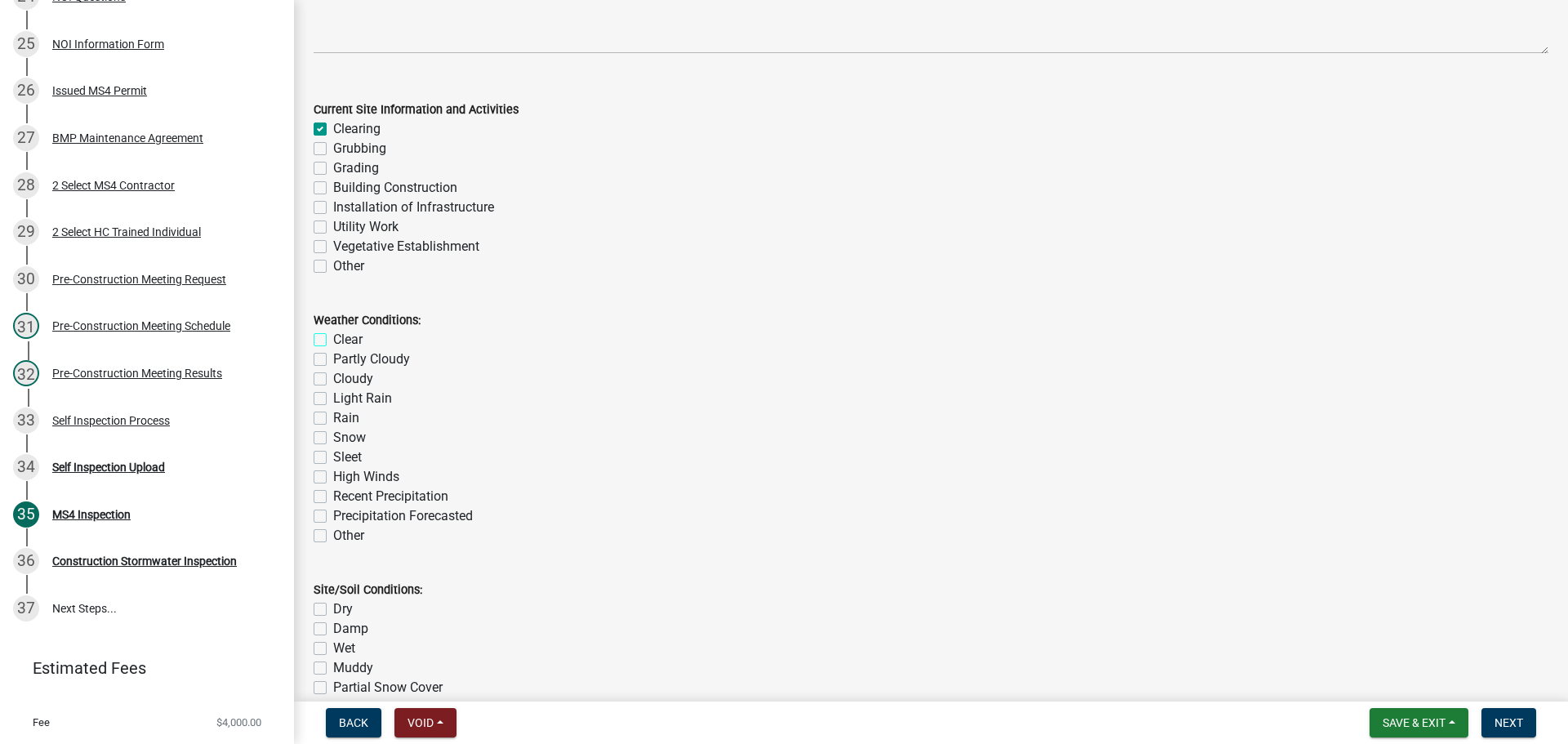
checkbox input "false"
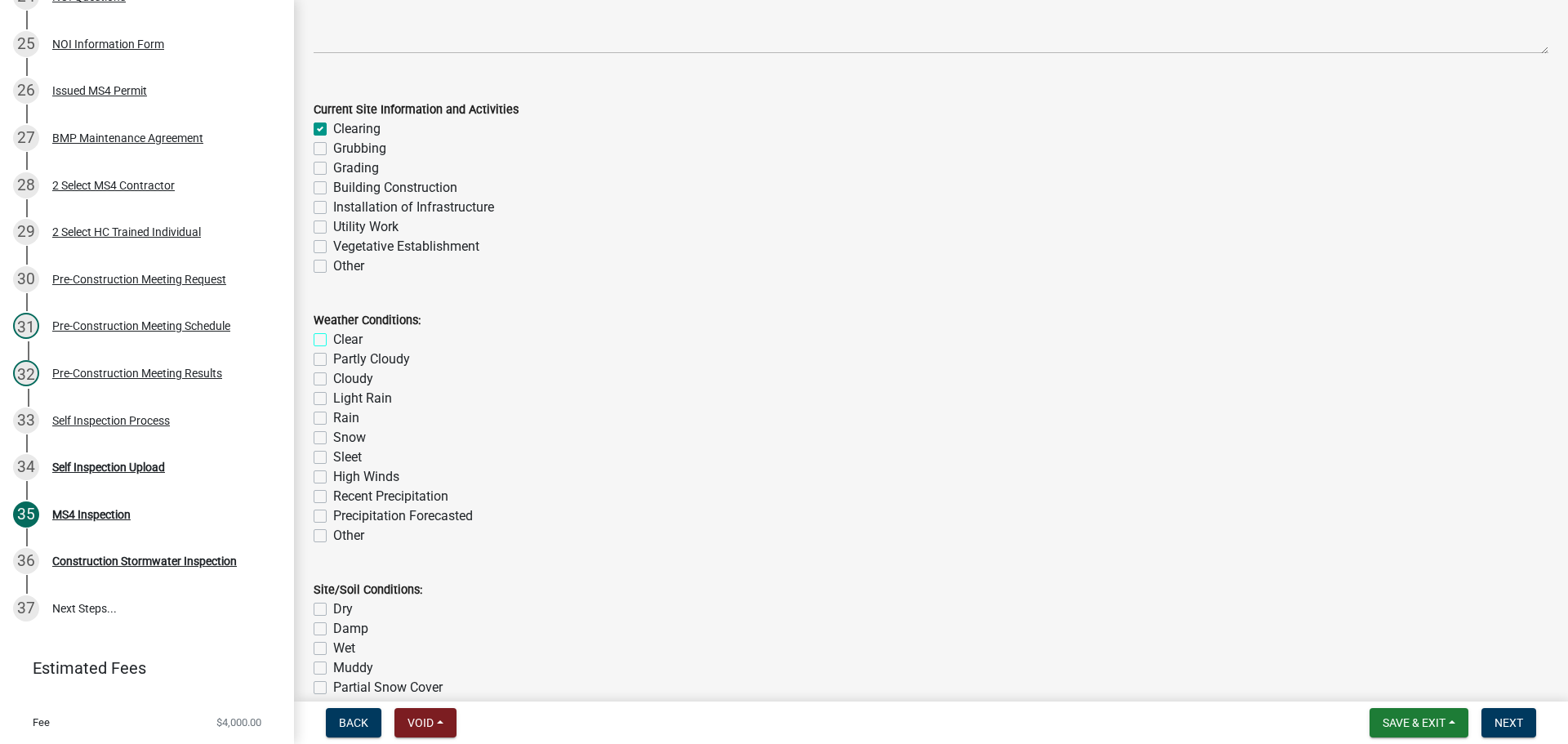
checkbox input "false"
click at [333, 131] on label "Clearing" at bounding box center [356, 129] width 47 height 20
click at [333, 130] on input "Clearing" at bounding box center [338, 124] width 11 height 11
checkbox input "false"
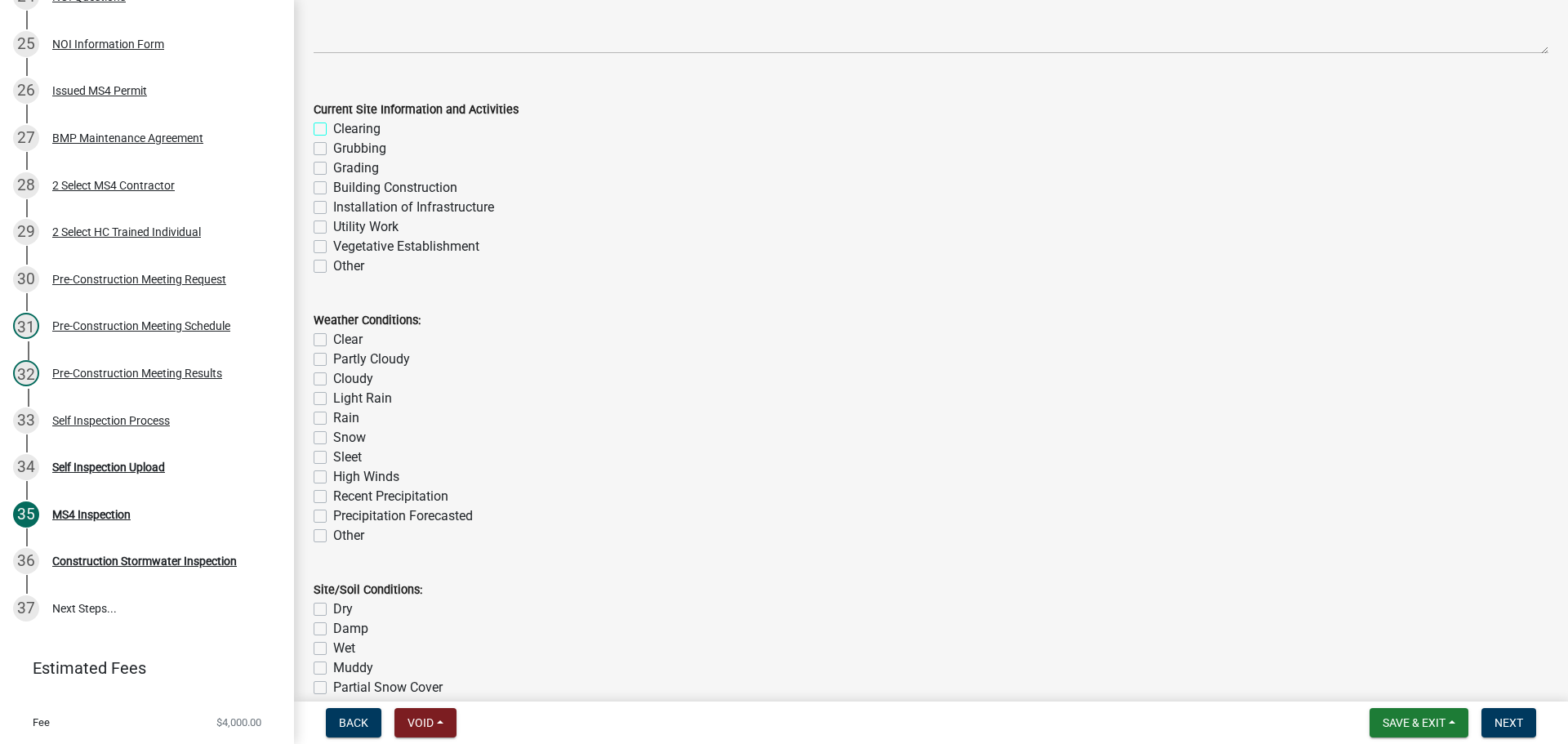
checkbox input "false"
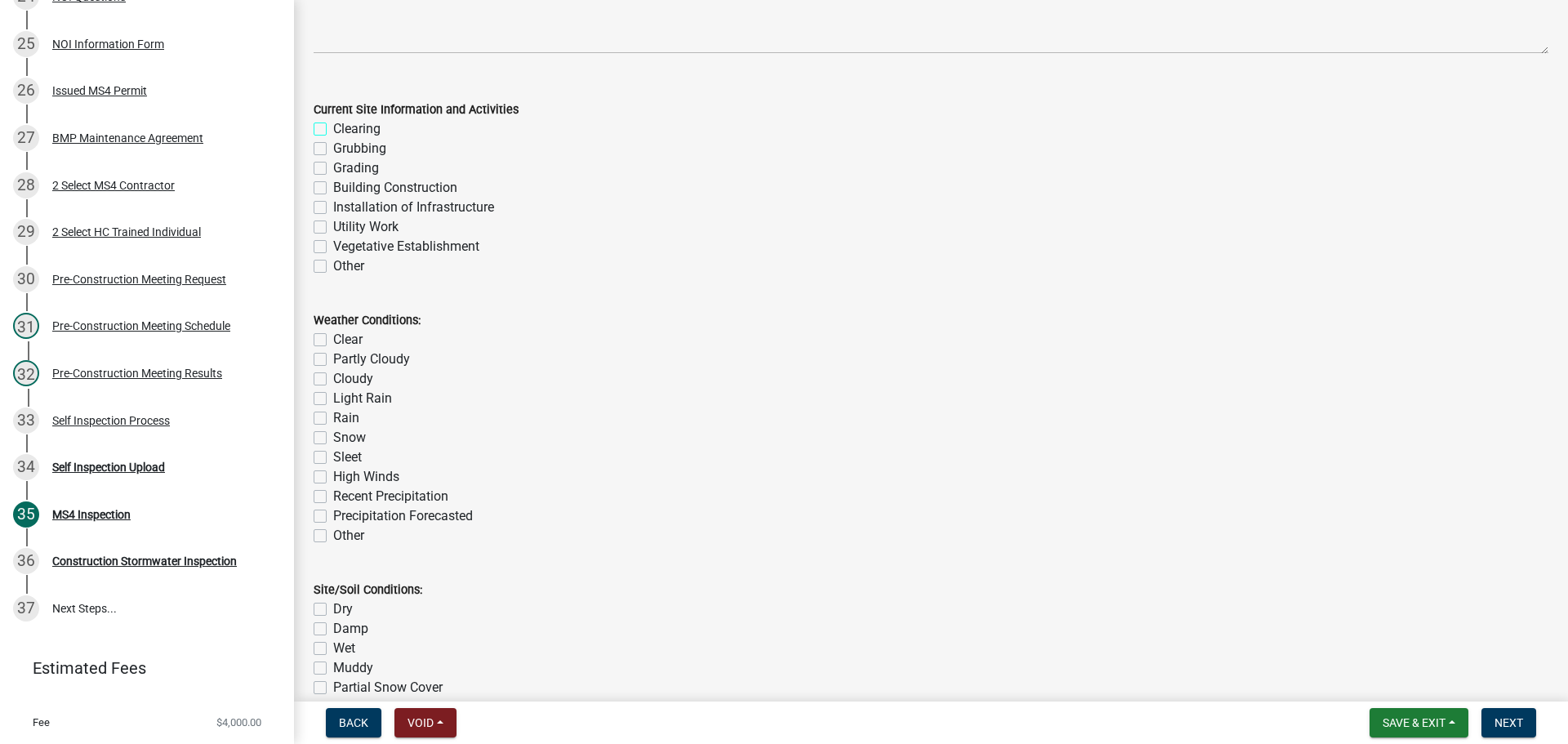
checkbox input "false"
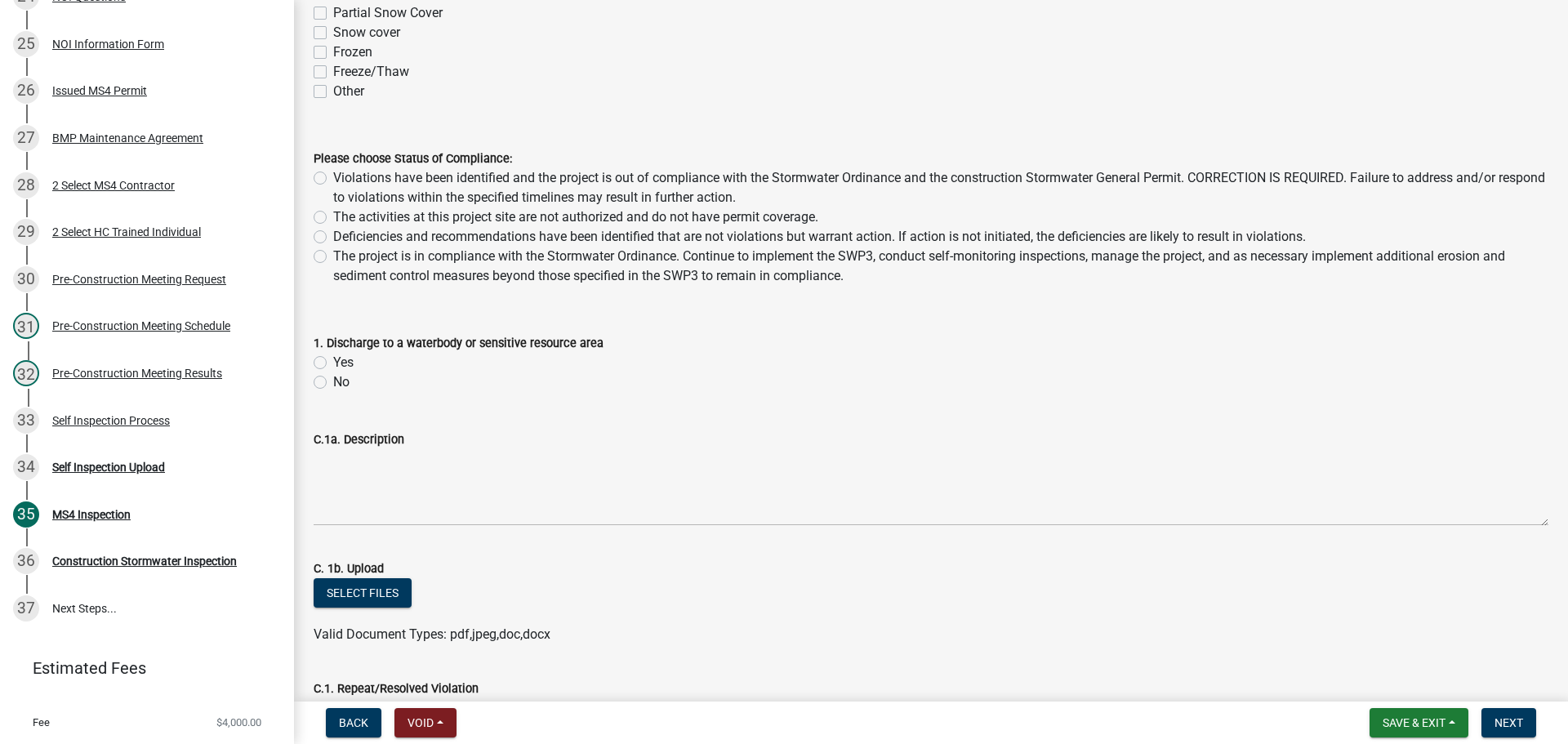
scroll to position [1225, 0]
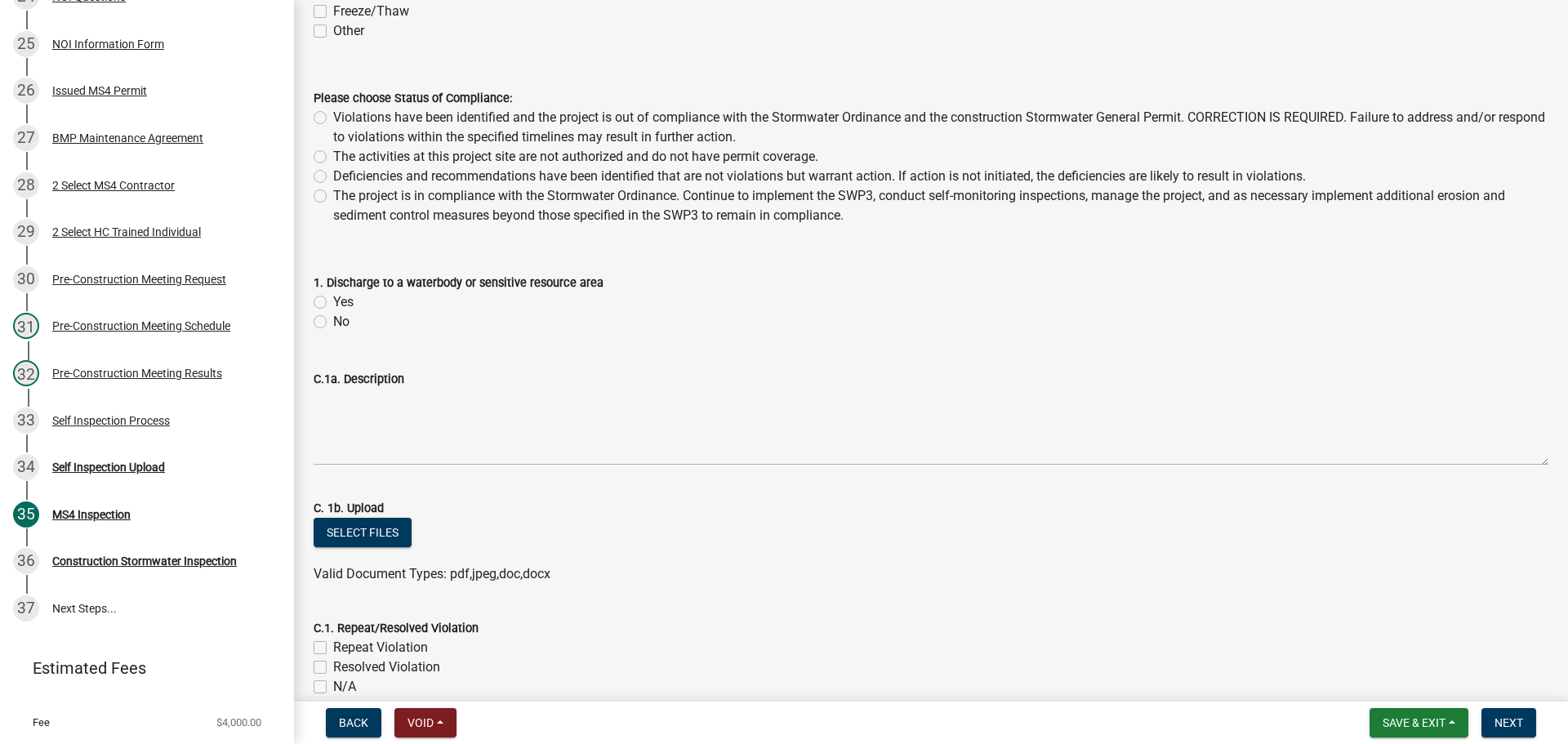
click at [333, 192] on label "The project is in compliance with the Stormwater Ordinance. Continue to impleme…" at bounding box center [940, 206] width 1215 height 39
click at [333, 192] on input "The project is in compliance with the Stormwater Ordinance. Continue to impleme…" at bounding box center [338, 192] width 11 height 11
radio input "true"
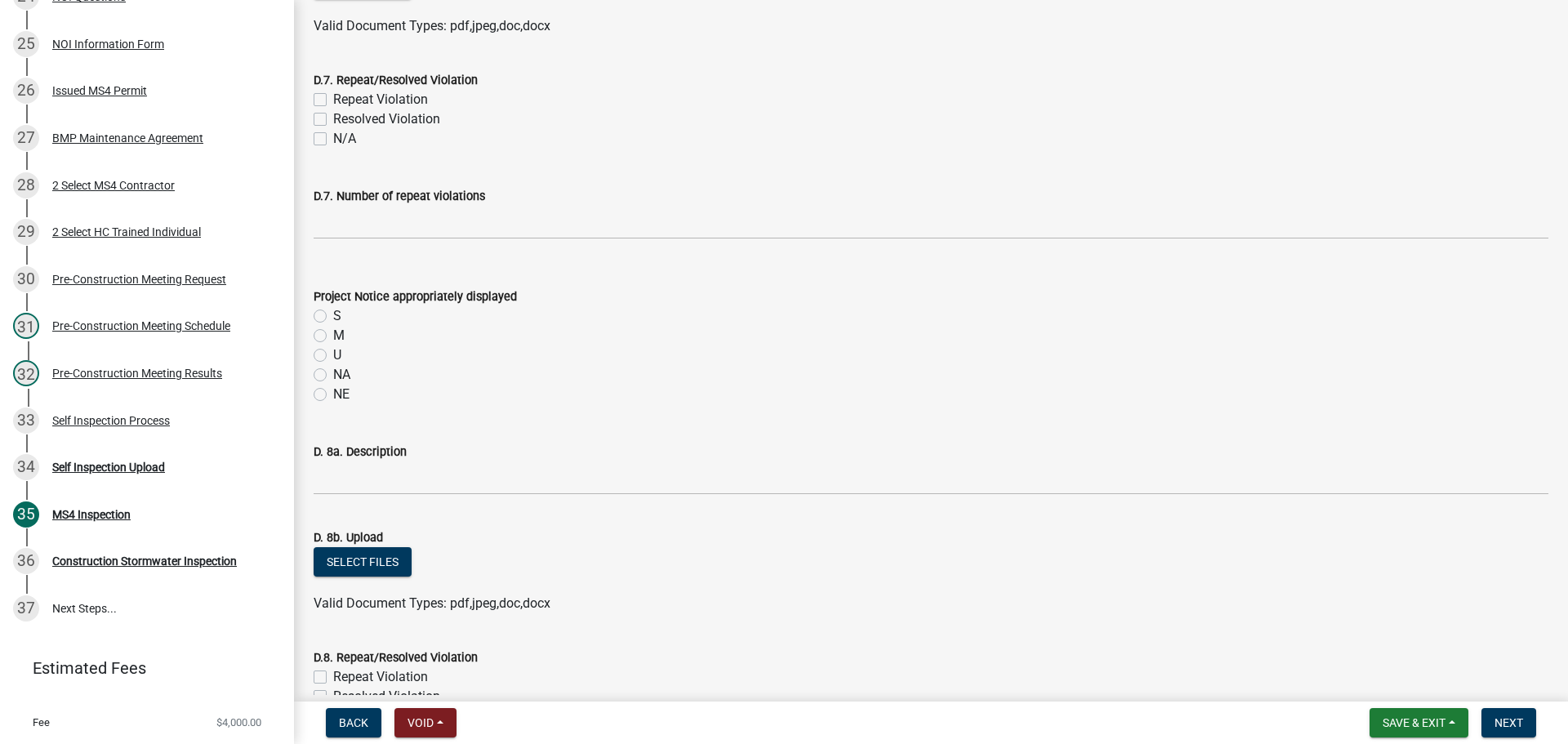
scroll to position [7591, 0]
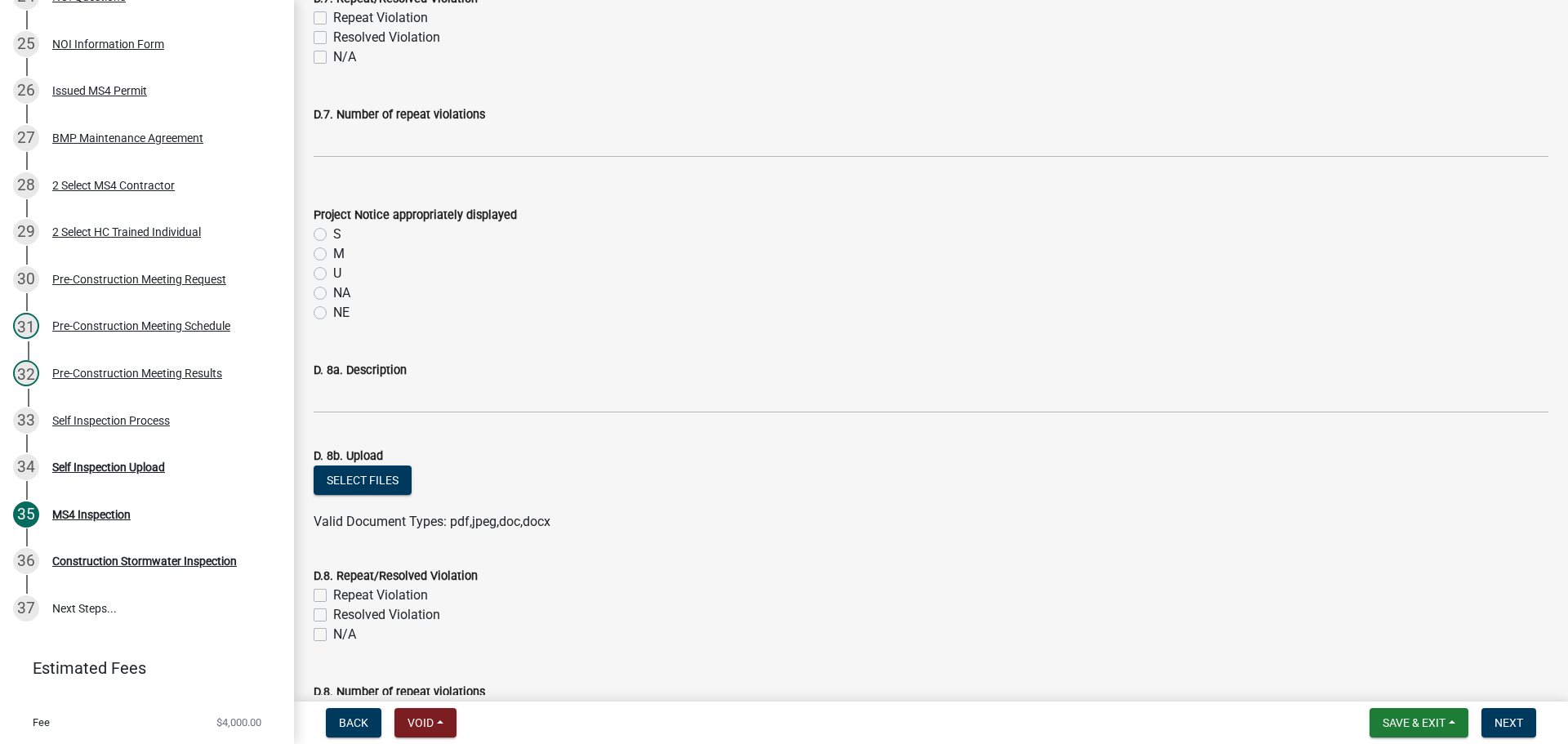
click at [333, 253] on label "M" at bounding box center [338, 254] width 12 height 20
click at [333, 253] on input "M" at bounding box center [338, 250] width 11 height 11
radio input "true"
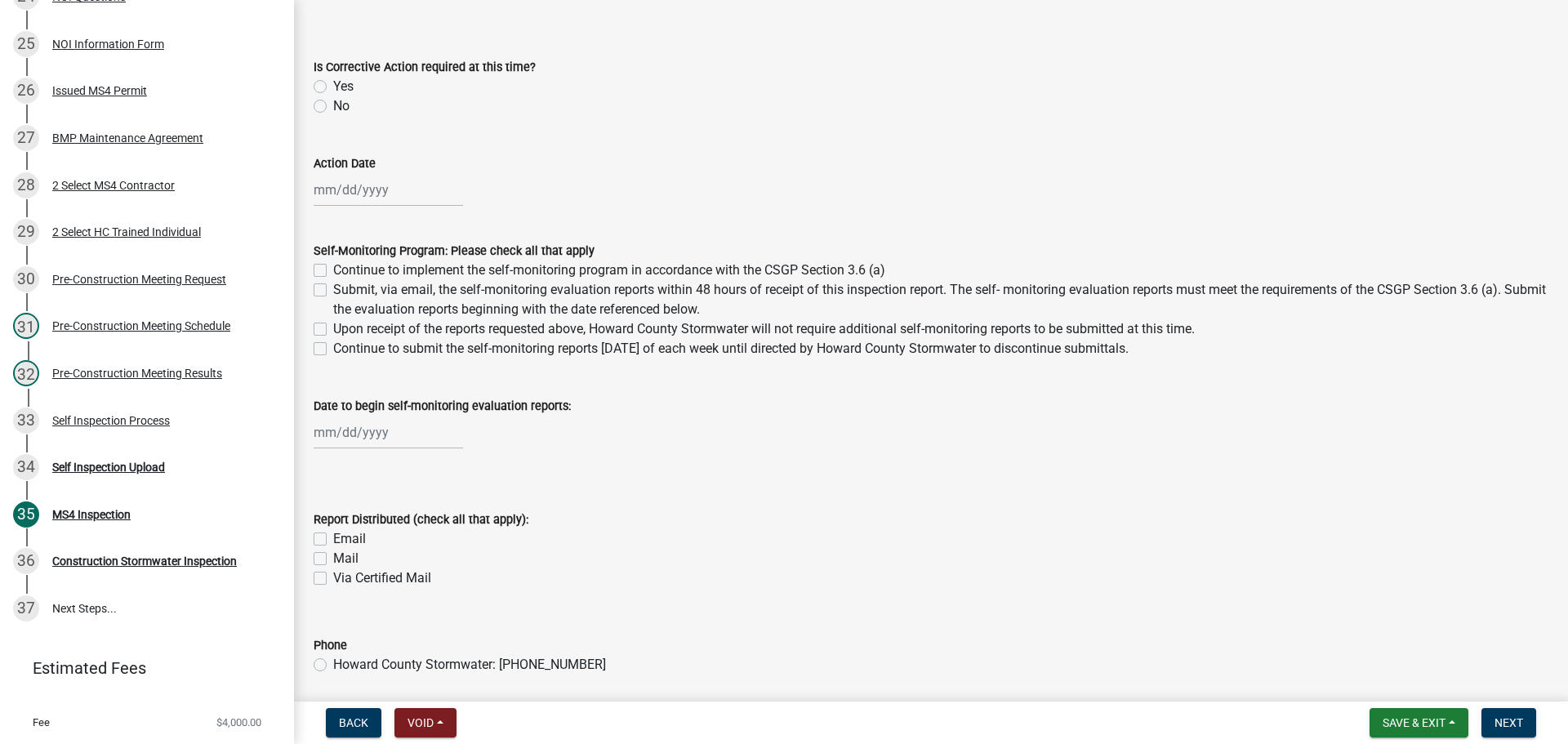
scroll to position [11346, 0]
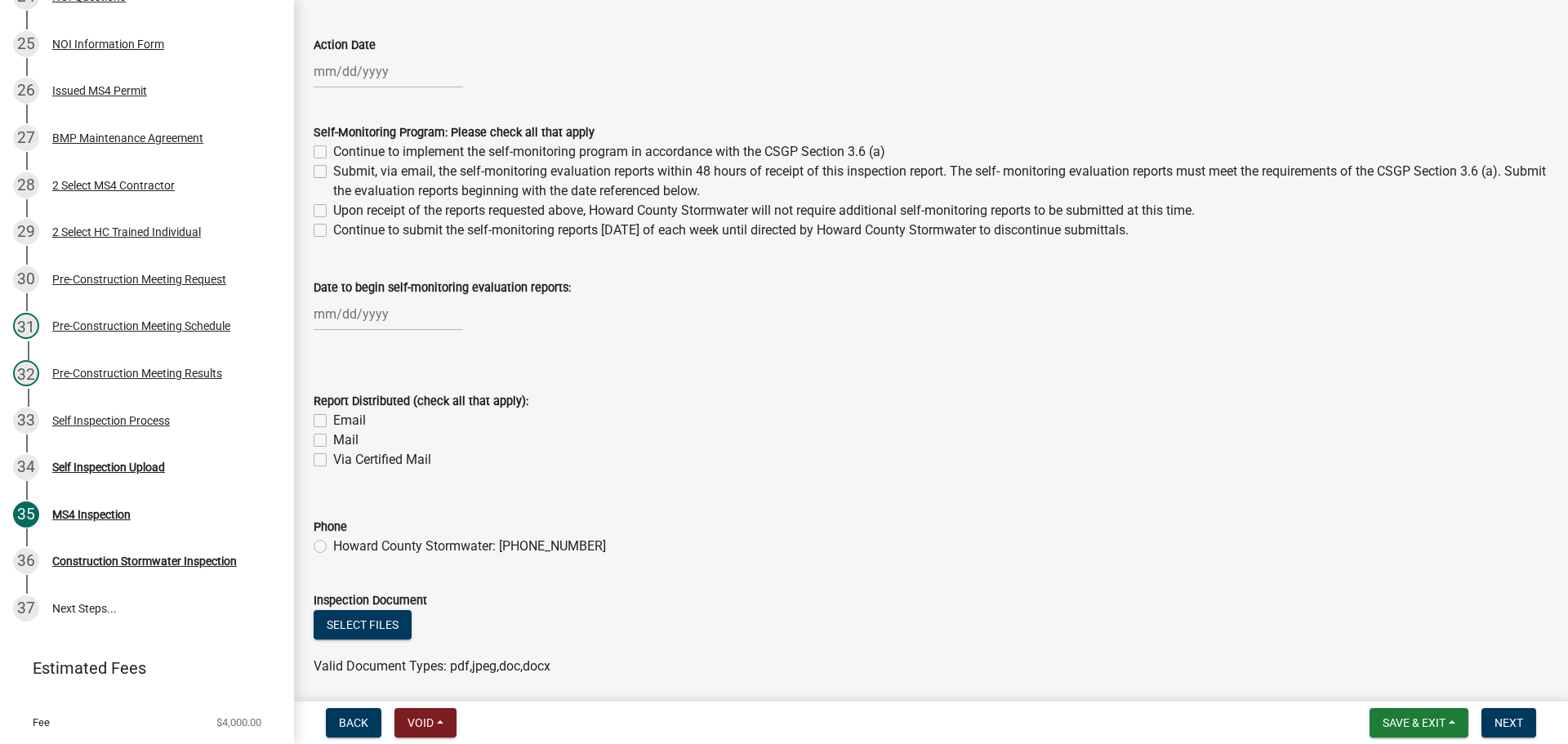
click at [333, 154] on label "Continue to implement the self-monitoring program in accordance with the CSGP S…" at bounding box center [609, 152] width 552 height 20
click at [333, 152] on input "Continue to implement the self-monitoring program in accordance with the CSGP S…" at bounding box center [338, 148] width 11 height 11
checkbox input "true"
checkbox input "false"
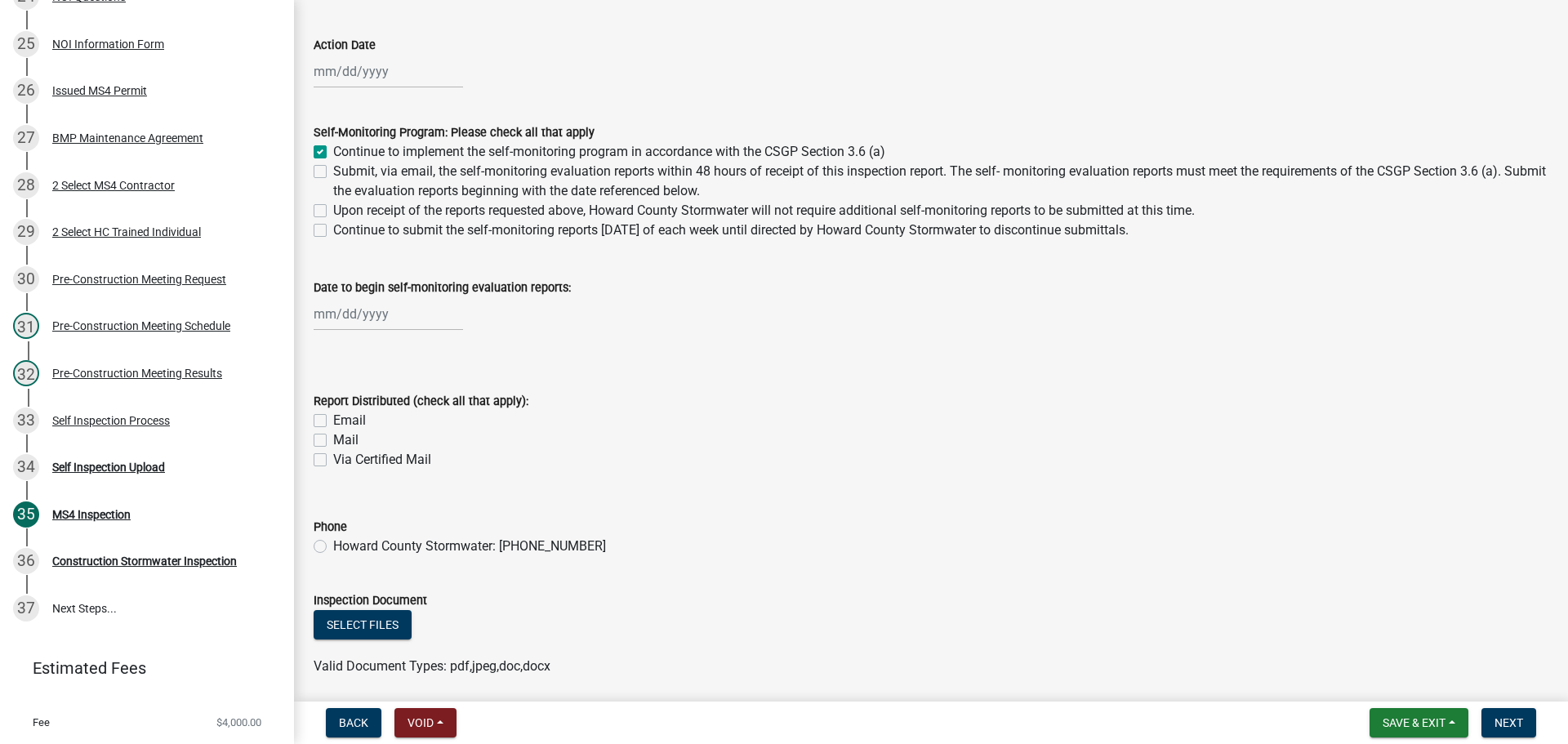
checkbox input "false"
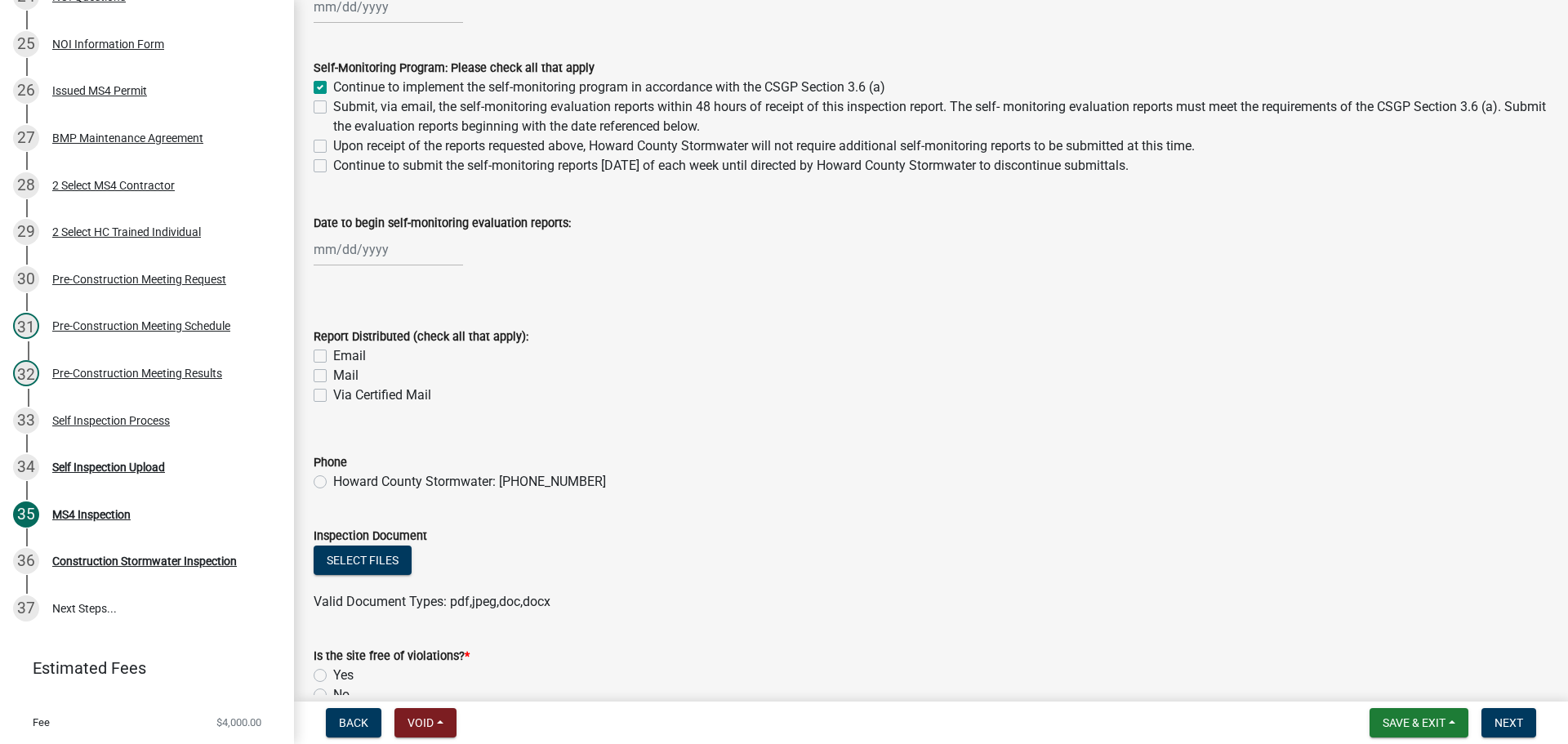
scroll to position [11510, 0]
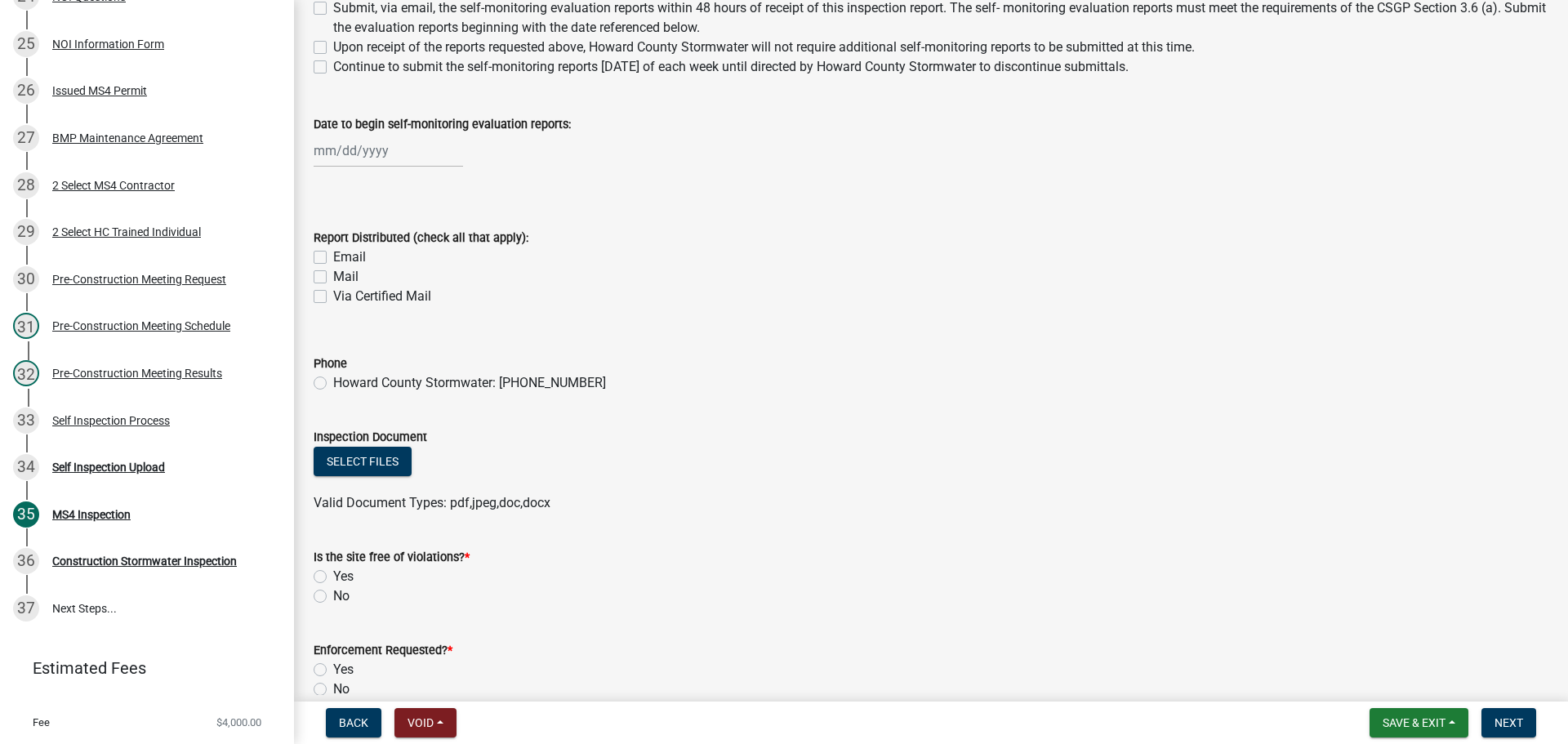
click at [333, 254] on label "Email" at bounding box center [349, 257] width 32 height 20
click at [333, 254] on input "Email" at bounding box center [338, 252] width 11 height 11
checkbox input "true"
checkbox input "false"
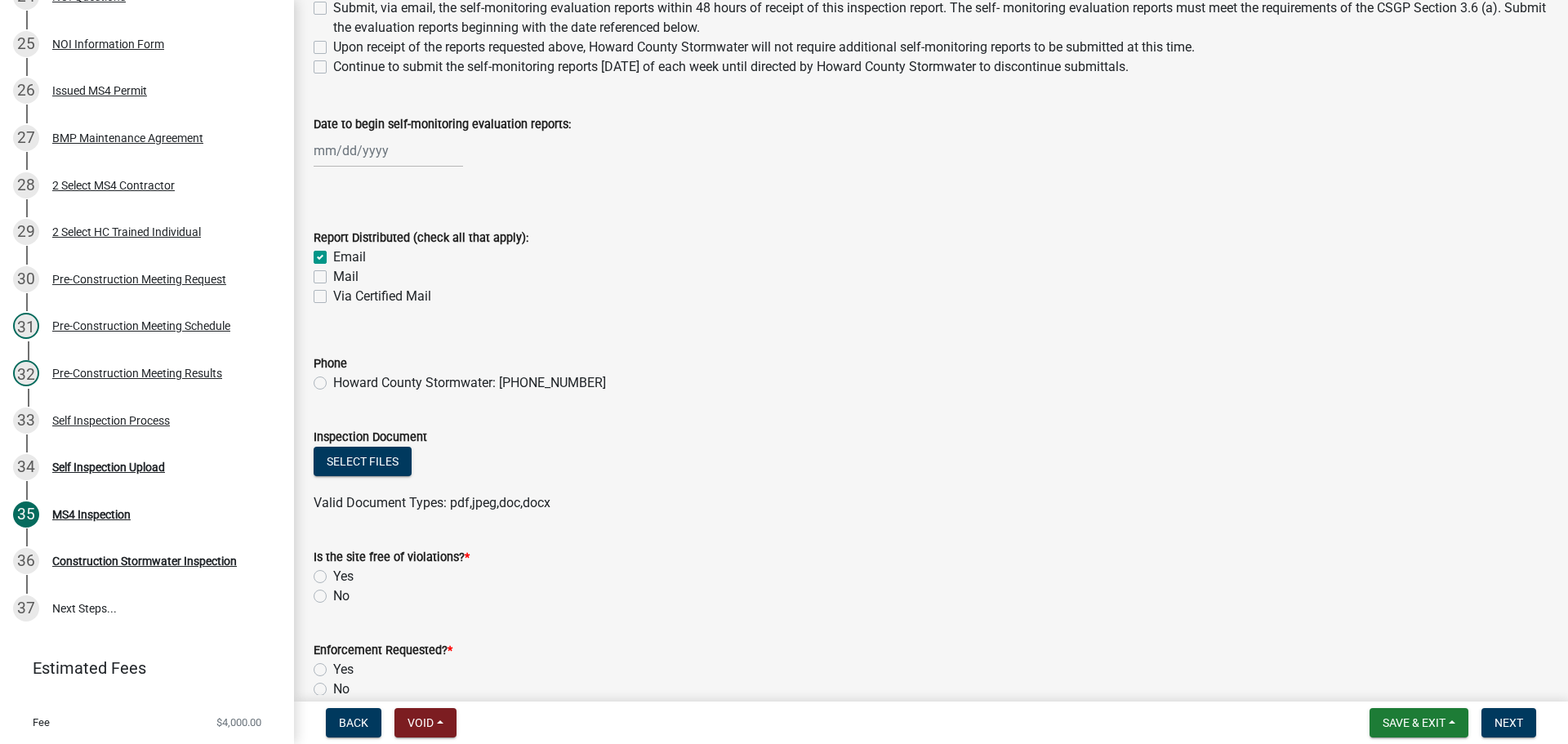
click at [333, 381] on label "Howard County Stormwater: 765-456-2217" at bounding box center [469, 383] width 273 height 20
click at [333, 381] on input "Howard County Stormwater: 765-456-2217" at bounding box center [338, 379] width 11 height 11
radio input "true"
click at [357, 455] on button "Select files" at bounding box center [362, 461] width 98 height 30
click at [381, 467] on button "Select files" at bounding box center [362, 461] width 98 height 30
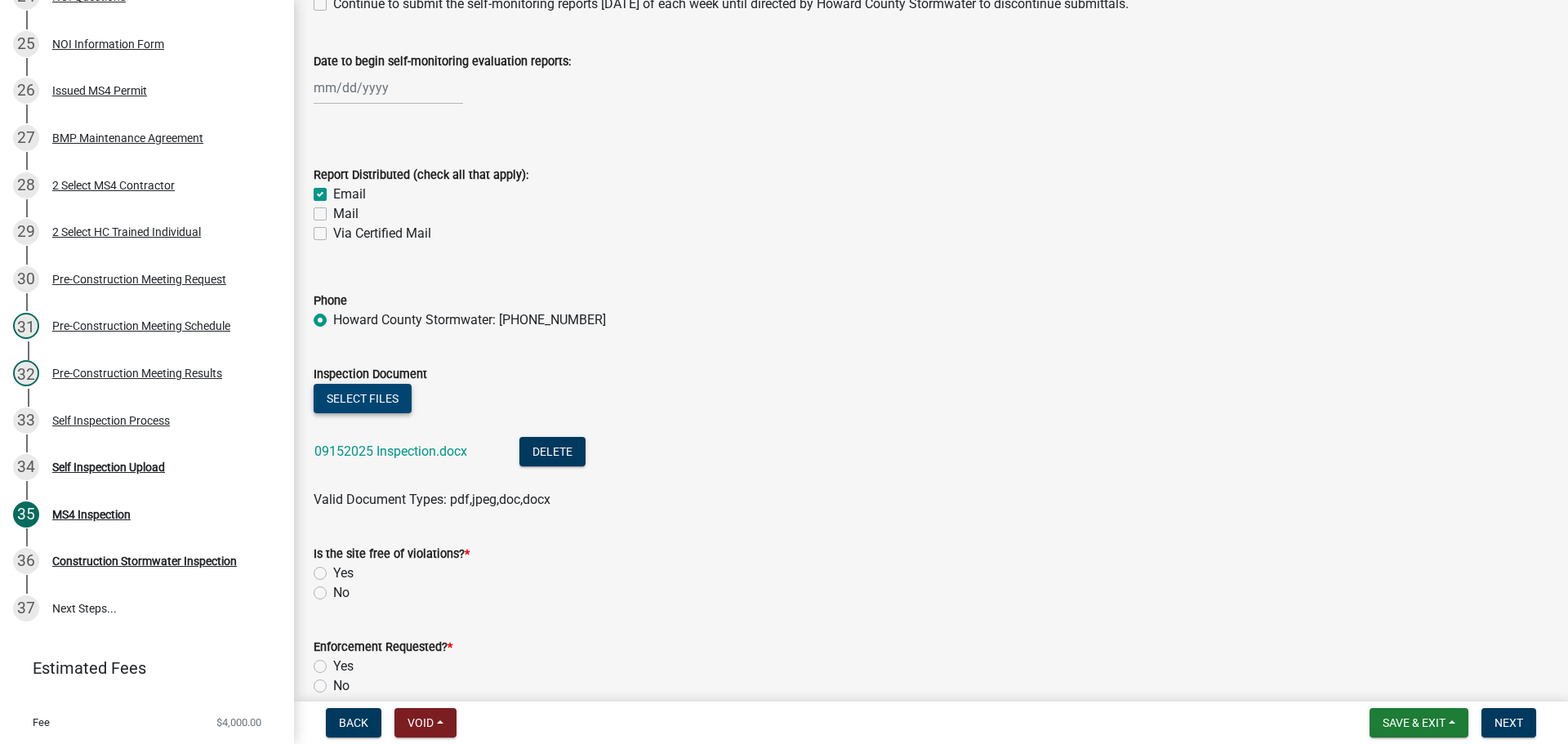
scroll to position [11836, 0]
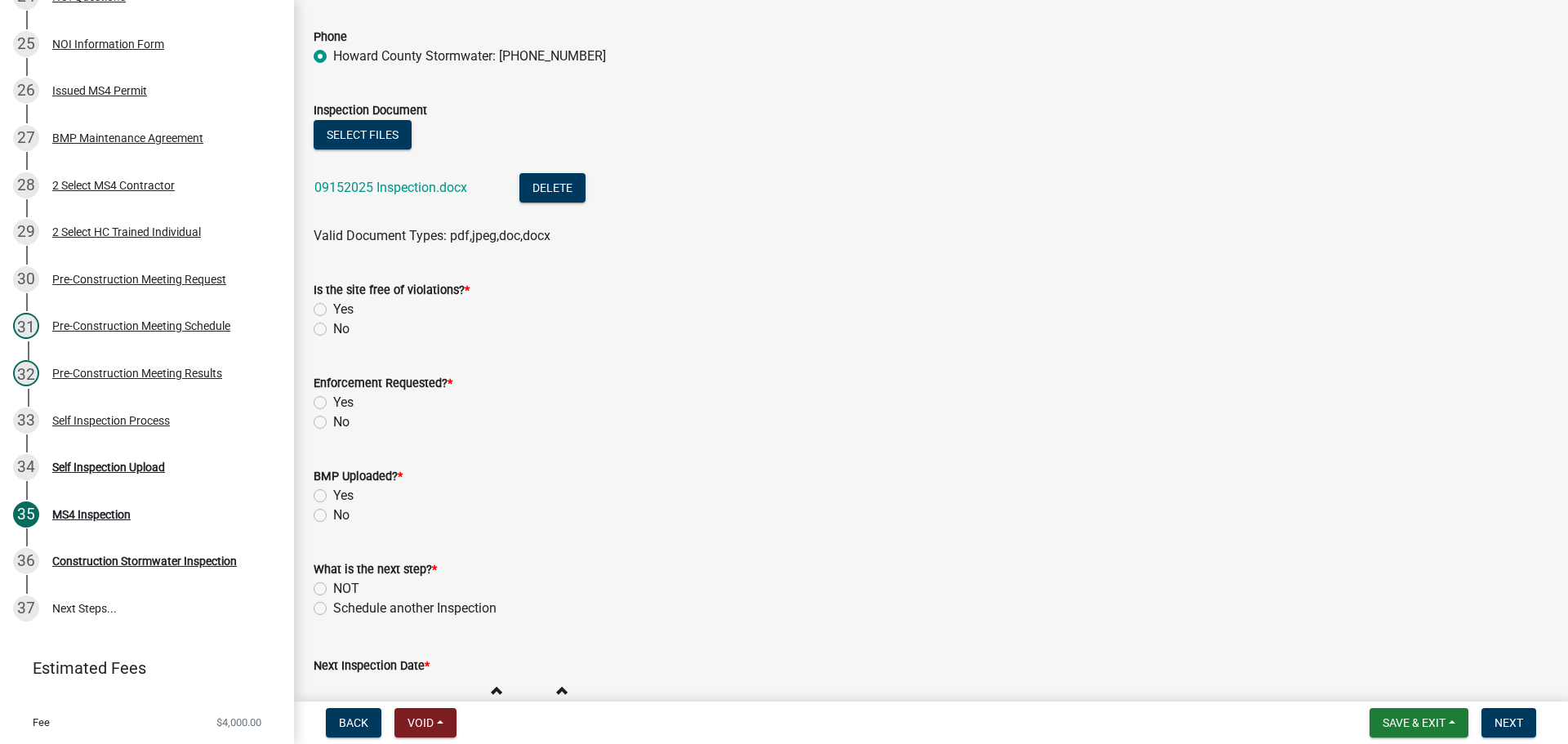
click at [333, 311] on label "Yes" at bounding box center [343, 310] width 21 height 20
click at [333, 310] on input "Yes" at bounding box center [338, 305] width 11 height 11
radio input "true"
click at [333, 421] on label "No" at bounding box center [341, 422] width 16 height 20
click at [333, 421] on input "No" at bounding box center [338, 417] width 11 height 11
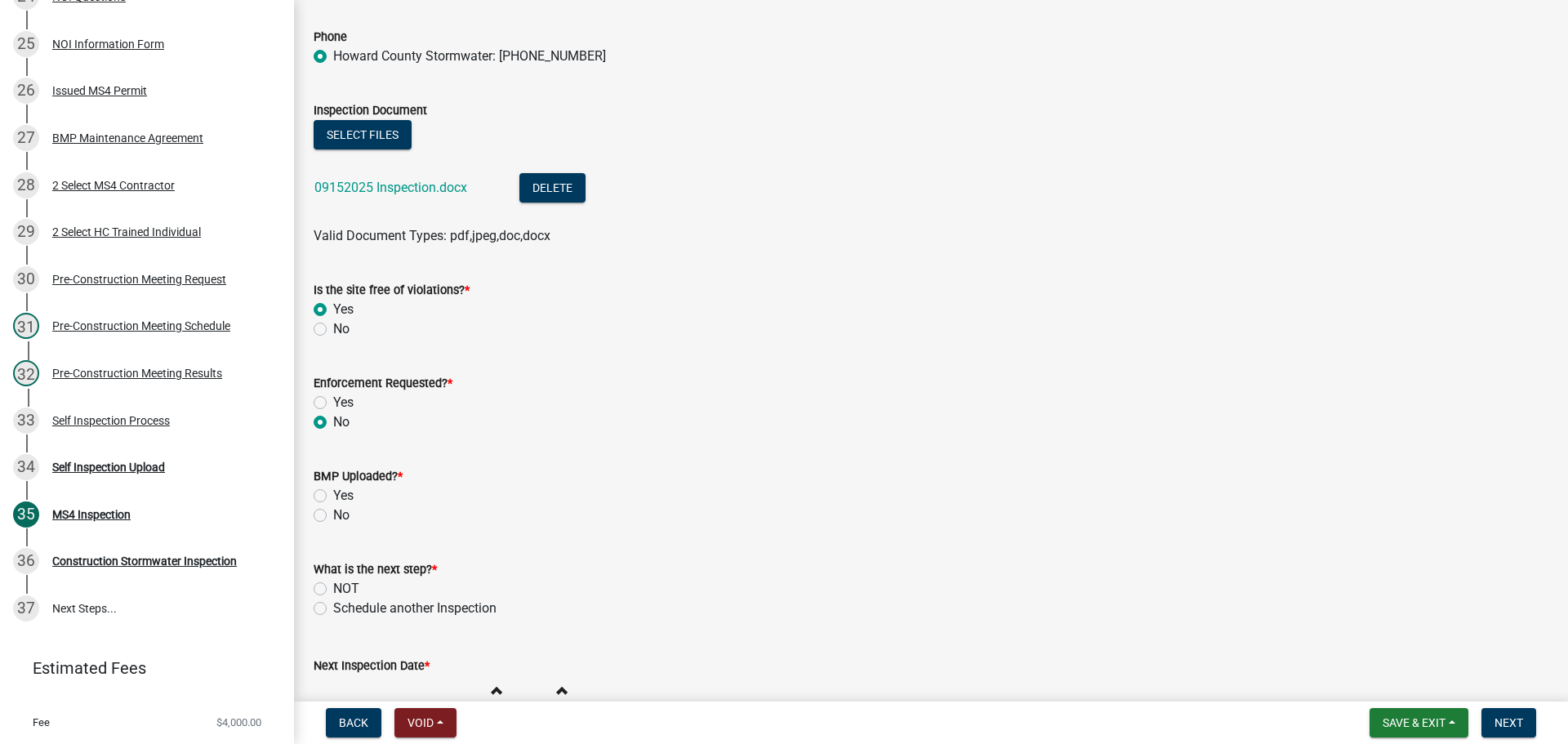
radio input "true"
click at [333, 513] on label "No" at bounding box center [341, 515] width 16 height 20
click at [333, 513] on input "No" at bounding box center [338, 510] width 11 height 11
radio input "true"
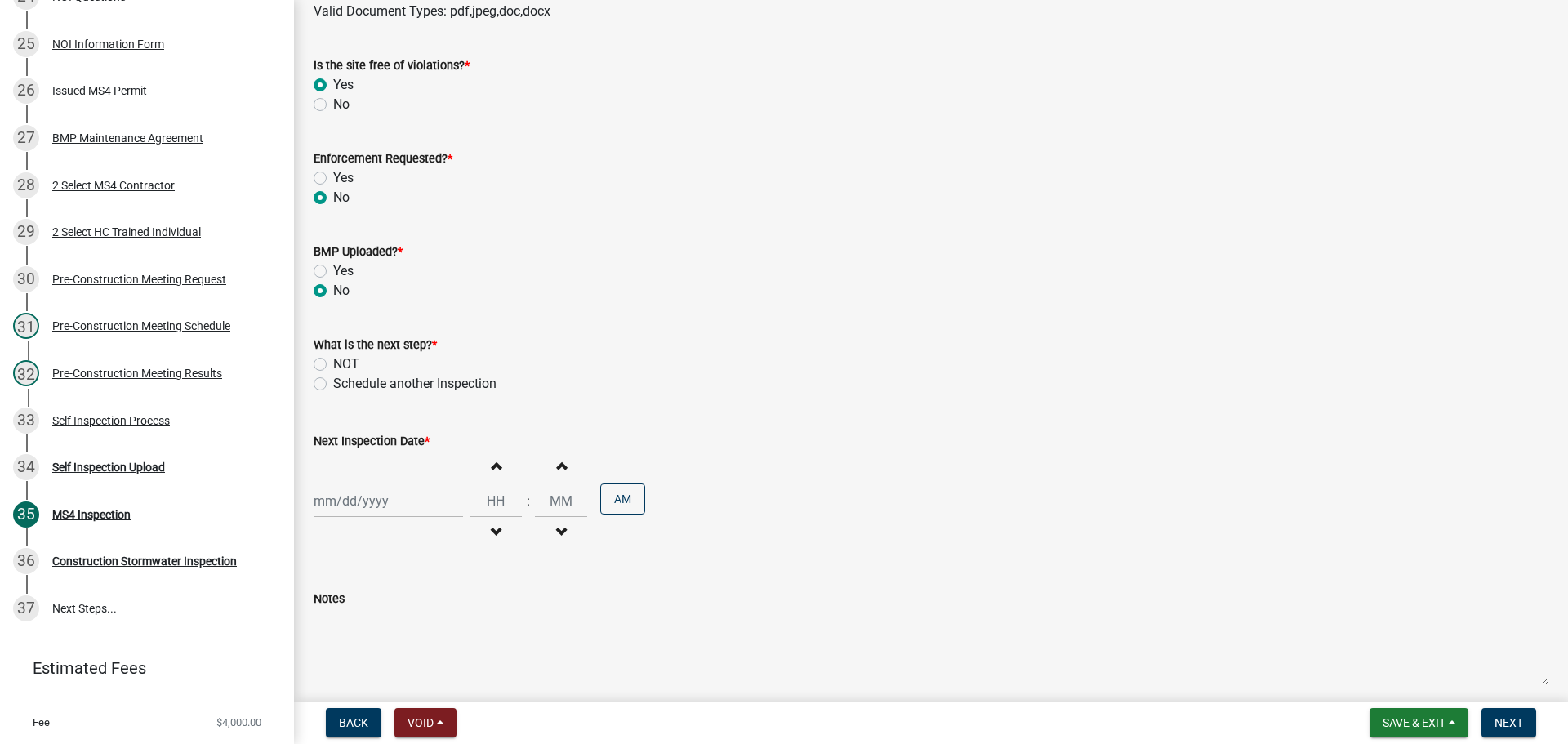
scroll to position [12081, 0]
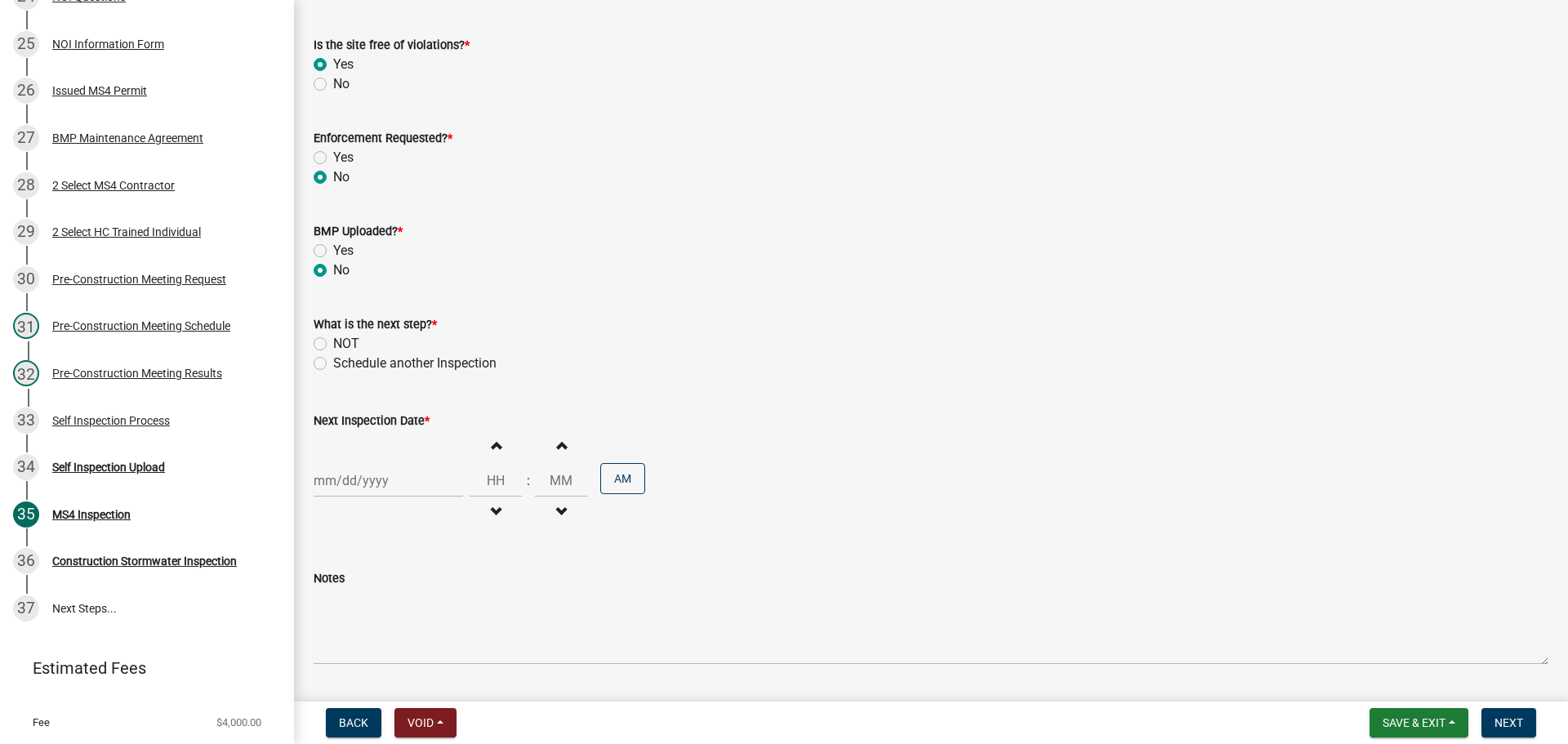
click at [333, 365] on label "Schedule another Inspection" at bounding box center [415, 363] width 163 height 20
click at [333, 364] on input "Schedule another Inspection" at bounding box center [338, 359] width 11 height 11
radio input "true"
click at [371, 481] on div at bounding box center [388, 480] width 150 height 33
select select "9"
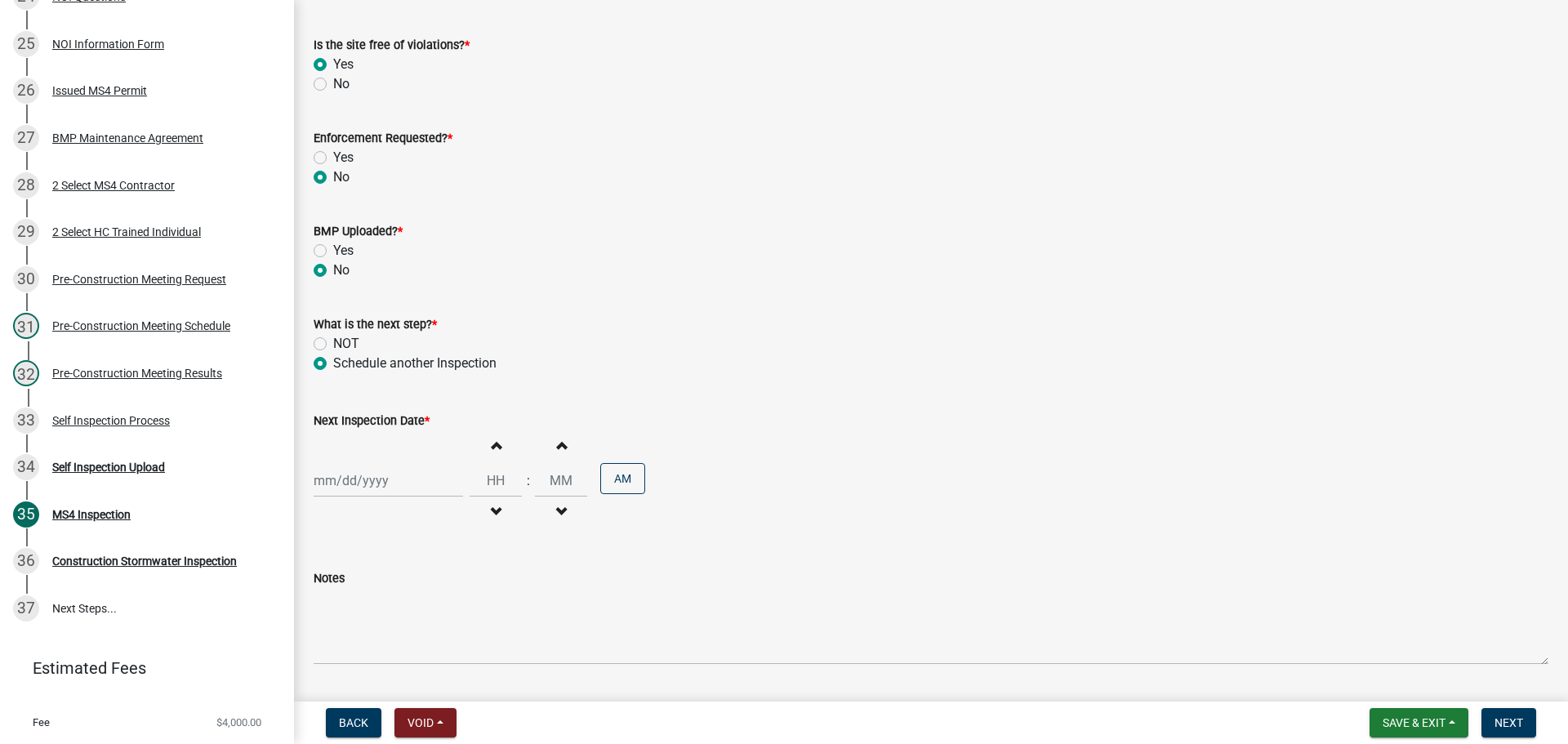
select select "2025"
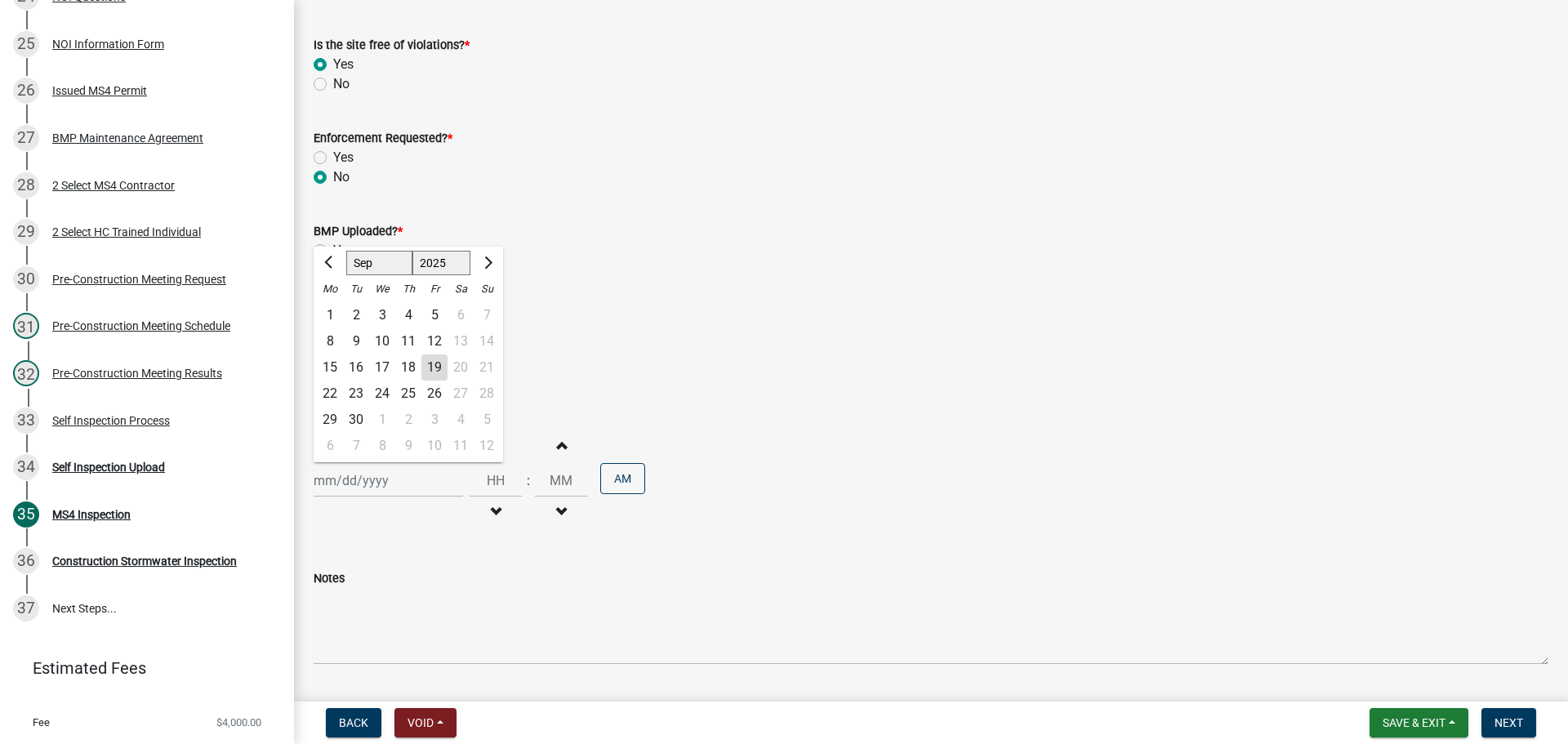
click at [380, 393] on div "24" at bounding box center [381, 393] width 26 height 26
type input "09/24/2025"
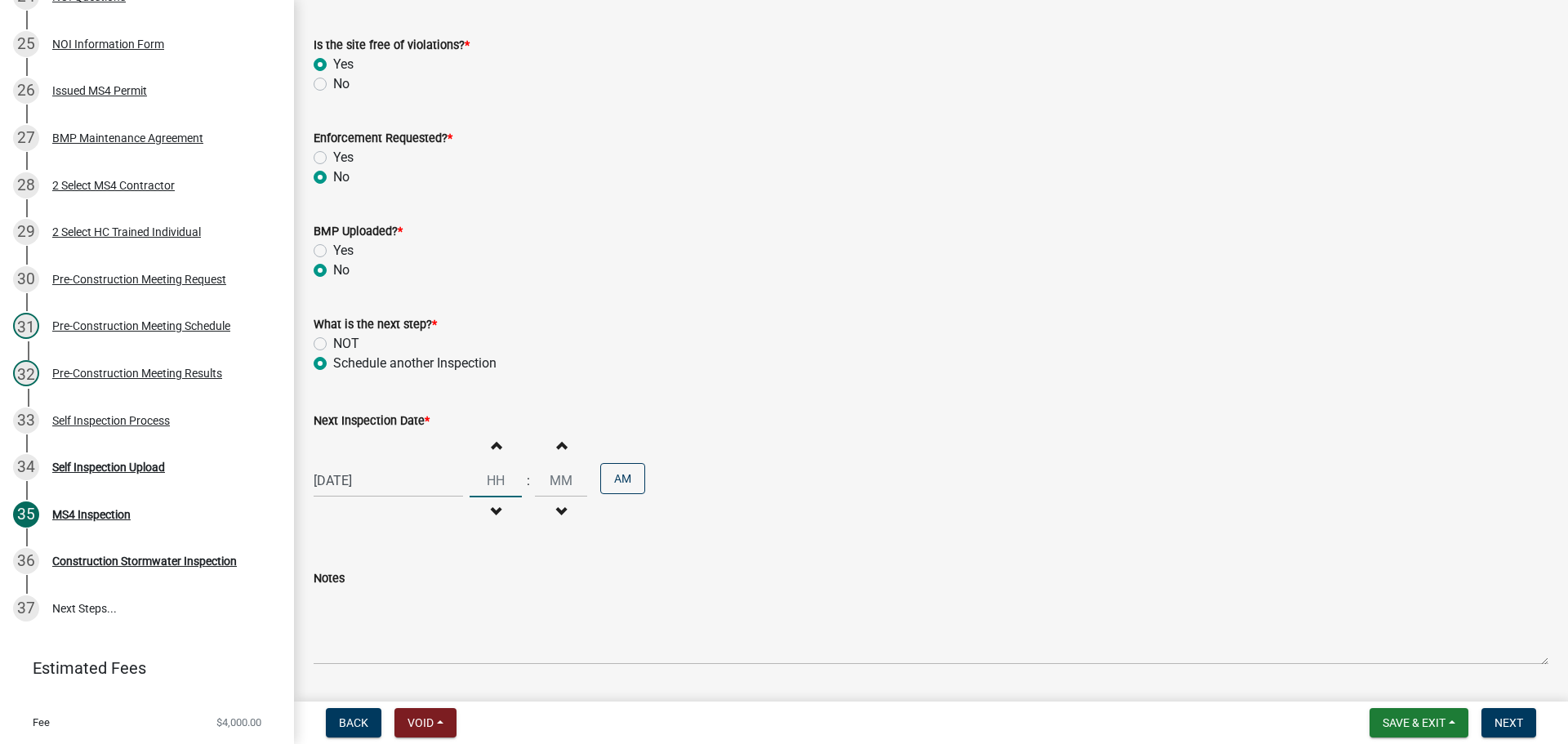
click at [493, 480] on input "Hours" at bounding box center [495, 480] width 52 height 33
type input "09"
type input "00"
click at [717, 443] on div "09/24/2025 Increment hours 09 Decrement hours : Increment minutes 00 Decrement …" at bounding box center [930, 480] width 1235 height 100
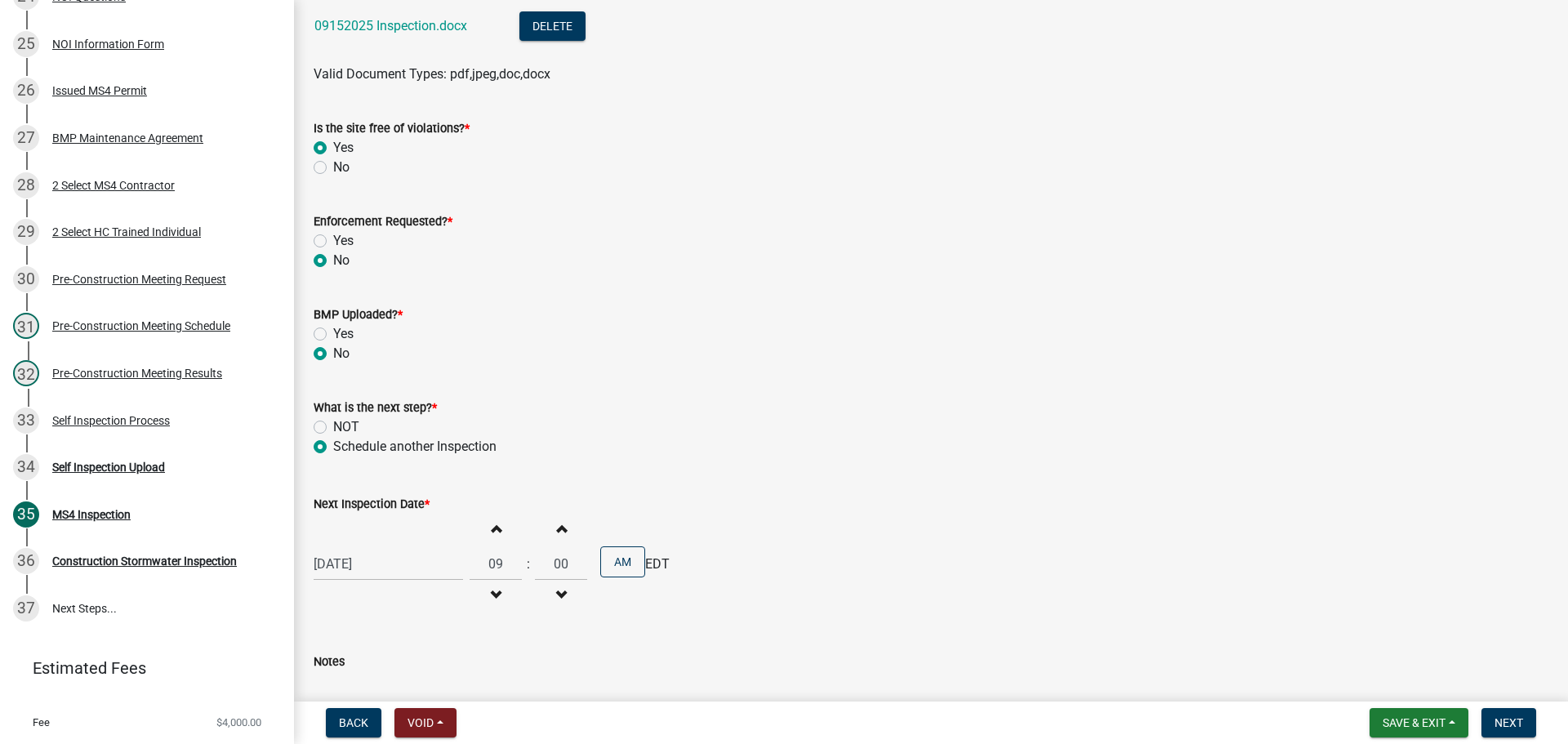
scroll to position [11917, 0]
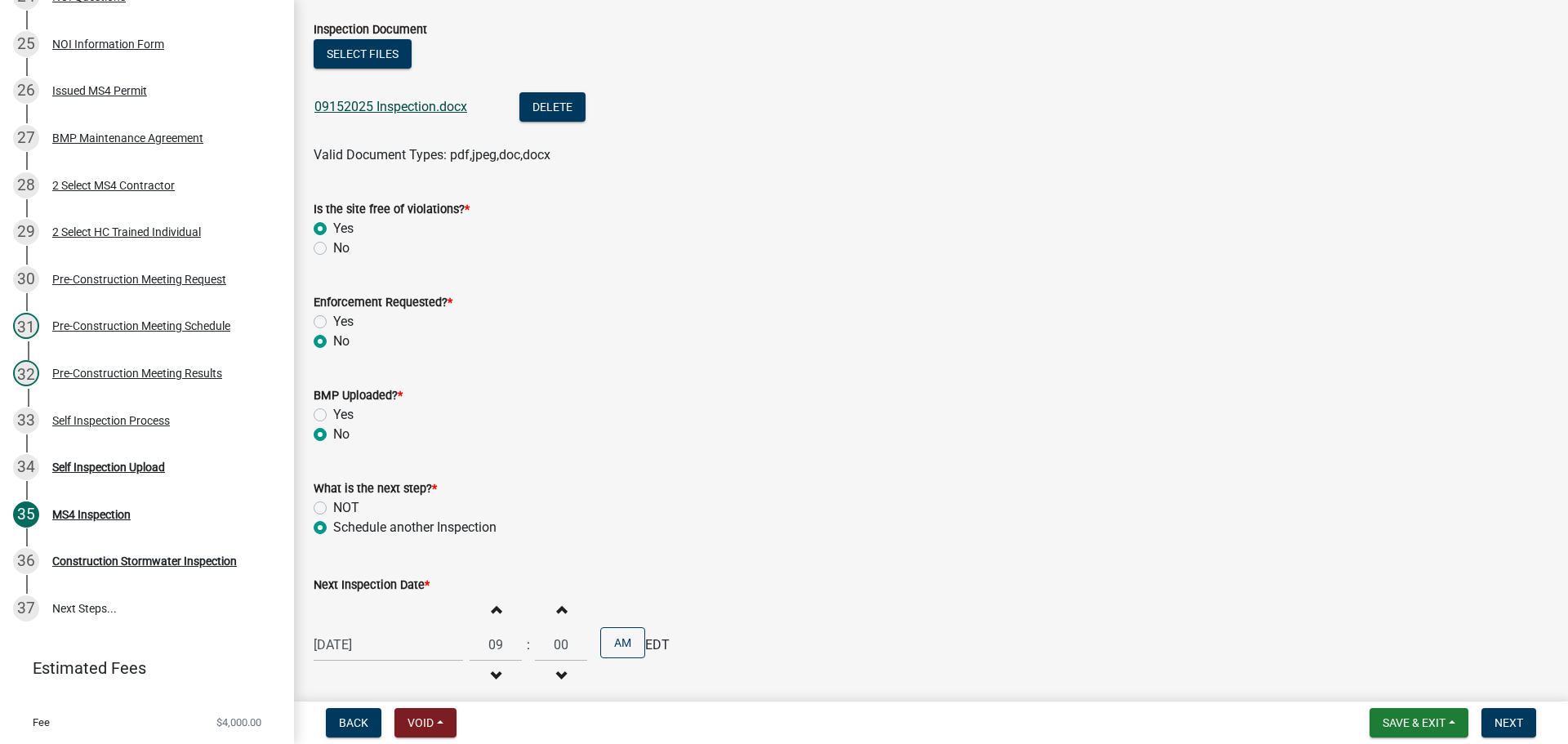
click at [410, 105] on link "09152025 Inspection.docx" at bounding box center [390, 106] width 152 height 15
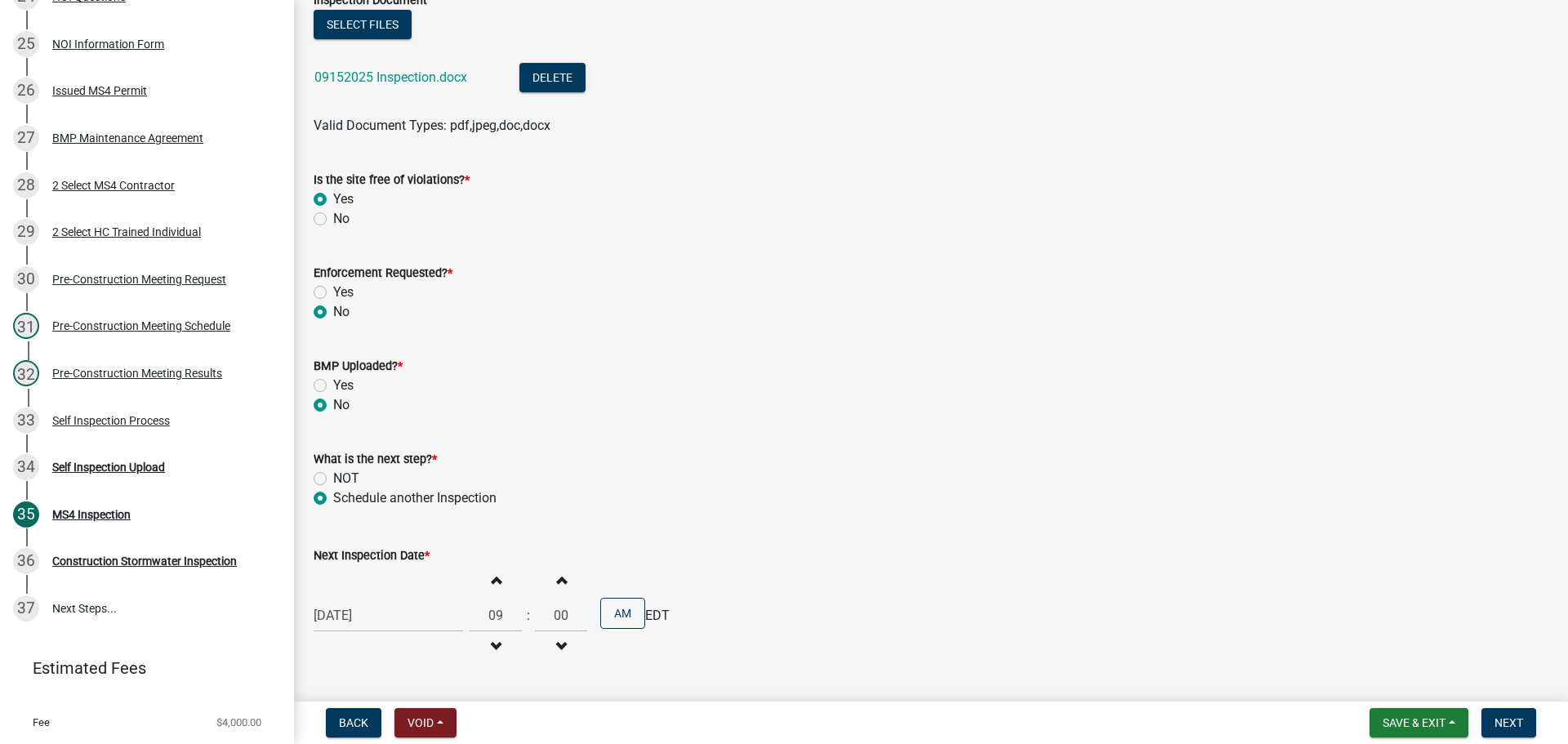
scroll to position [11999, 0]
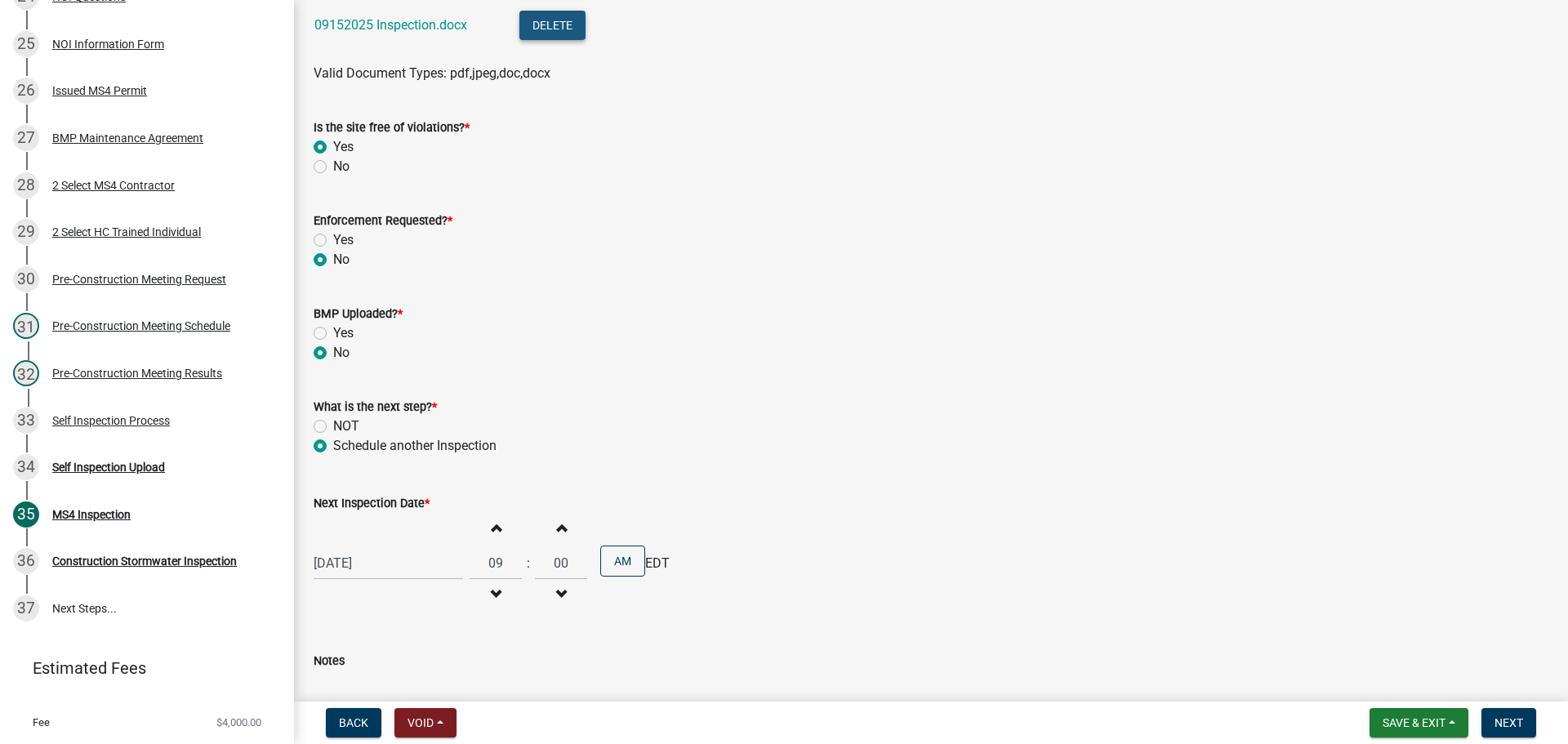
click at [570, 33] on button "Delete" at bounding box center [553, 25] width 66 height 30
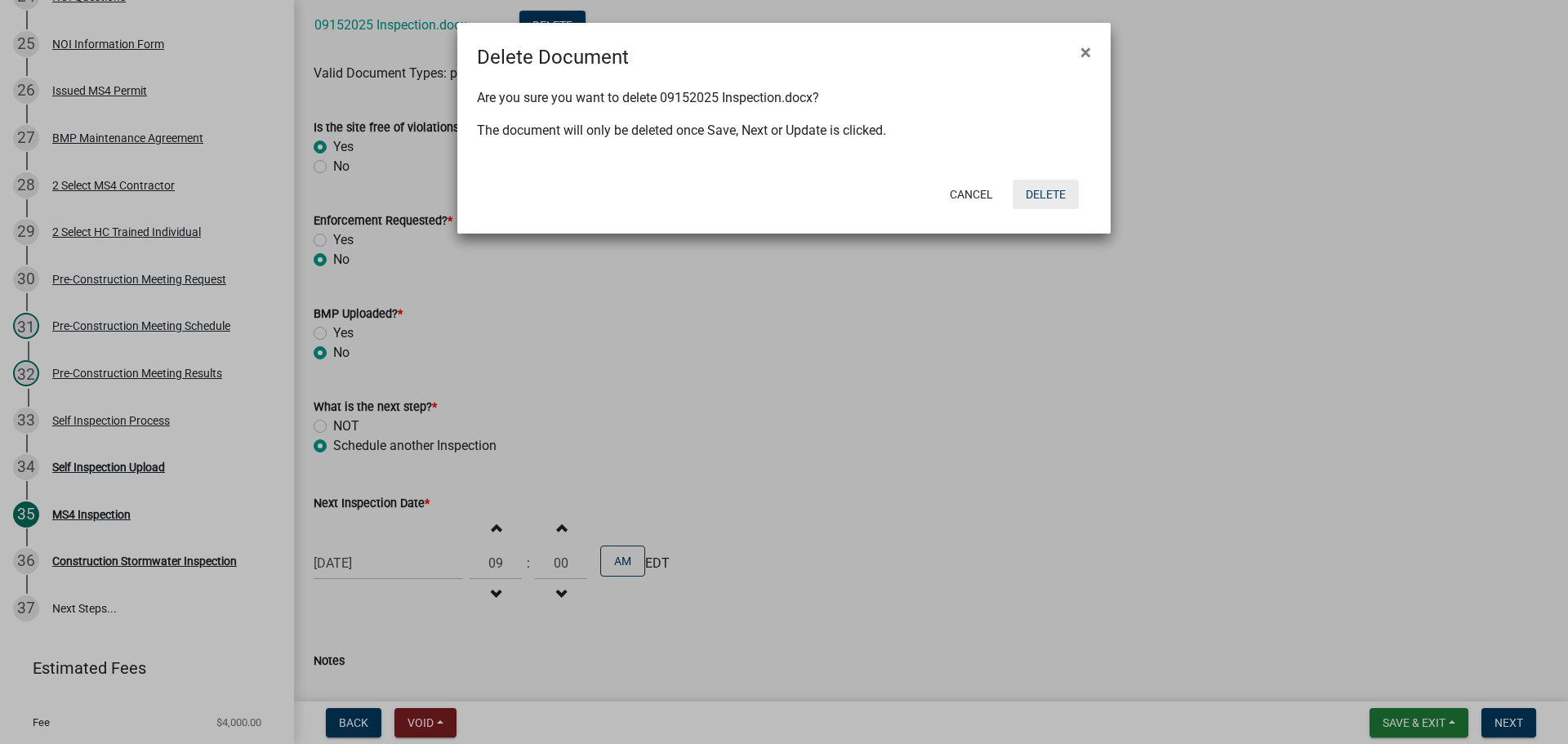
click at [1040, 188] on button "Delete" at bounding box center [1046, 194] width 66 height 30
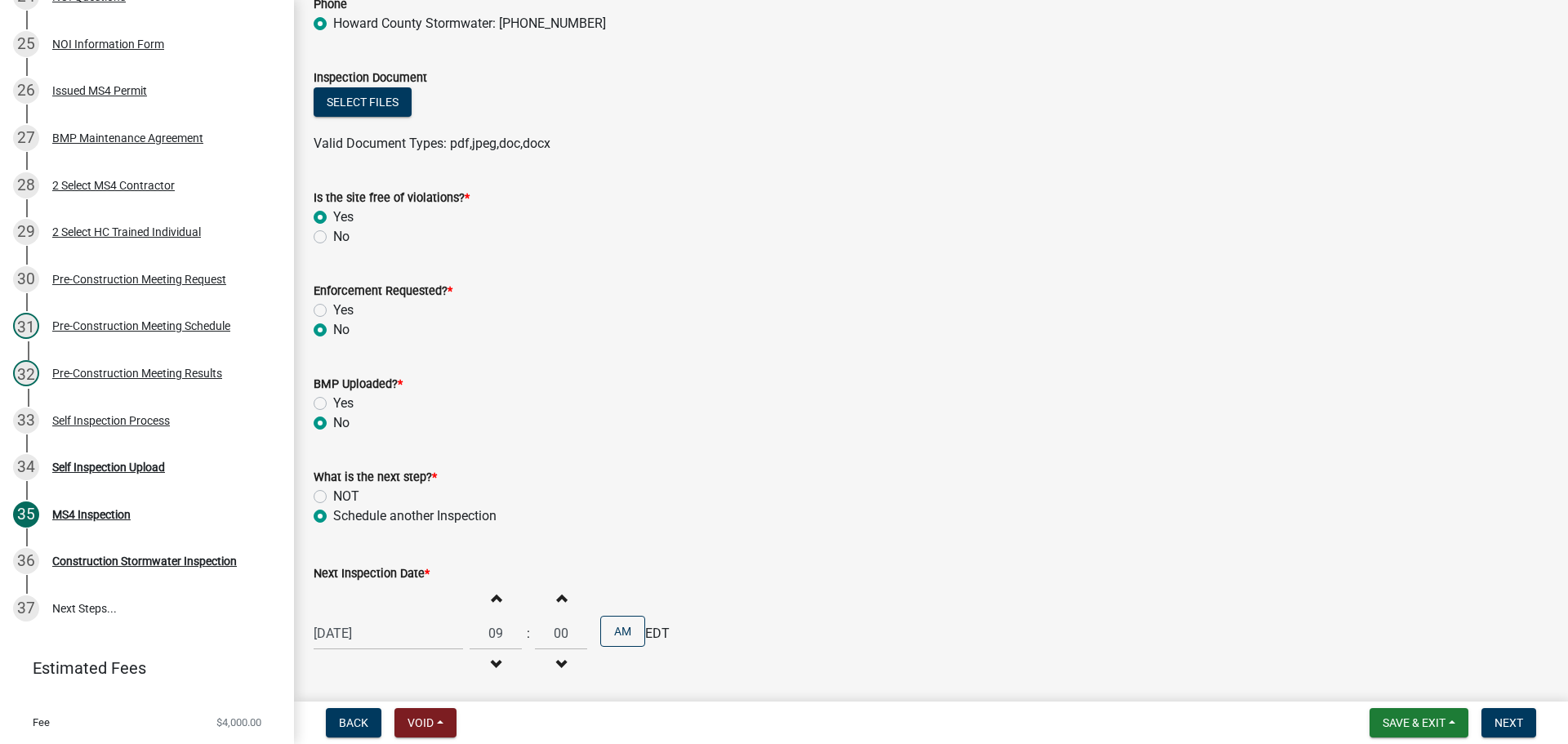
scroll to position [11835, 0]
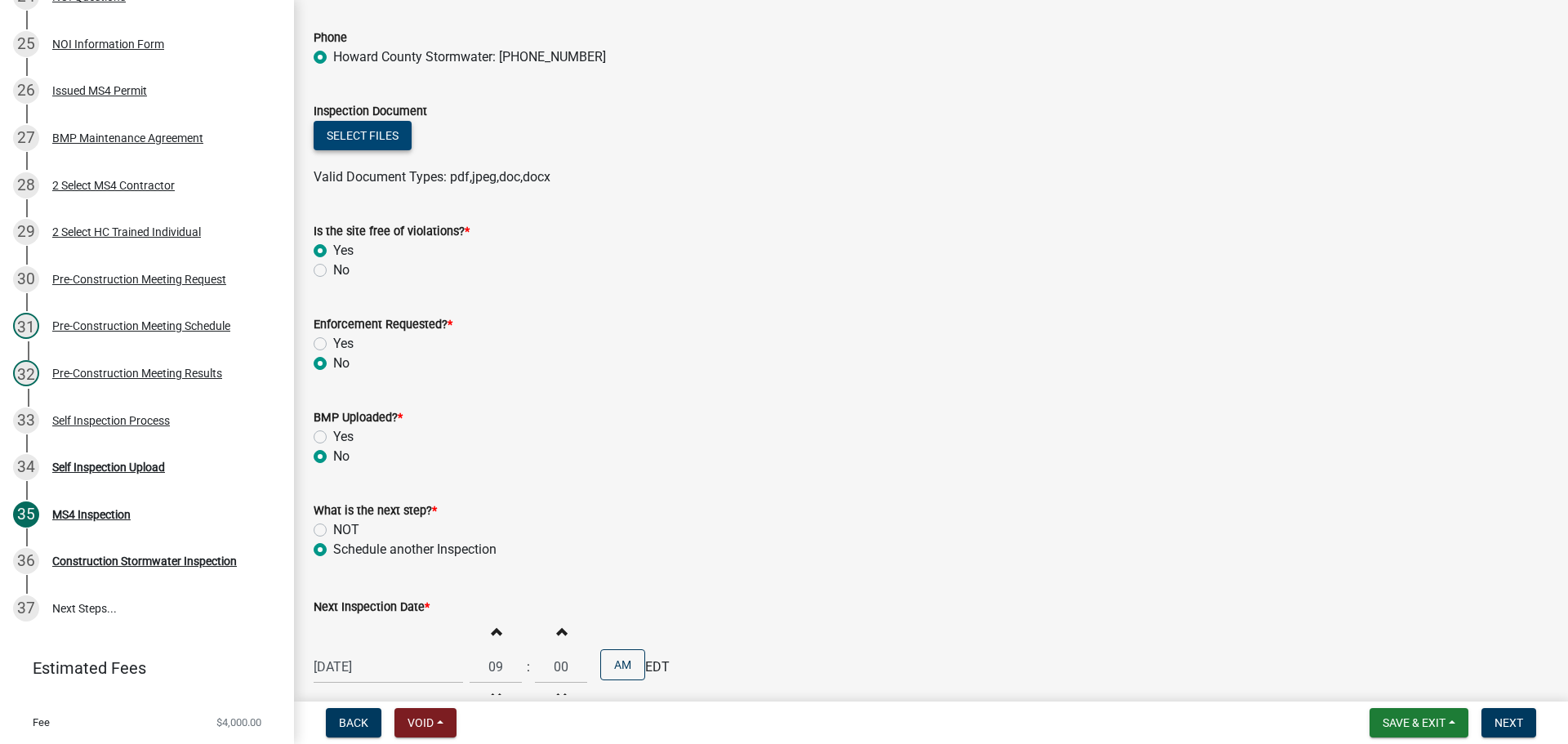
click at [379, 136] on button "Select files" at bounding box center [362, 135] width 98 height 30
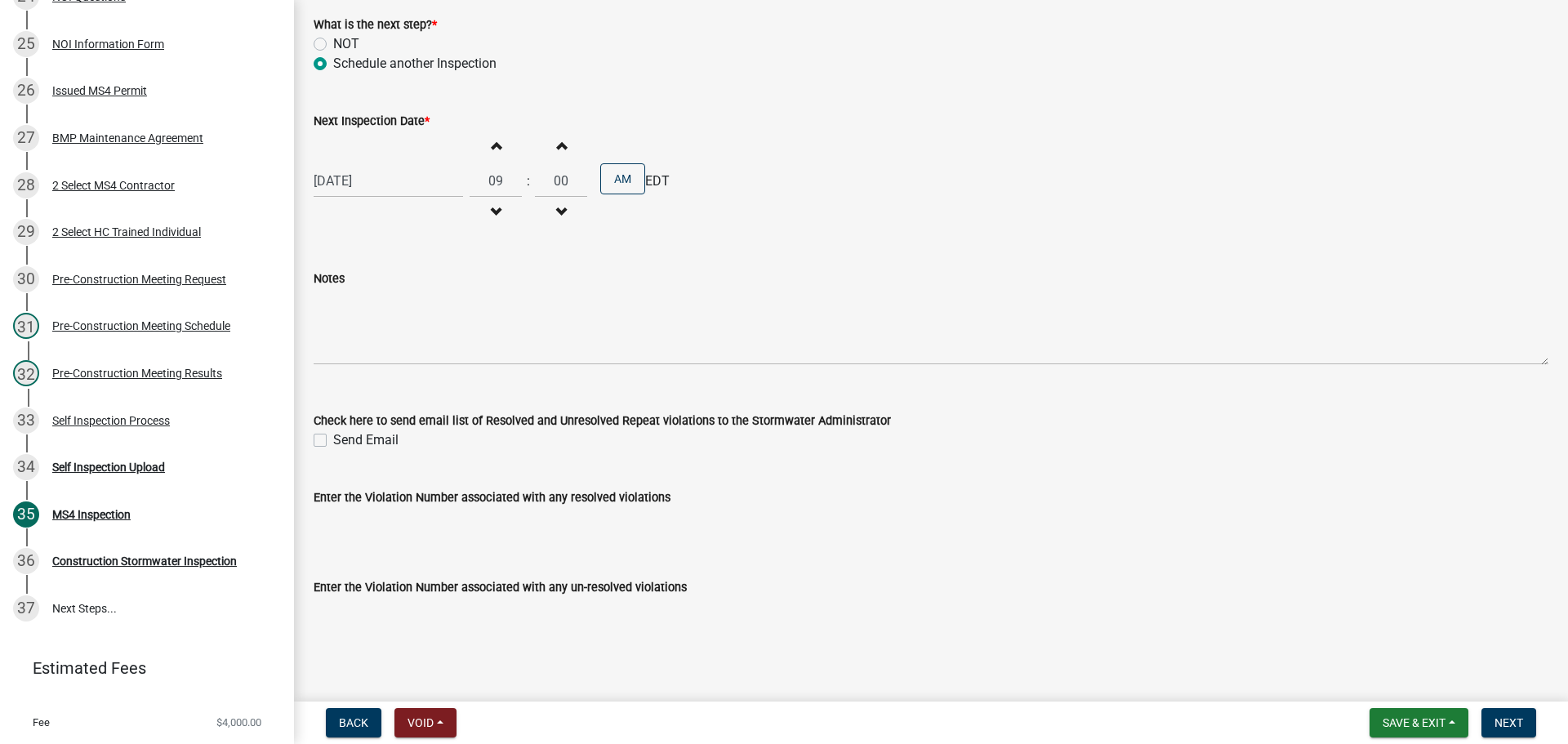
scroll to position [12407, 0]
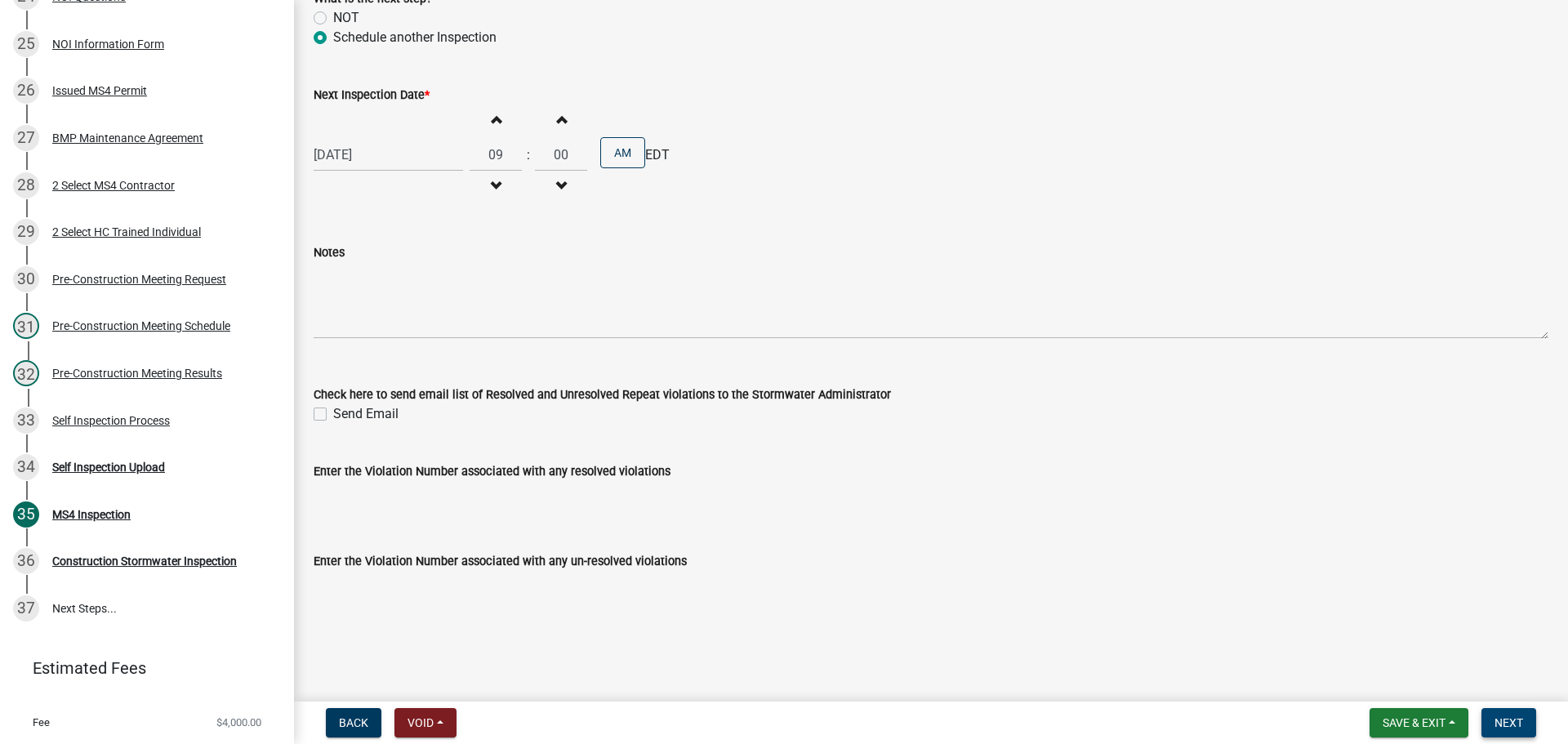
click at [1507, 719] on span "Next" at bounding box center [1508, 723] width 29 height 13
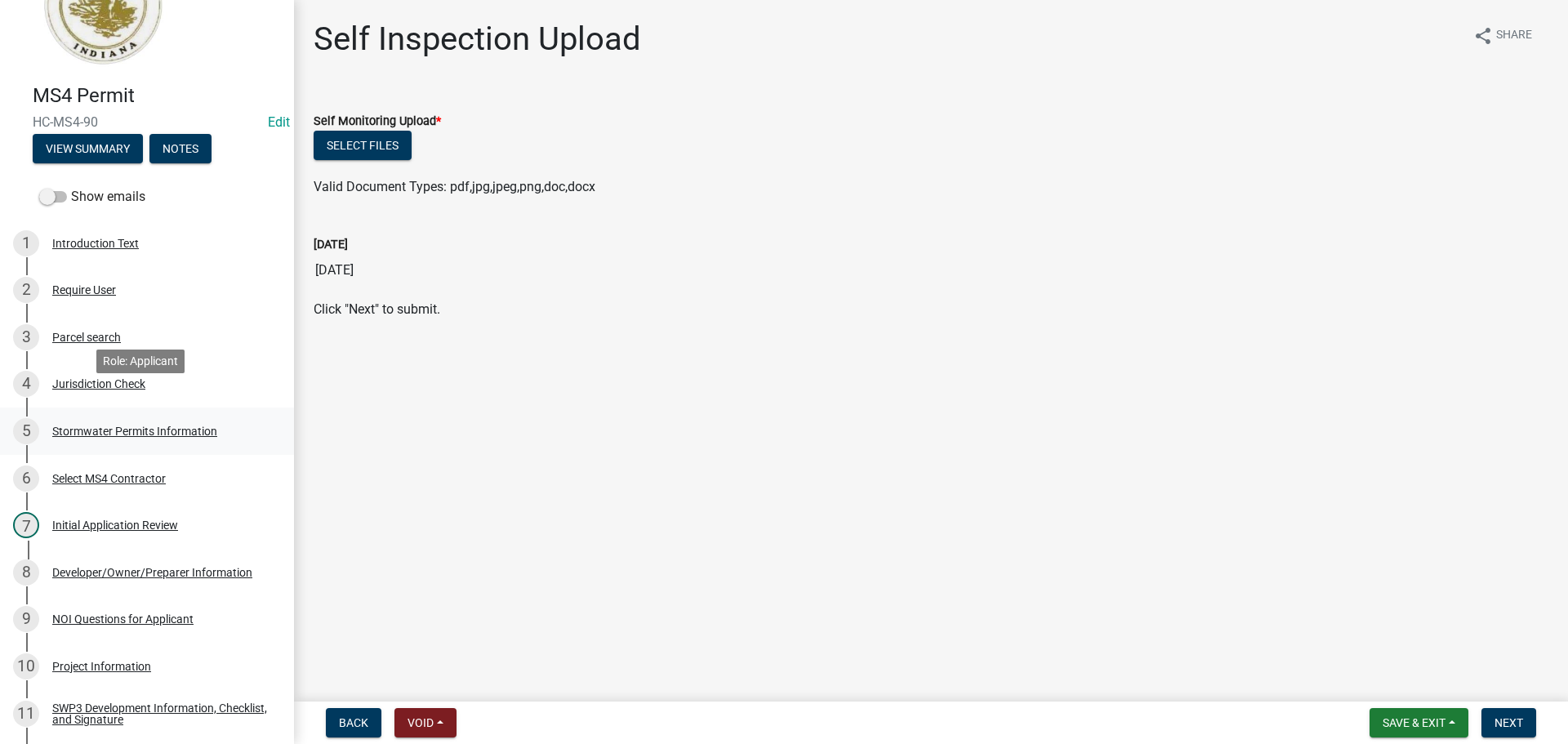
scroll to position [60, 0]
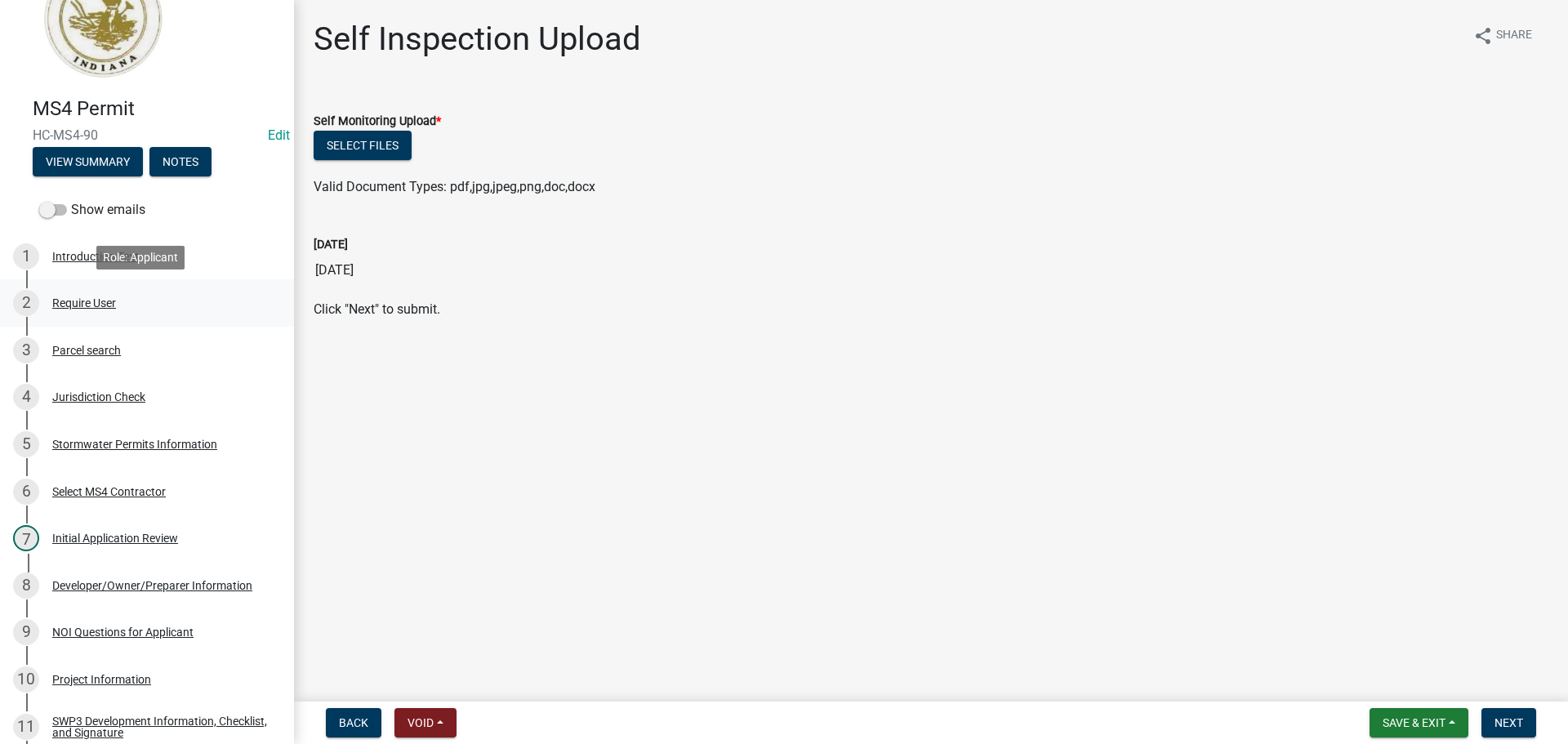
click at [152, 307] on div "2 Require User" at bounding box center [141, 303] width 254 height 26
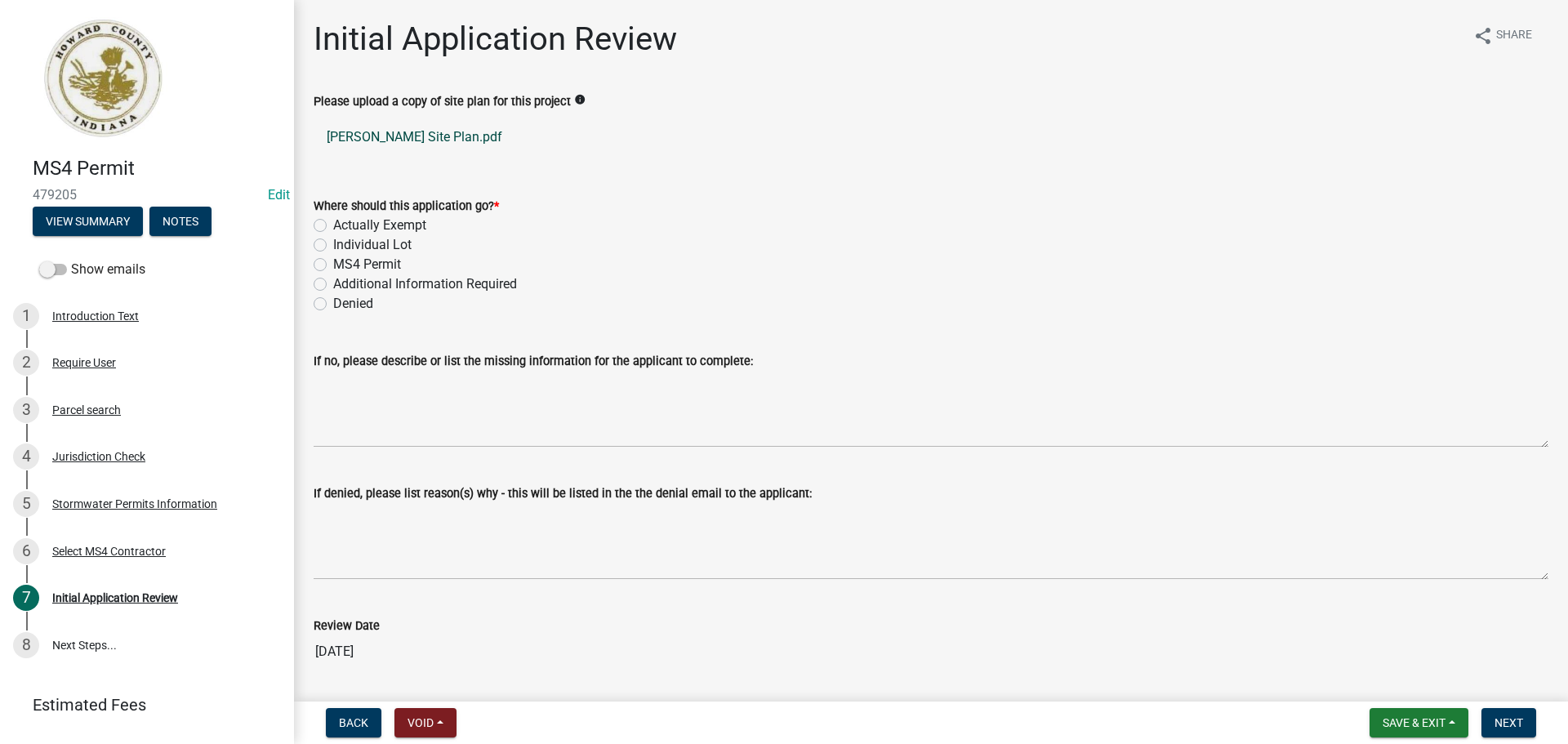
click at [415, 138] on link "Durkes Site Plan.pdf" at bounding box center [930, 137] width 1235 height 39
click at [127, 406] on div "3 Parcel search" at bounding box center [141, 409] width 254 height 26
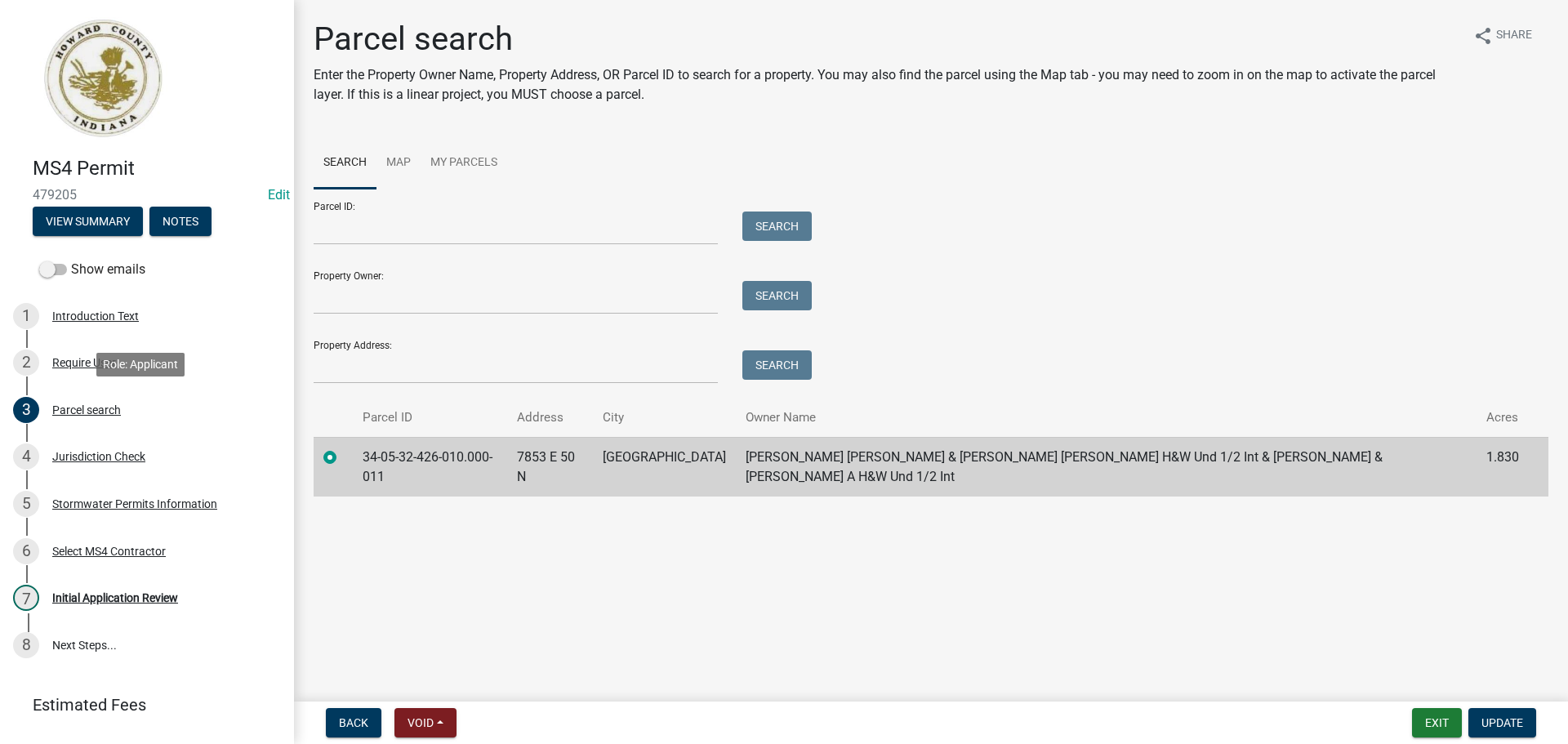
drag, startPoint x: 127, startPoint y: 406, endPoint x: 686, endPoint y: 129, distance: 623.9
click at [686, 129] on div "Parcel search Enter the Property Owner Name, Property Address, OR Parcel ID to …" at bounding box center [930, 265] width 1259 height 492
click at [165, 602] on div "Initial Application Review" at bounding box center [115, 597] width 125 height 12
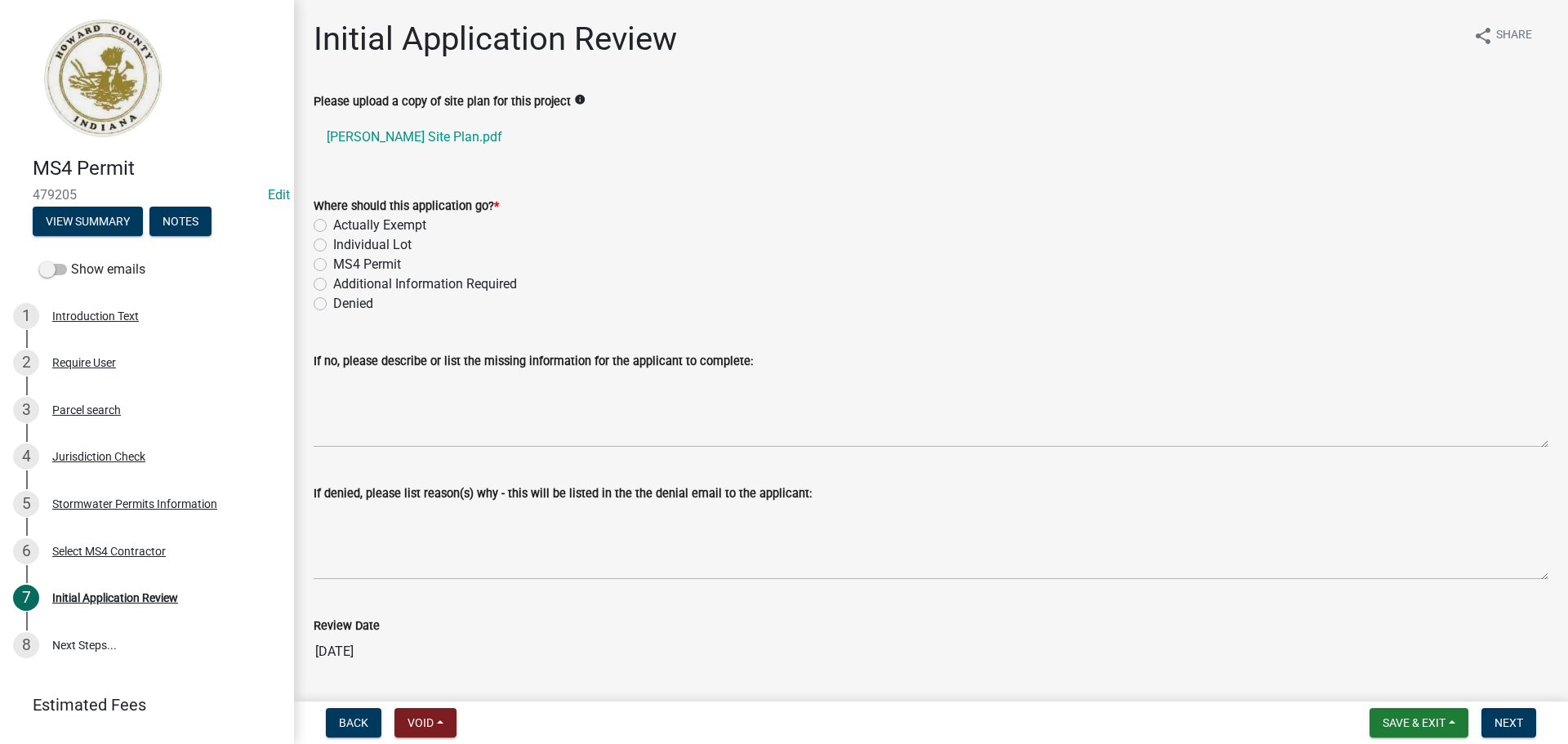
click at [376, 227] on label "Actually Exempt" at bounding box center [380, 226] width 93 height 20
click at [344, 227] on input "Actually Exempt" at bounding box center [338, 221] width 11 height 11
radio input "true"
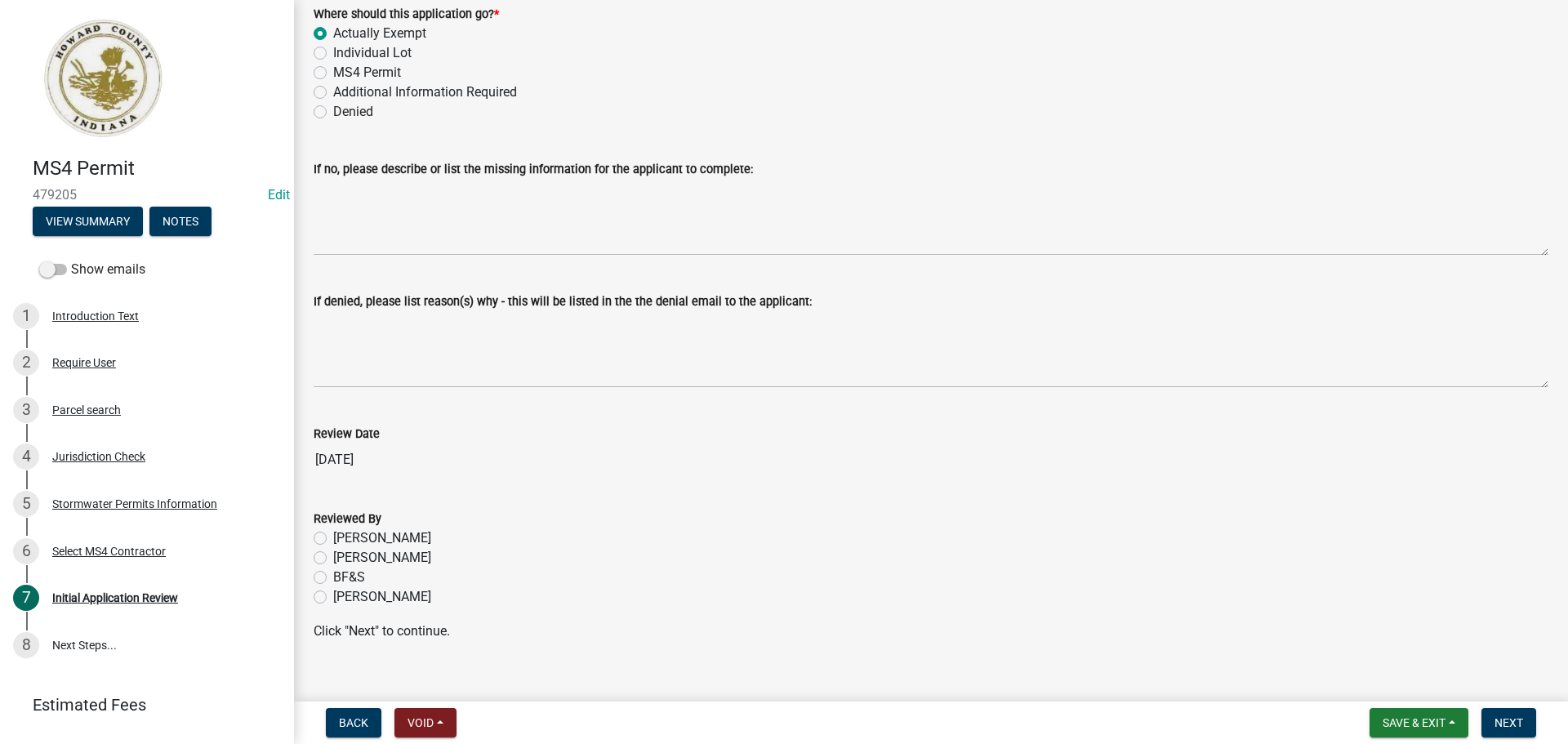
scroll to position [215, 0]
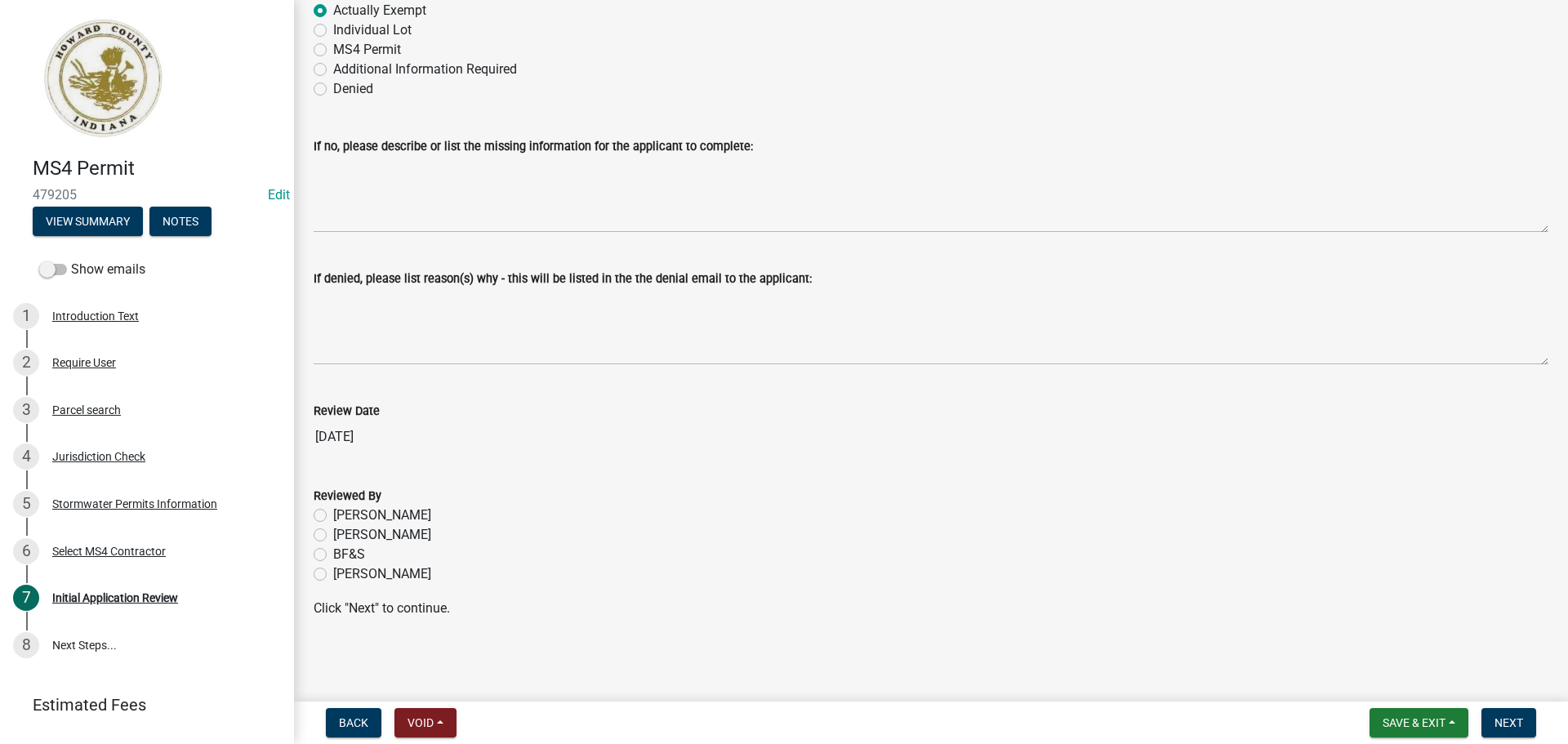
click at [378, 578] on label "Hayden Vest" at bounding box center [381, 574] width 98 height 20
click at [344, 575] on input "Hayden Vest" at bounding box center [338, 569] width 11 height 11
radio input "true"
click at [1521, 726] on span "Next" at bounding box center [1508, 723] width 29 height 13
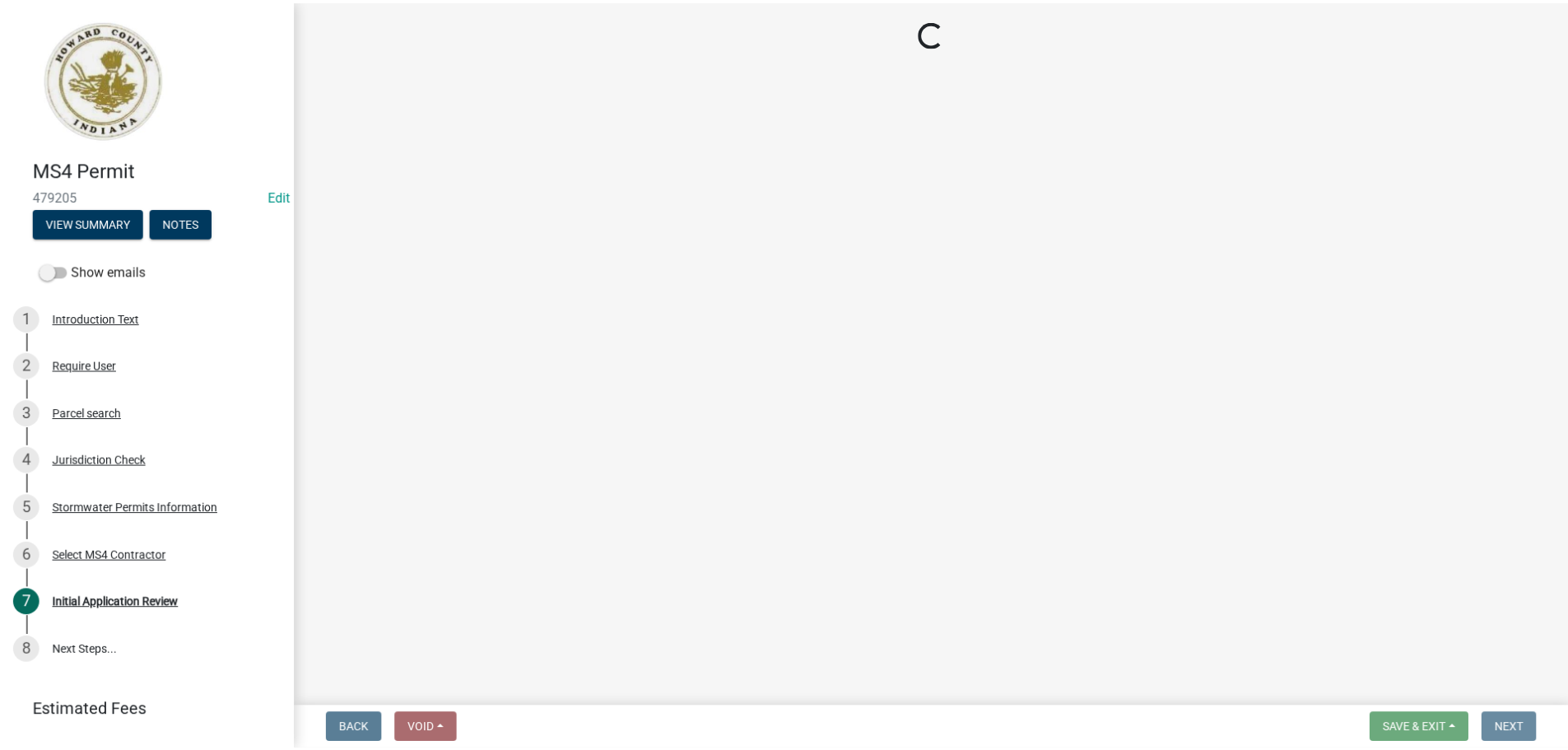
scroll to position [0, 0]
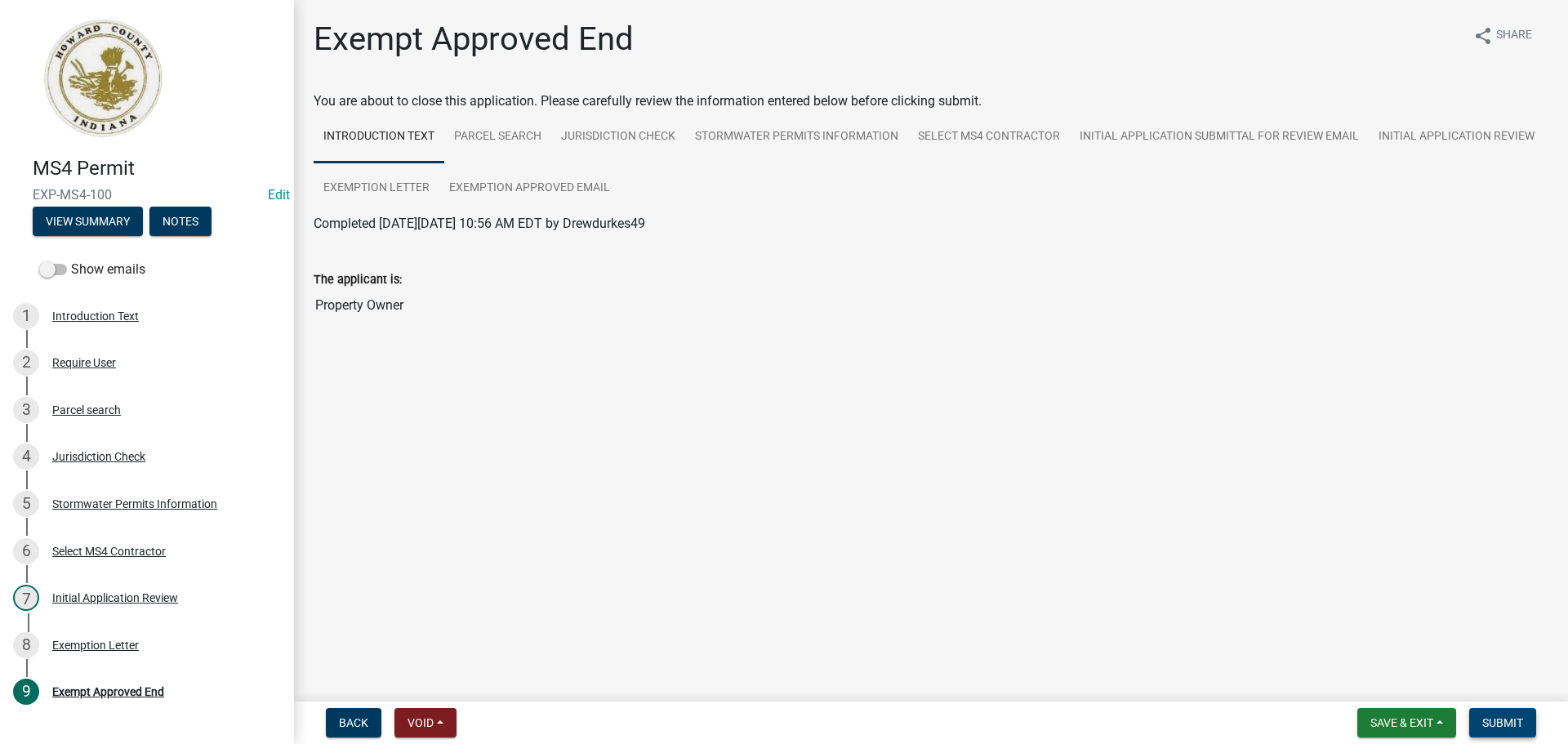
click at [1512, 721] on span "Submit" at bounding box center [1503, 723] width 41 height 13
